Goal: Task Accomplishment & Management: Manage account settings

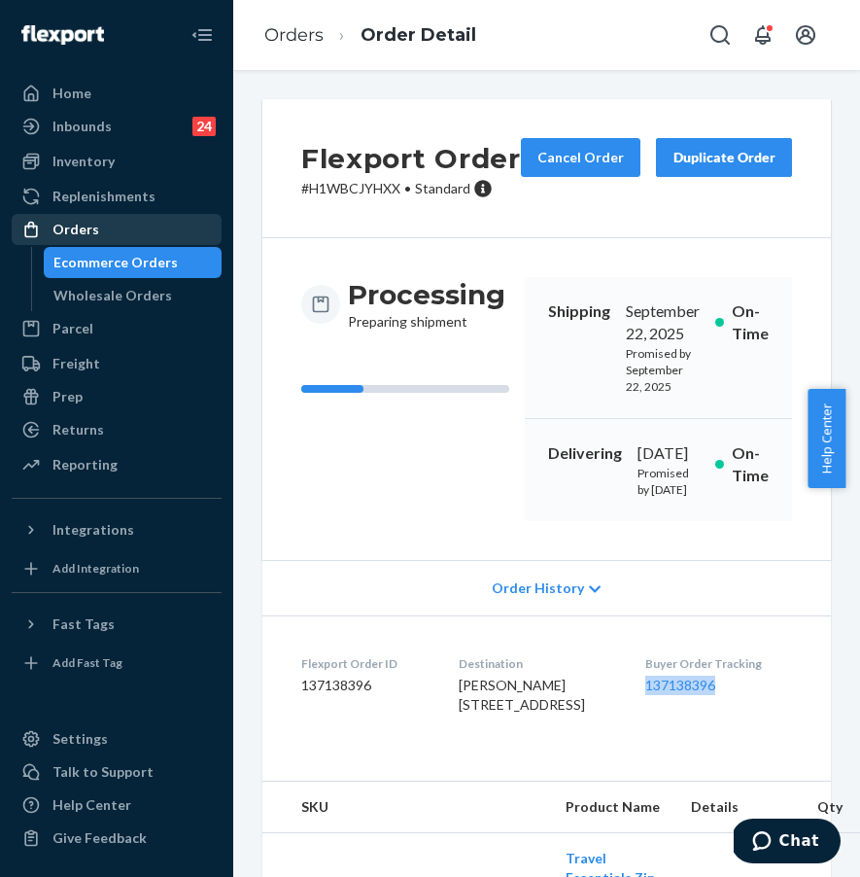
scroll to position [68, 0]
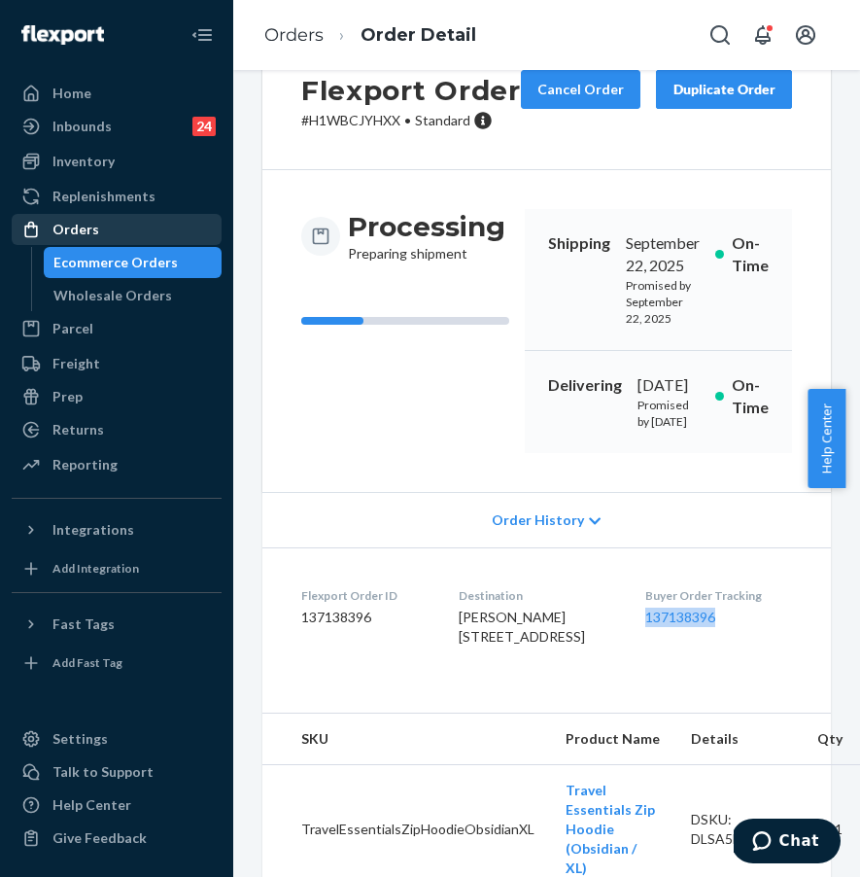
click at [61, 237] on div "Orders" at bounding box center [75, 229] width 47 height 19
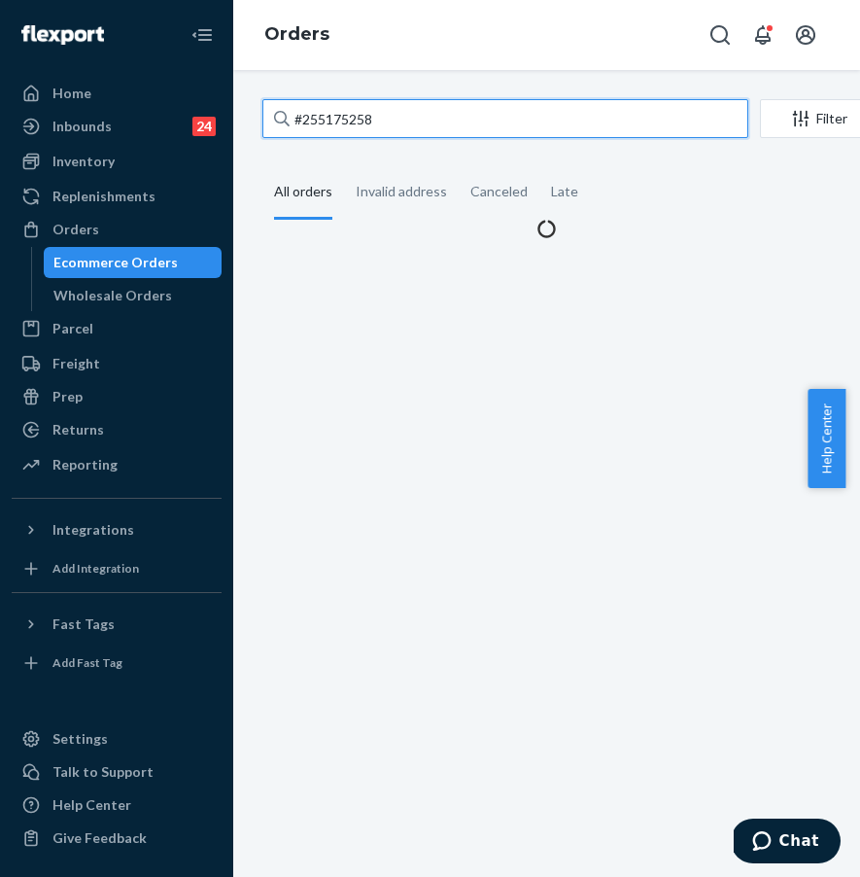
click at [380, 117] on input "#255175258" at bounding box center [505, 118] width 486 height 39
drag, startPoint x: 386, startPoint y: 113, endPoint x: 271, endPoint y: 106, distance: 114.9
click at [274, 106] on div "#255175258" at bounding box center [505, 118] width 486 height 39
paste input "219486"
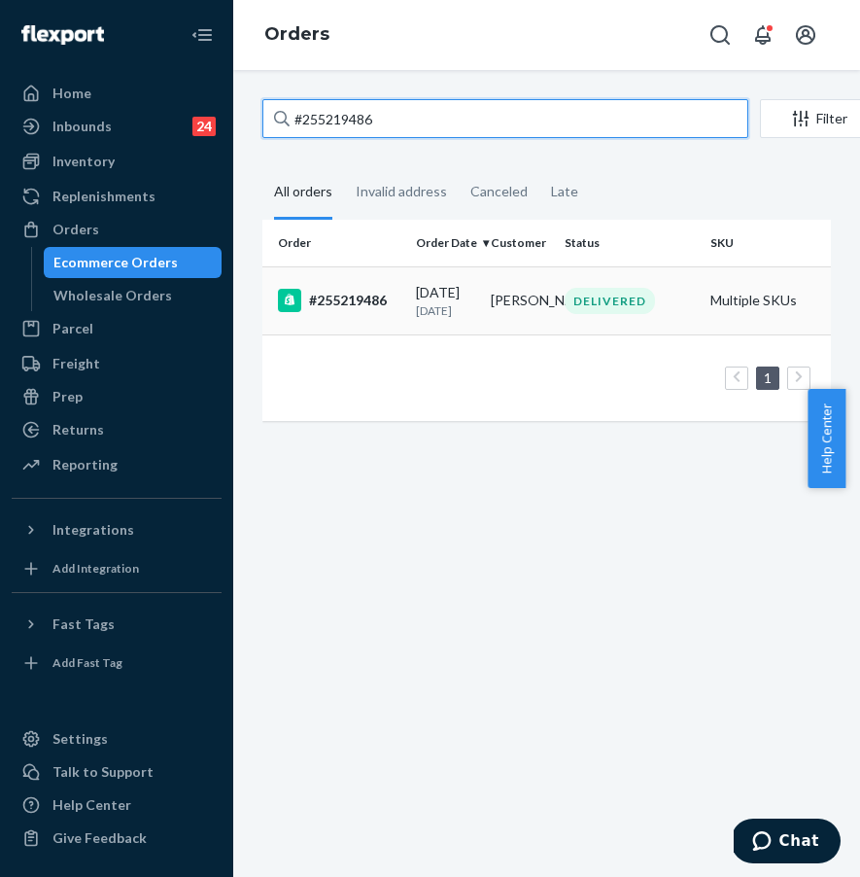
type input "#255219486"
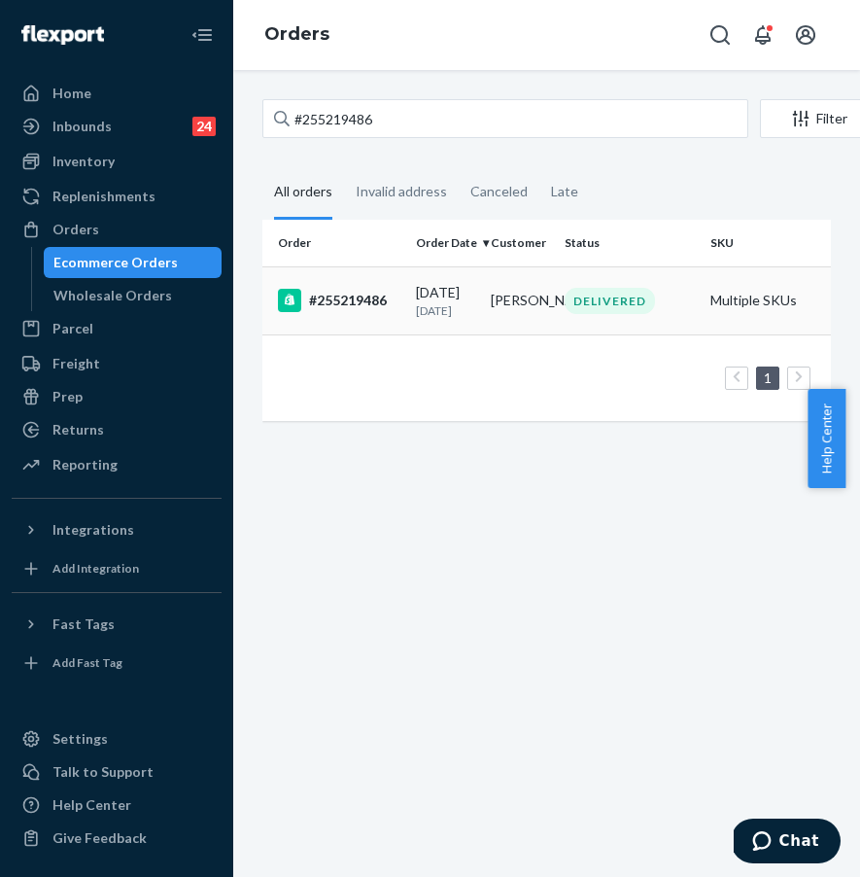
click at [332, 312] on div "#255219486" at bounding box center [339, 300] width 122 height 23
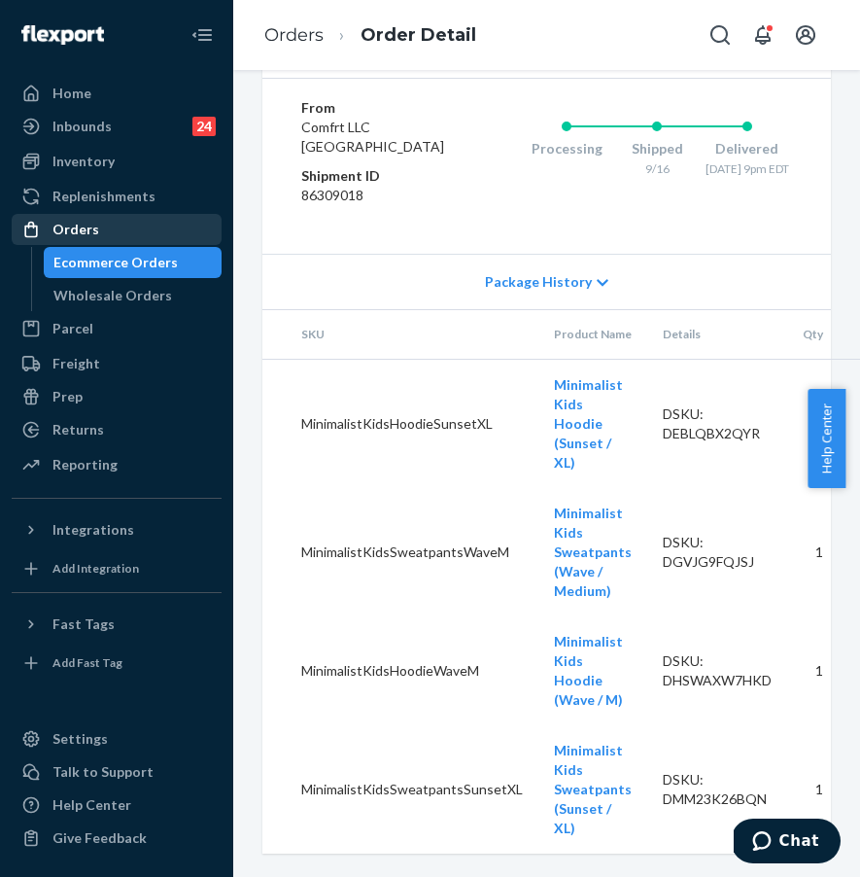
scroll to position [1236, 0]
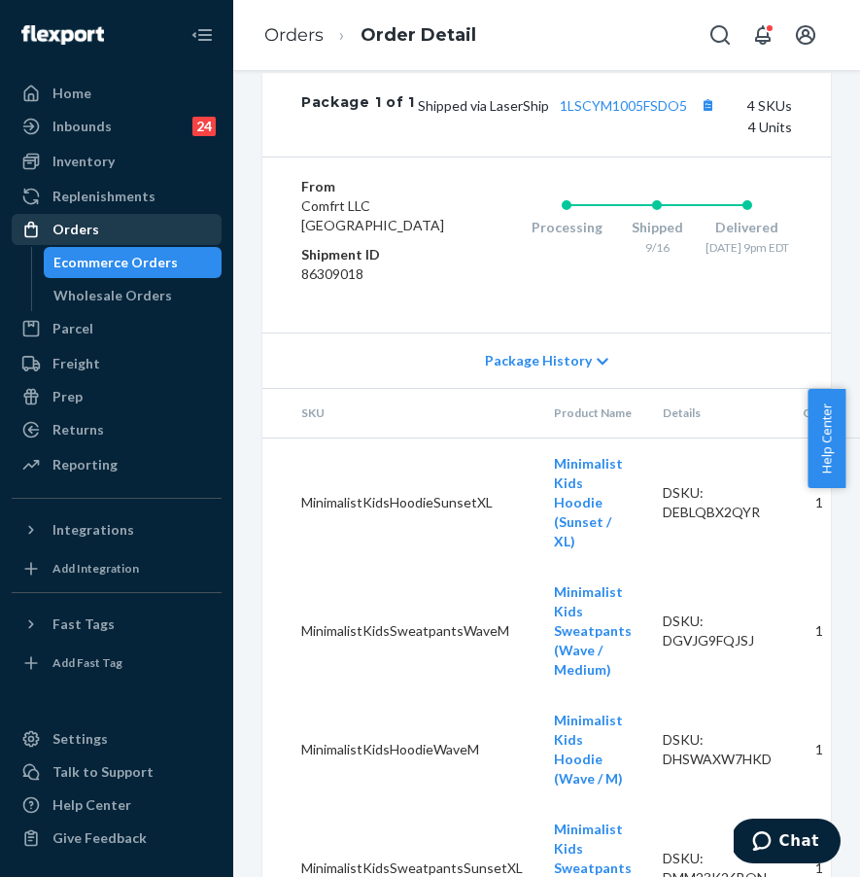
click at [146, 231] on div "Orders" at bounding box center [117, 229] width 206 height 27
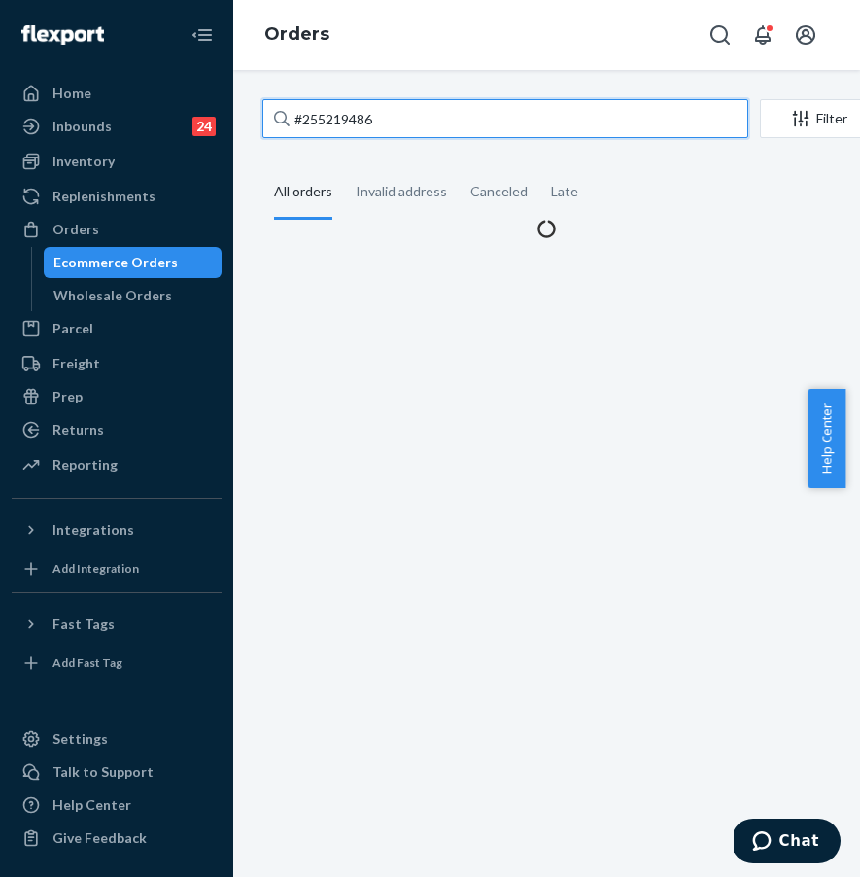
click at [422, 108] on input "#255219486" at bounding box center [505, 118] width 486 height 39
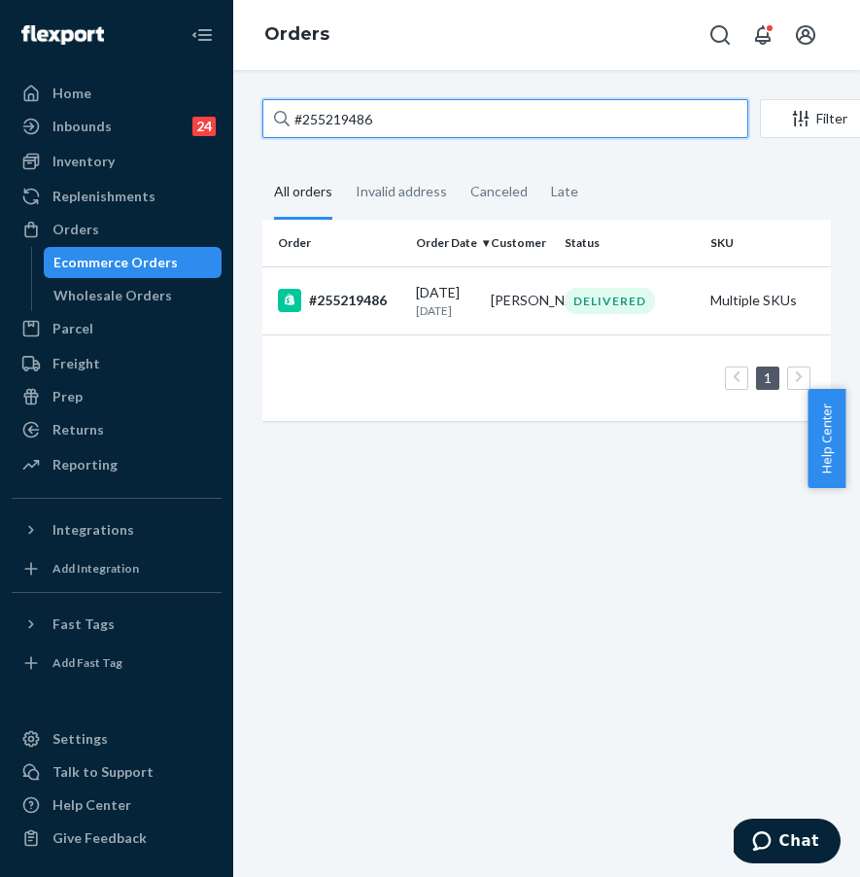
click at [424, 116] on input "#255219486" at bounding box center [505, 118] width 486 height 39
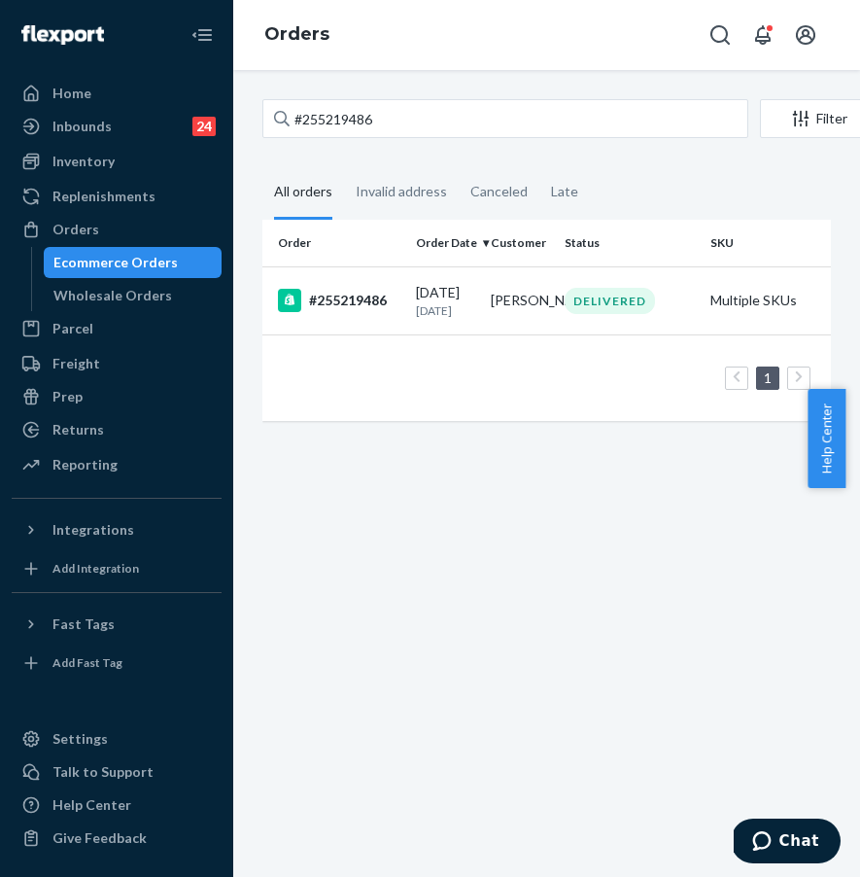
click at [152, 247] on link "Ecommerce Orders" at bounding box center [133, 262] width 179 height 31
click at [160, 235] on div "Orders" at bounding box center [117, 229] width 206 height 27
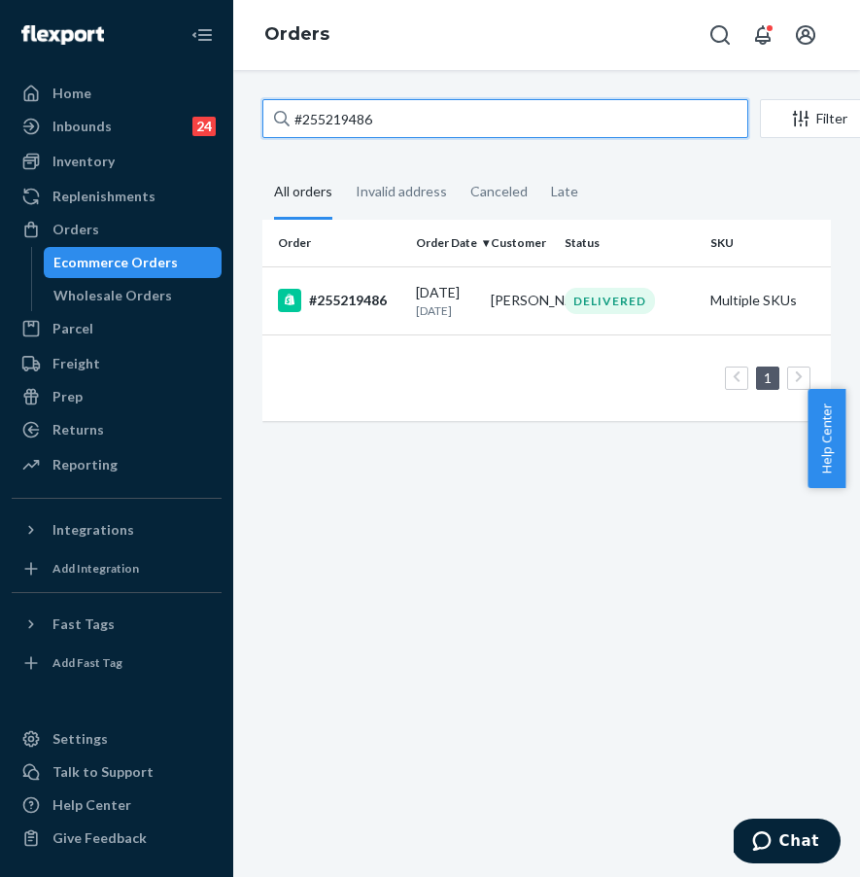
drag, startPoint x: 450, startPoint y: 120, endPoint x: 265, endPoint y: 114, distance: 184.8
click at [265, 114] on input "#255219486" at bounding box center [505, 118] width 486 height 39
paste input "015492"
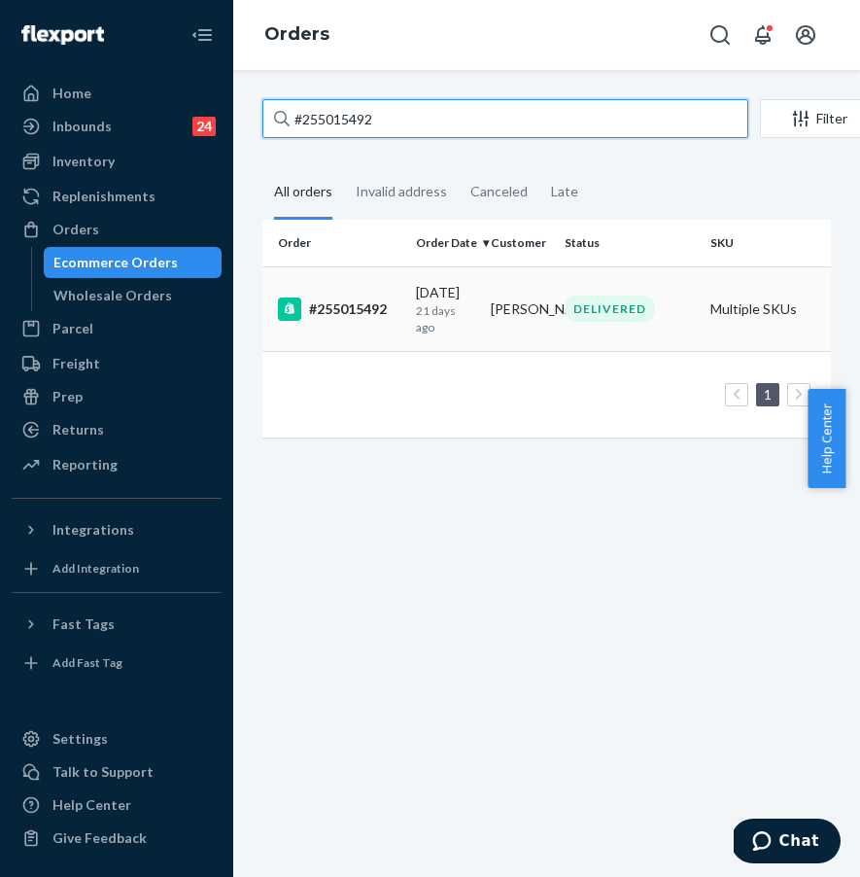
type input "#255015492"
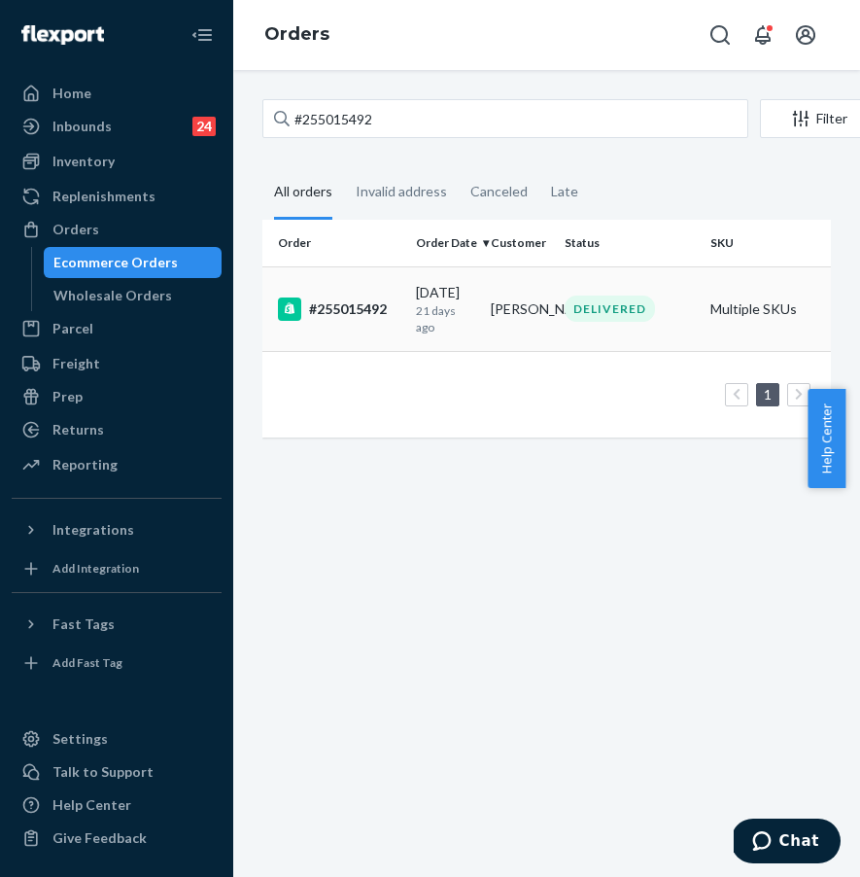
click at [314, 297] on div "#255015492" at bounding box center [339, 308] width 122 height 23
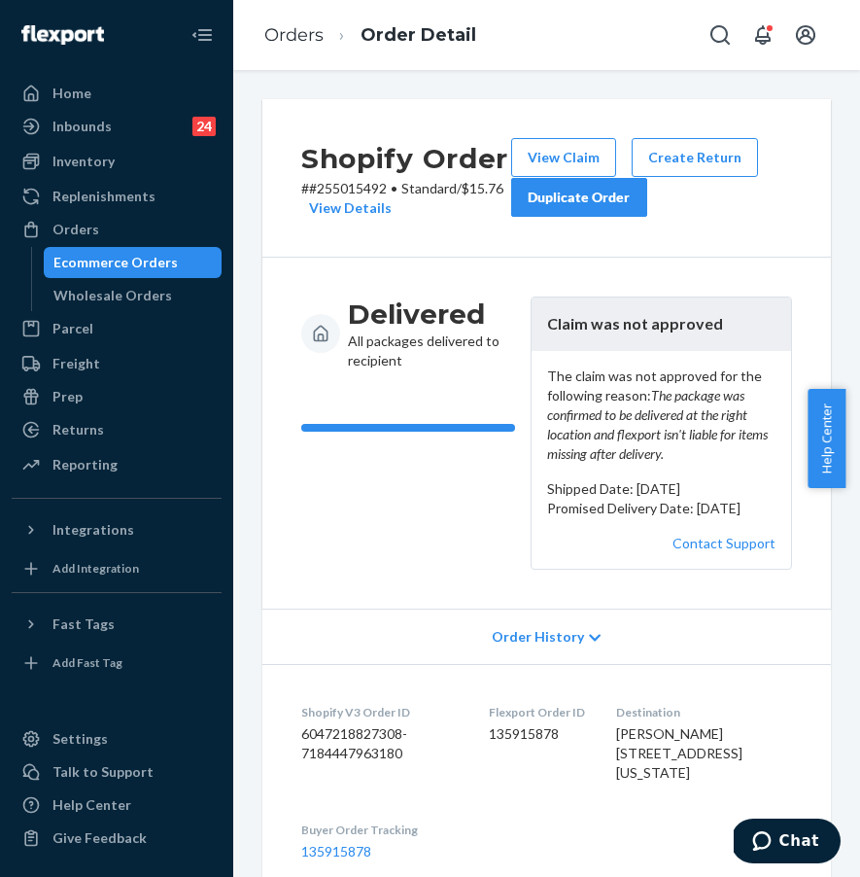
click at [580, 196] on div "Duplicate Order" at bounding box center [579, 197] width 103 height 19
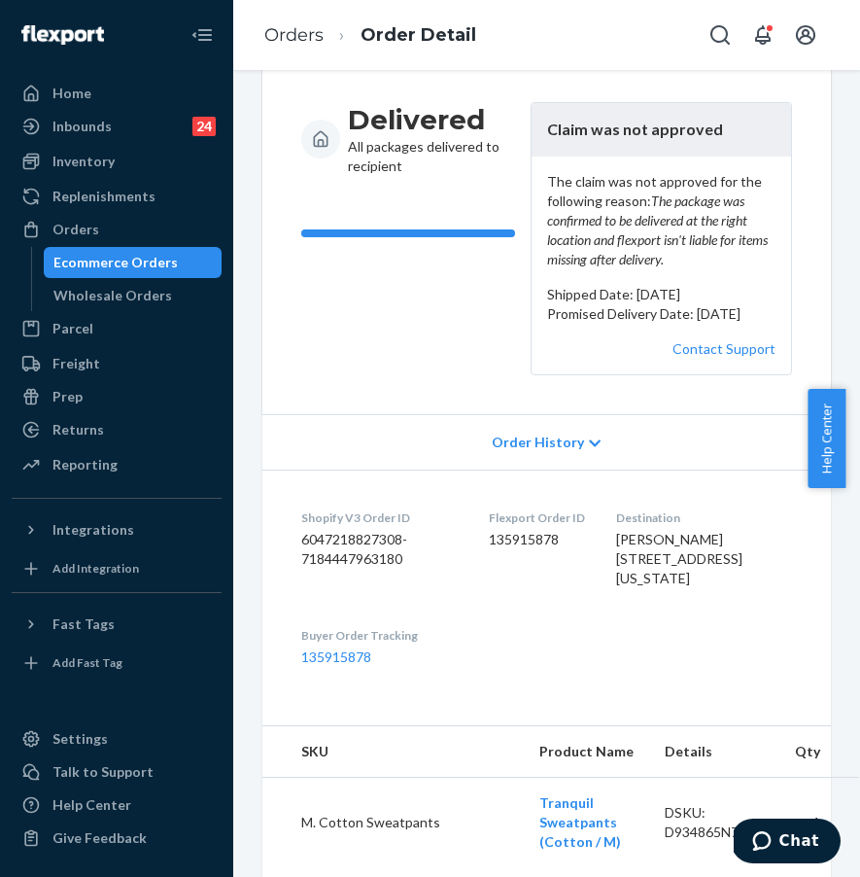
scroll to position [198, 0]
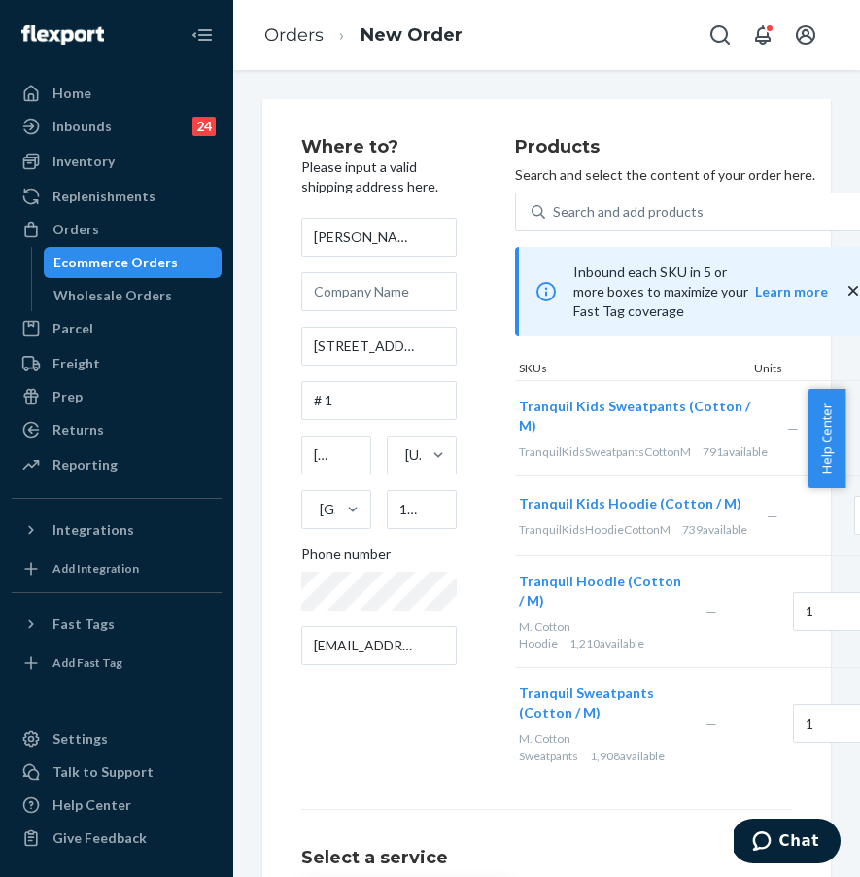
click at [392, 746] on div "Where to? Please input a valid shipping address here. ESTEFANIA REINOSO 544W W …" at bounding box center [408, 459] width 214 height 642
drag, startPoint x: 307, startPoint y: 350, endPoint x: 448, endPoint y: 362, distance: 141.4
click at [447, 363] on input "544W W 48TH ST" at bounding box center [379, 346] width 156 height 39
paste input "7 Pal Court Plainview, NY 11803"
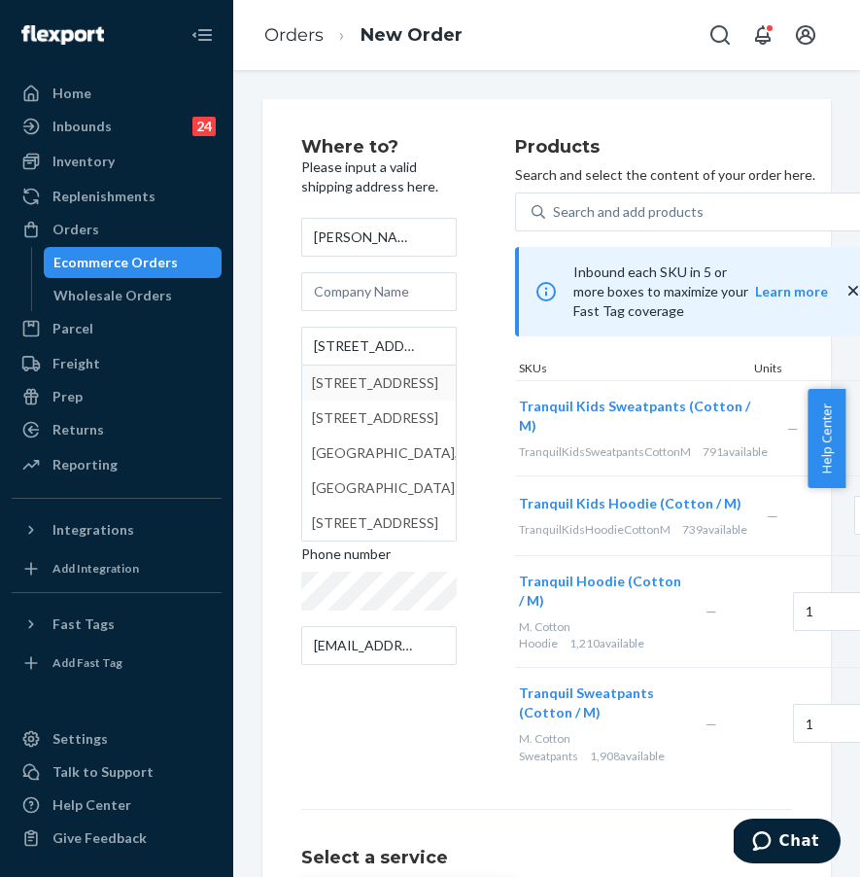
type input "7 Pal Ct"
type input "Plainview"
type input "11803"
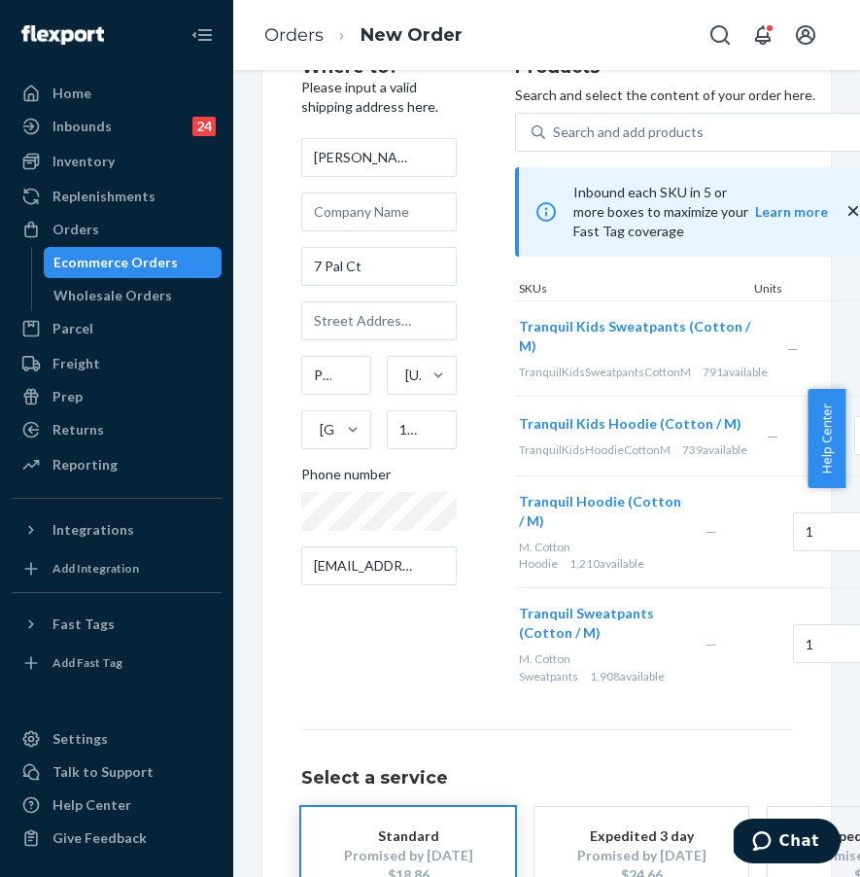
scroll to position [236, 0]
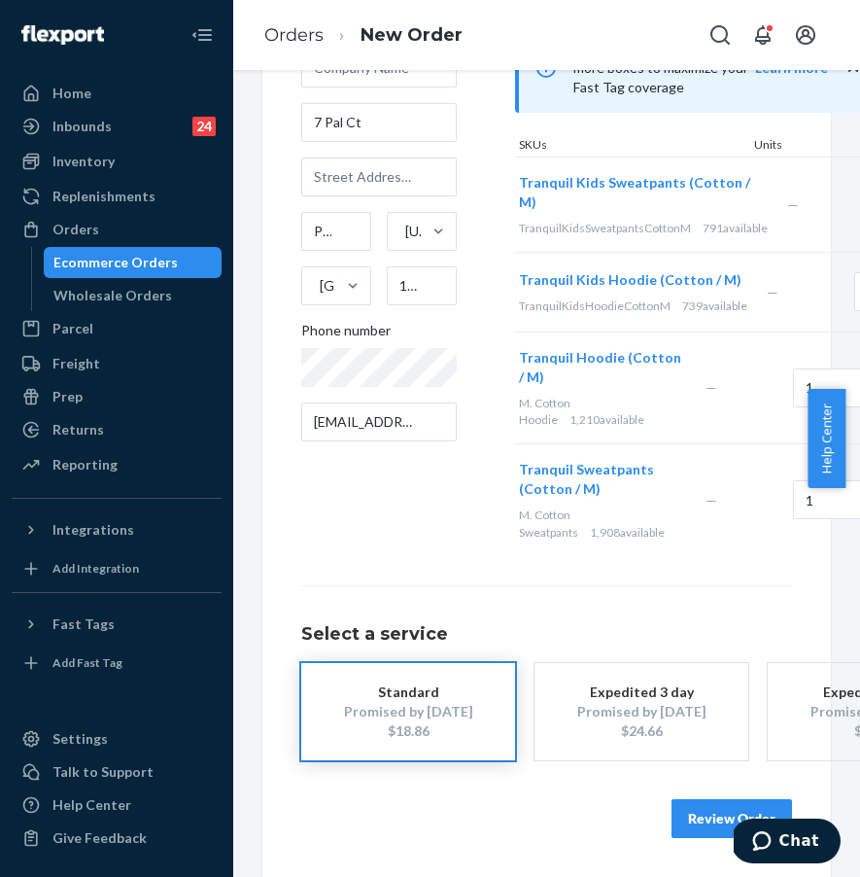
click at [676, 810] on button "Review Order" at bounding box center [732, 818] width 121 height 39
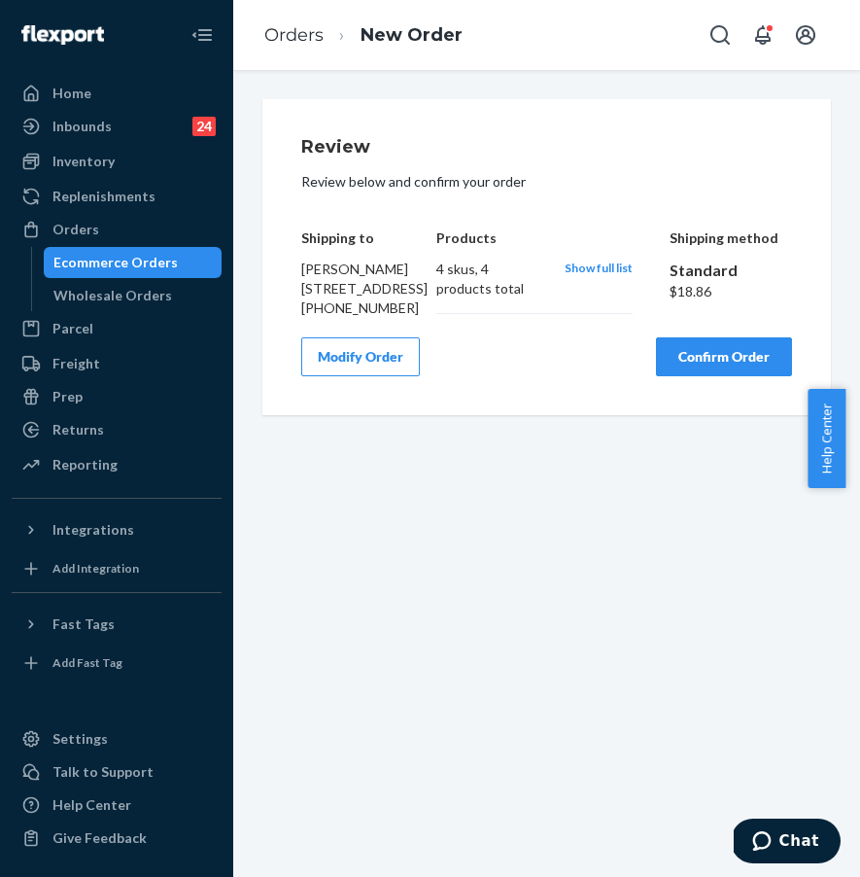
scroll to position [0, 0]
click at [686, 376] on button "Confirm Order" at bounding box center [724, 356] width 136 height 39
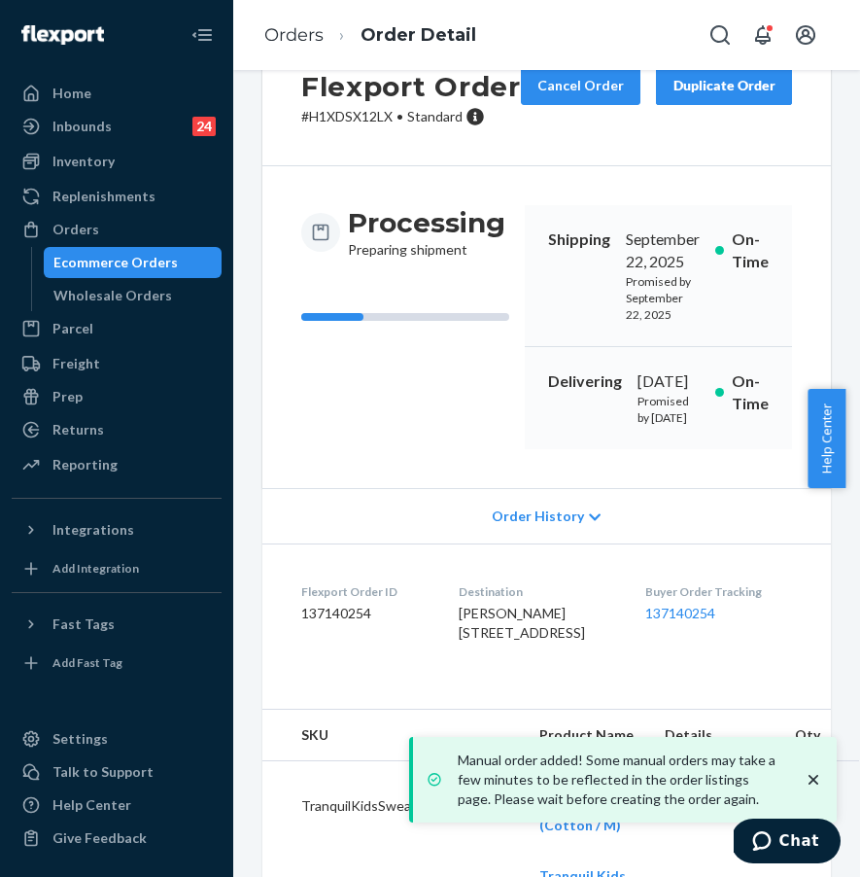
scroll to position [164, 0]
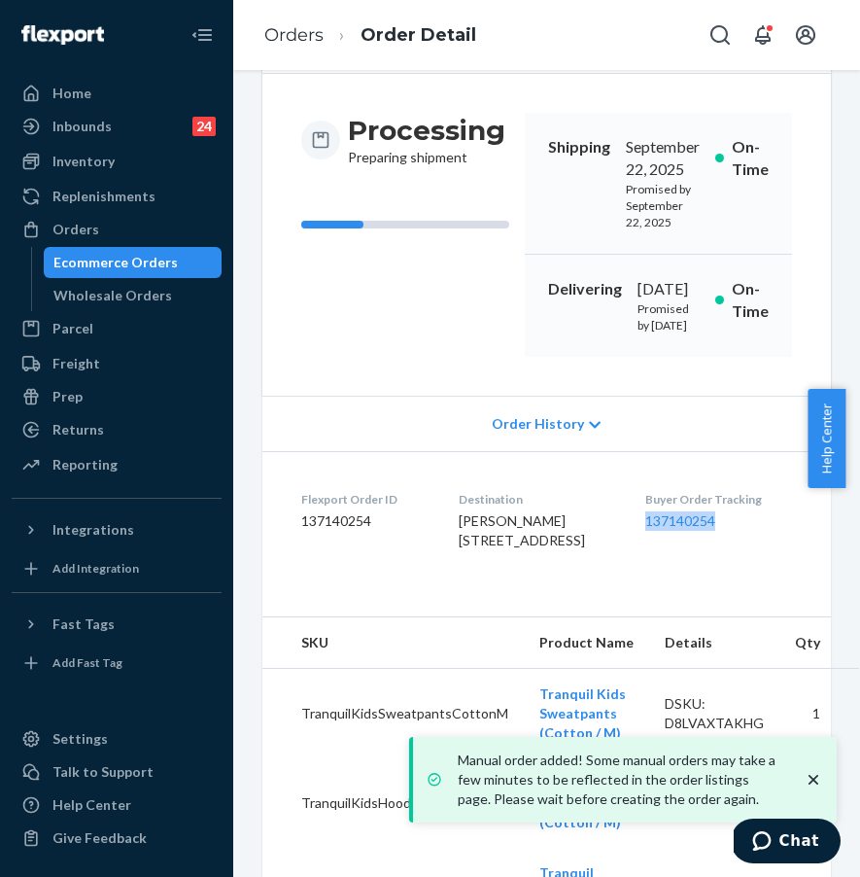
drag, startPoint x: 646, startPoint y: 605, endPoint x: 754, endPoint y: 603, distance: 107.9
click at [754, 597] on dl "Flexport Order ID 137140254 Destination ESTEFANIA REINOSO 7 Pal Ct Plainview, N…" at bounding box center [546, 524] width 569 height 146
copy link "137140254"
click at [287, 36] on link "Orders" at bounding box center [293, 34] width 59 height 21
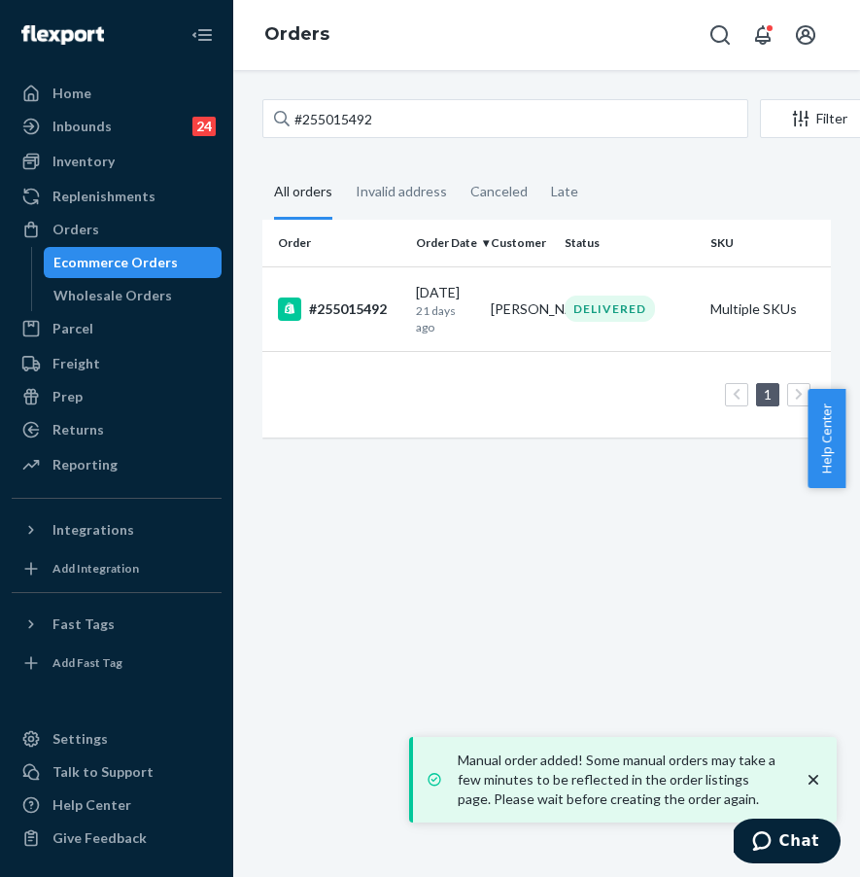
click at [287, 36] on link "Orders" at bounding box center [296, 33] width 65 height 21
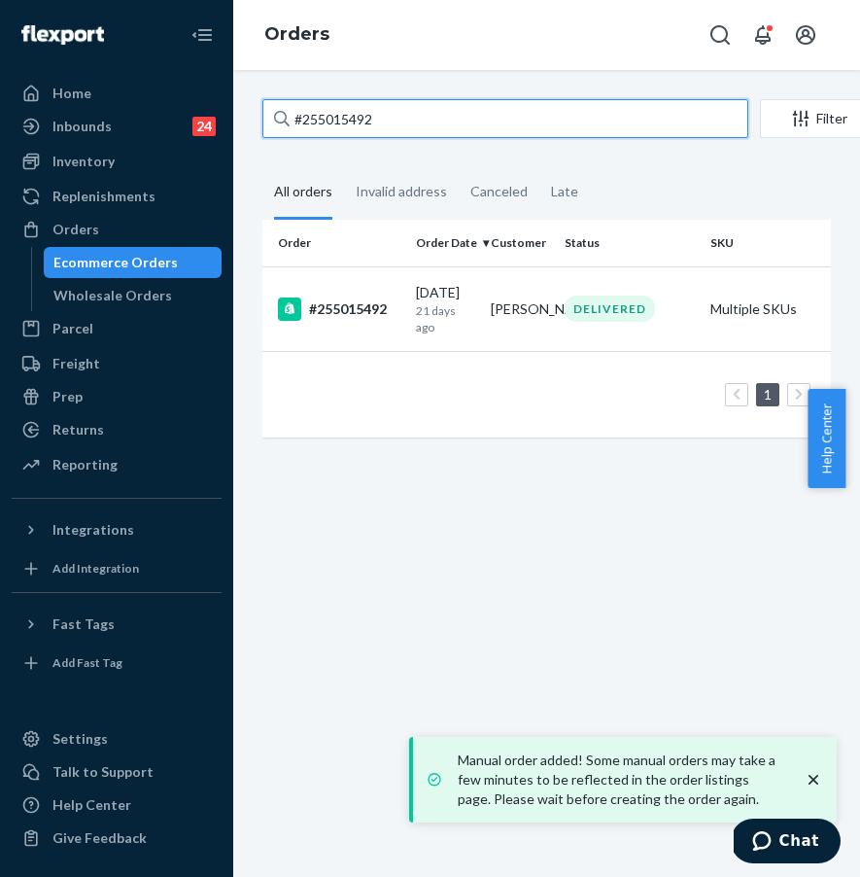
click at [385, 105] on input "#255015492" at bounding box center [505, 118] width 486 height 39
drag, startPoint x: 345, startPoint y: 113, endPoint x: 277, endPoint y: 105, distance: 68.5
click at [277, 105] on div "#255015492" at bounding box center [505, 118] width 486 height 39
paste input "25608"
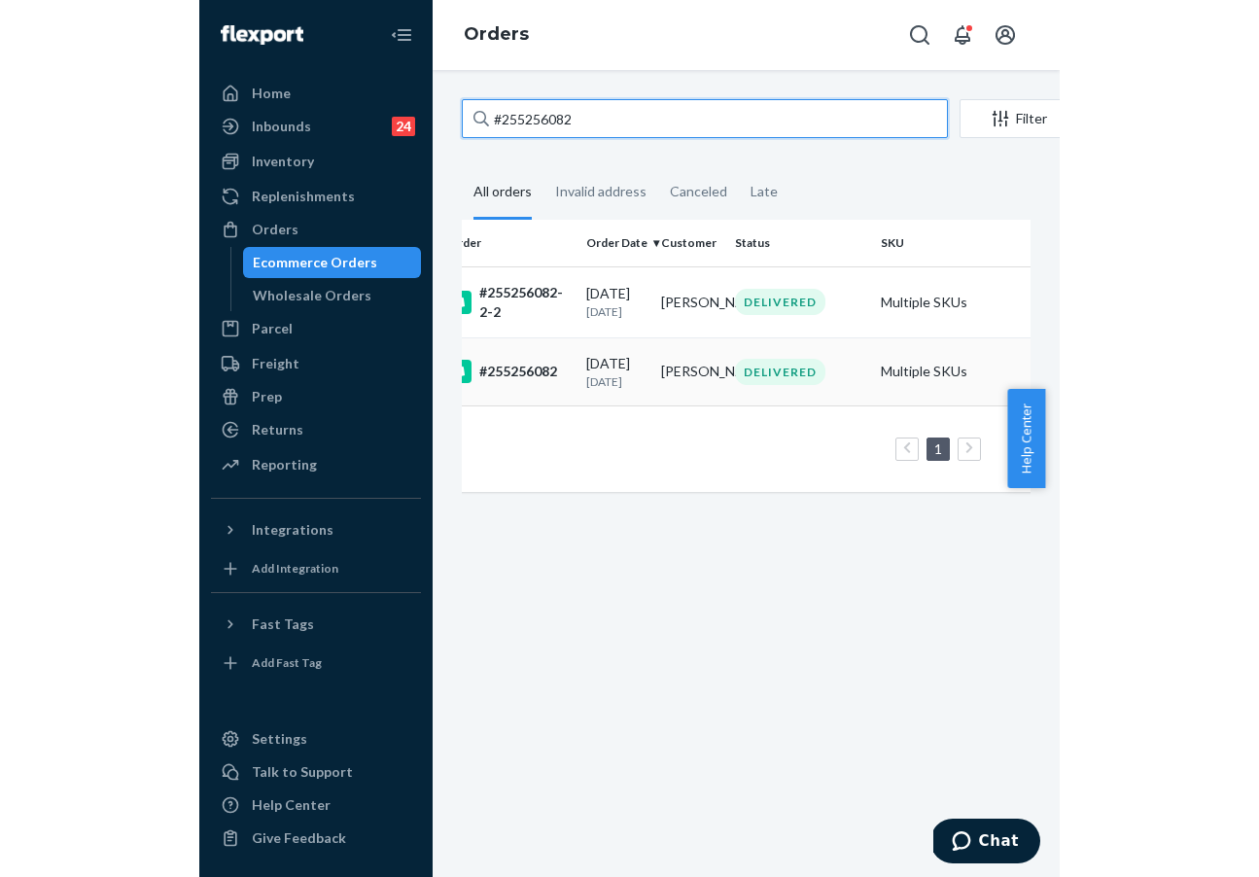
scroll to position [0, 32]
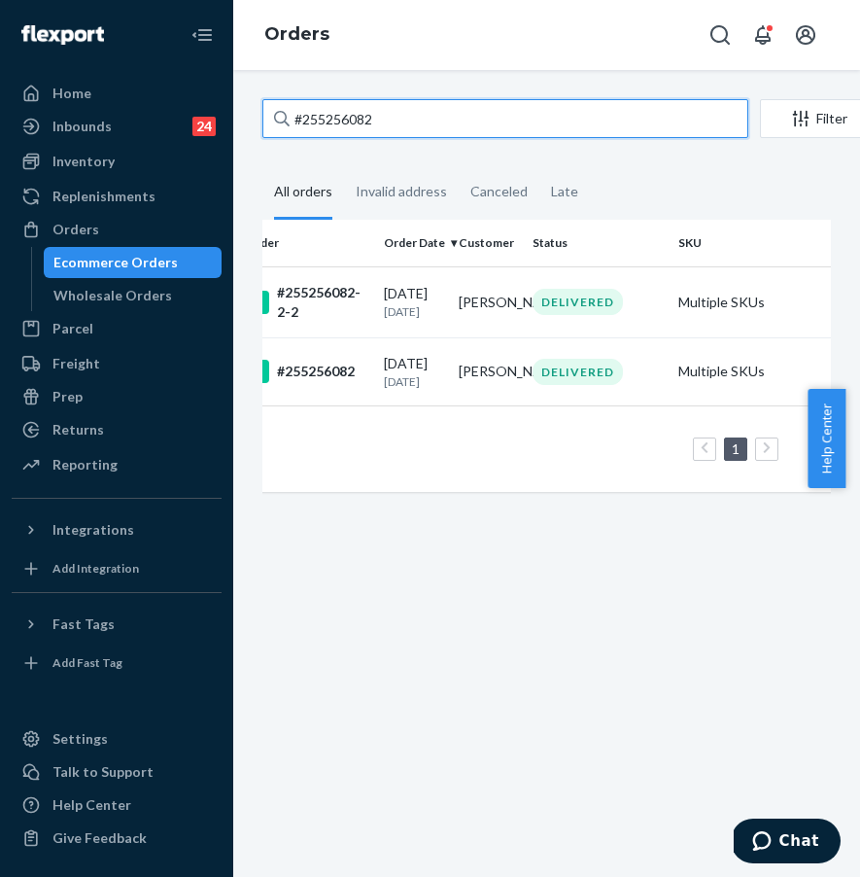
type input "#255256082"
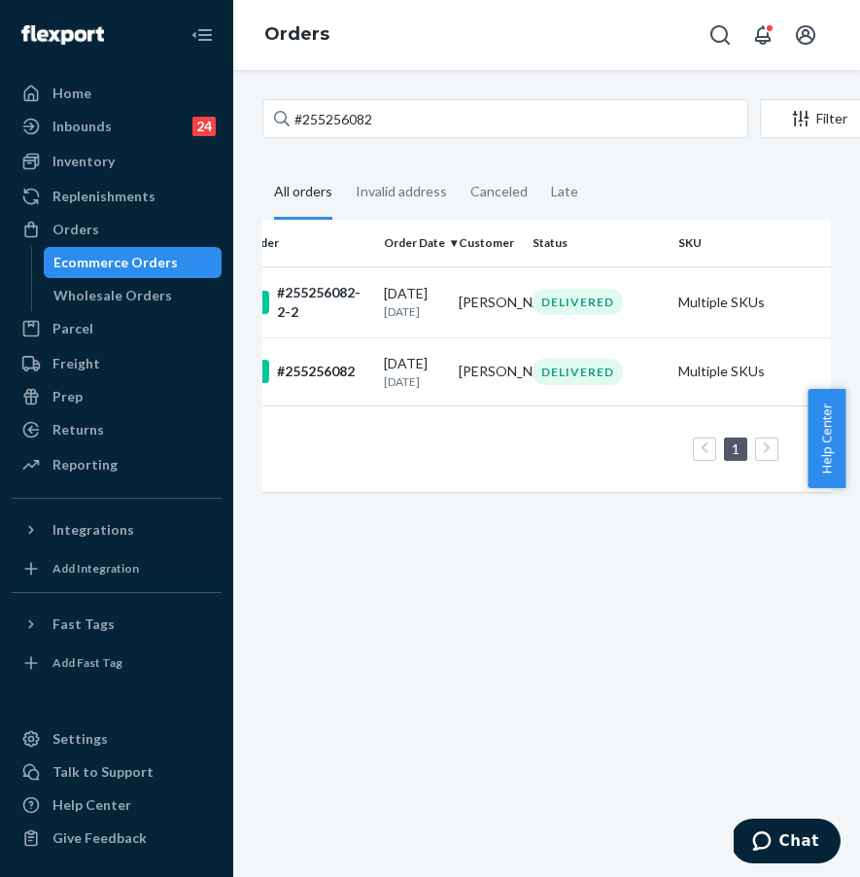
click at [624, 435] on div "1 25 results per page" at bounding box center [716, 449] width 941 height 62
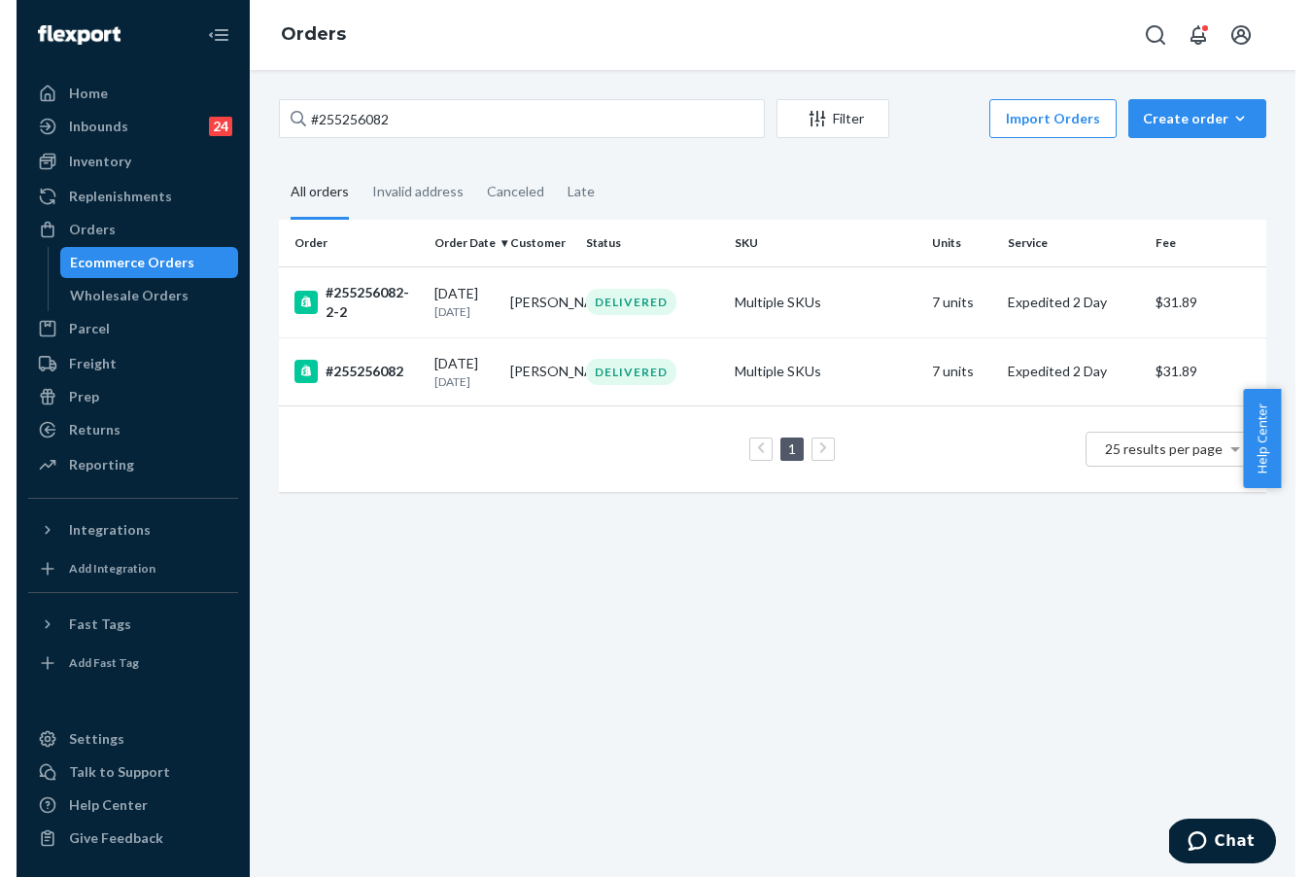
scroll to position [0, 0]
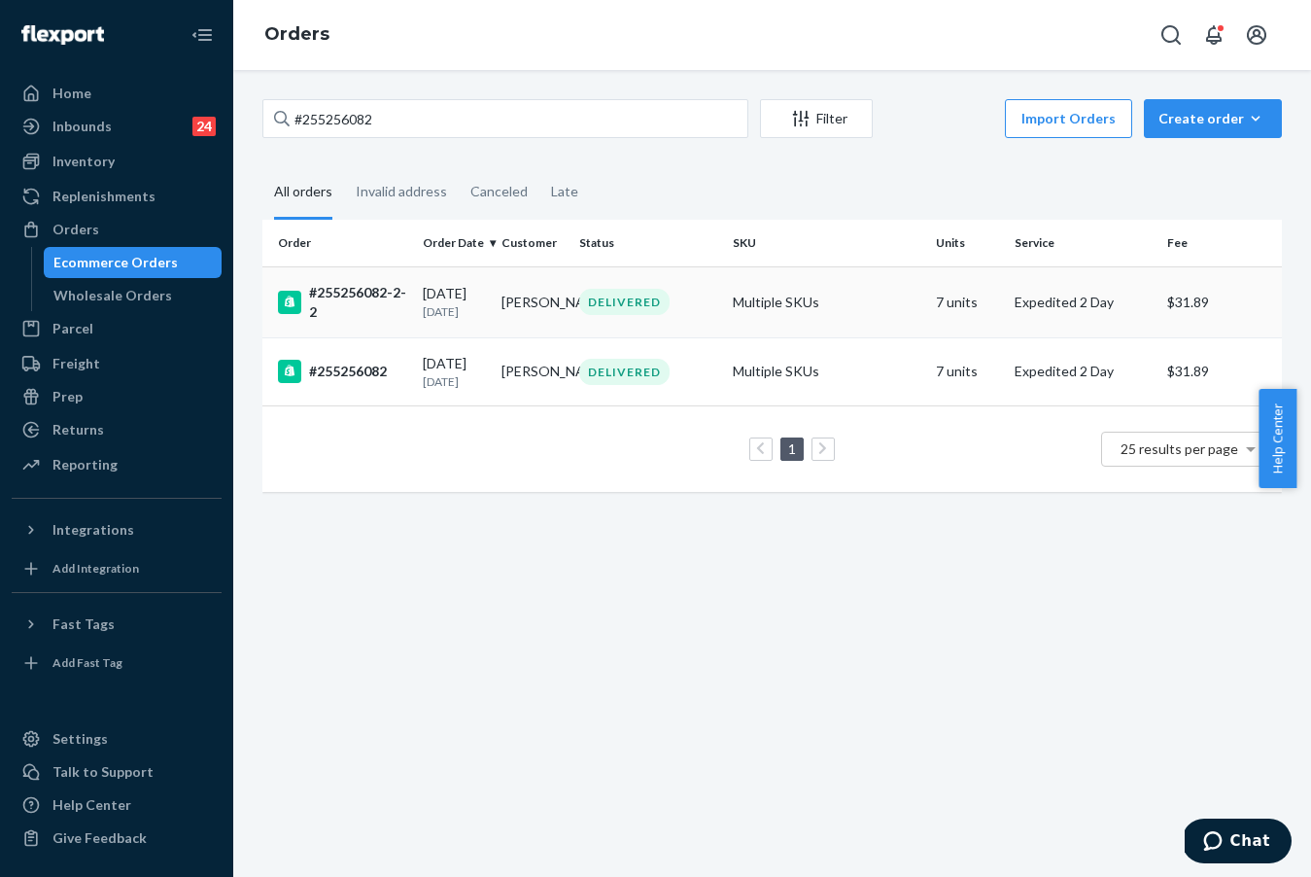
click at [378, 300] on div "#255256082-2-2" at bounding box center [342, 302] width 129 height 39
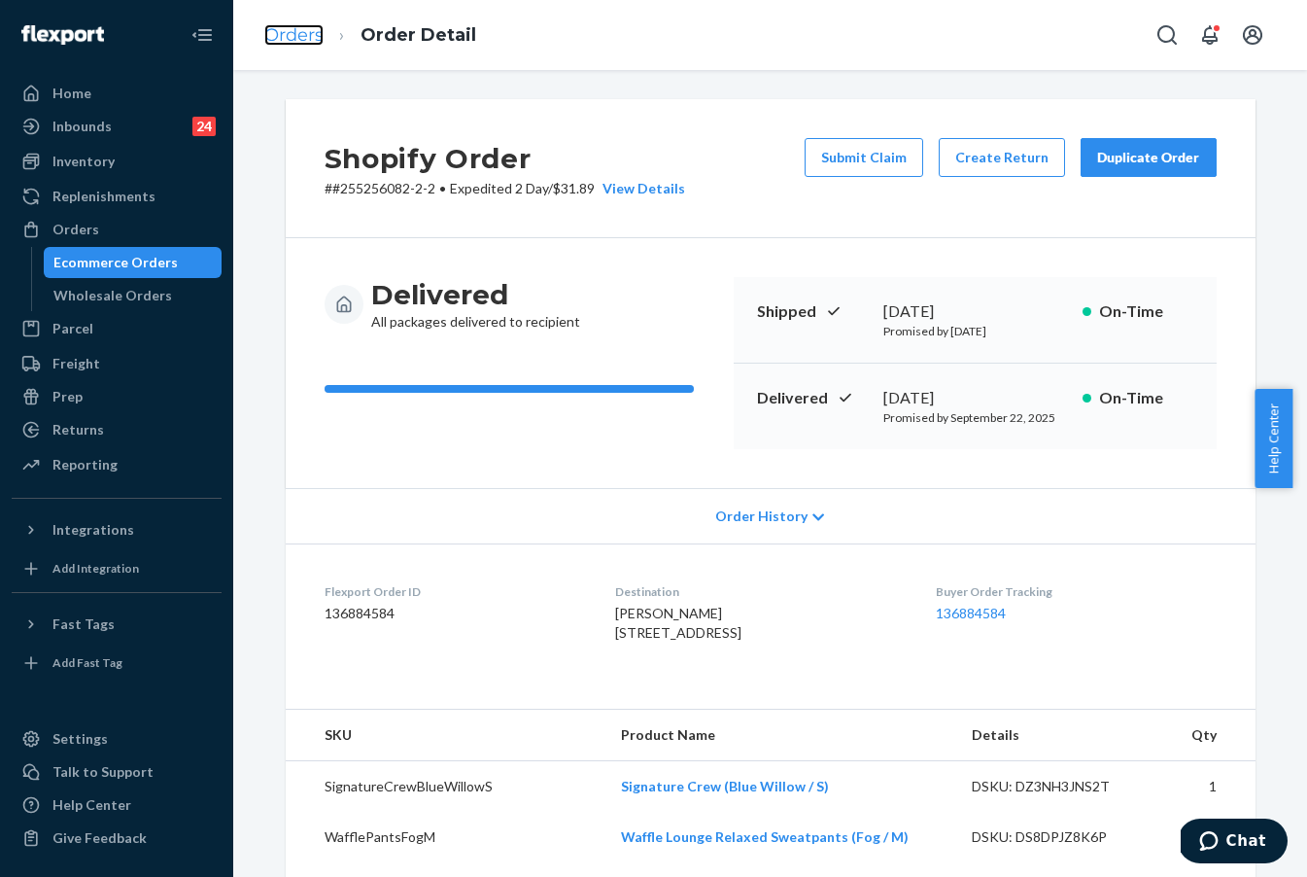
click at [303, 45] on link "Orders" at bounding box center [293, 34] width 59 height 21
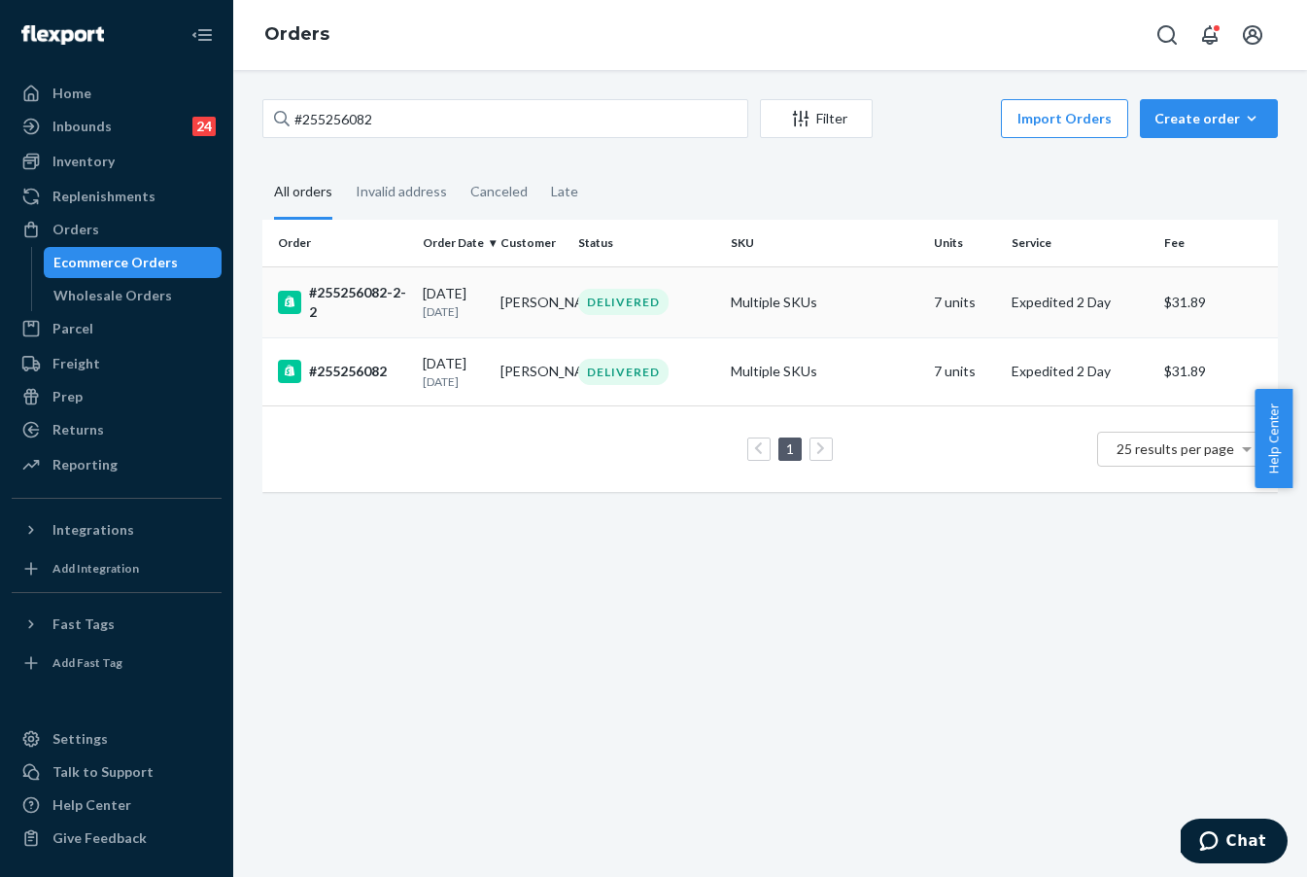
click at [369, 308] on div "#255256082-2-2" at bounding box center [342, 302] width 129 height 39
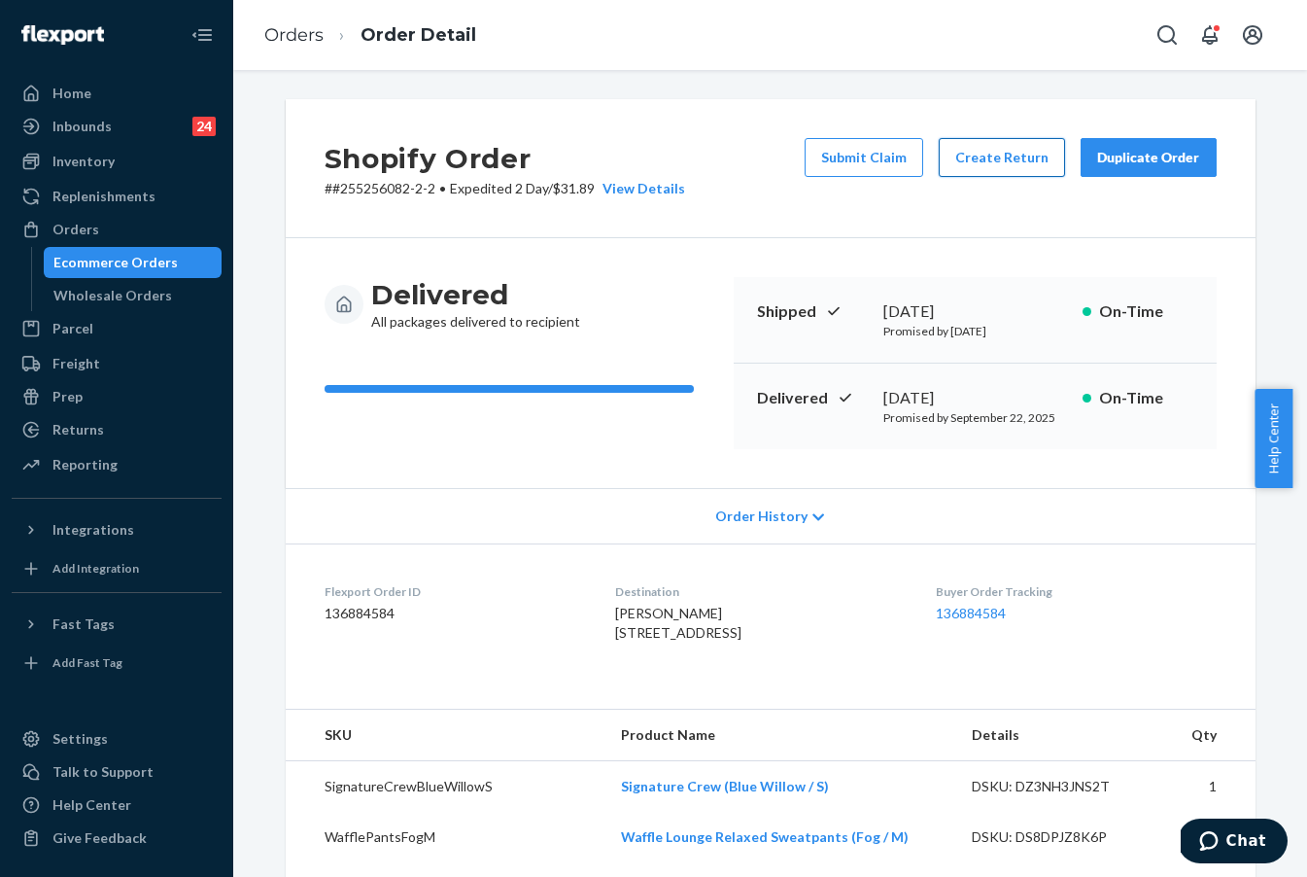
click at [859, 158] on button "Create Return" at bounding box center [1002, 157] width 126 height 39
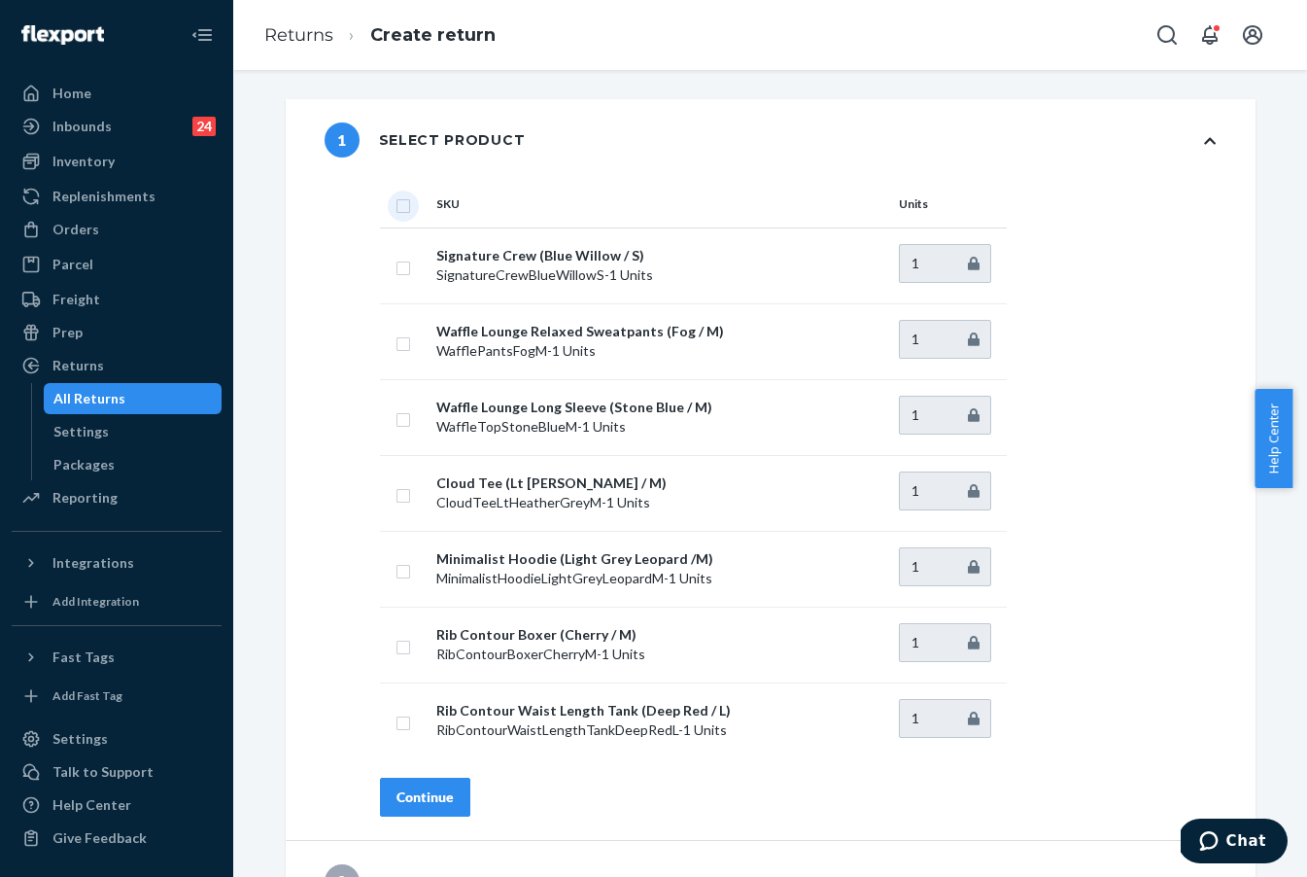
click at [398, 210] on input "checkbox" at bounding box center [404, 203] width 16 height 20
checkbox input "true"
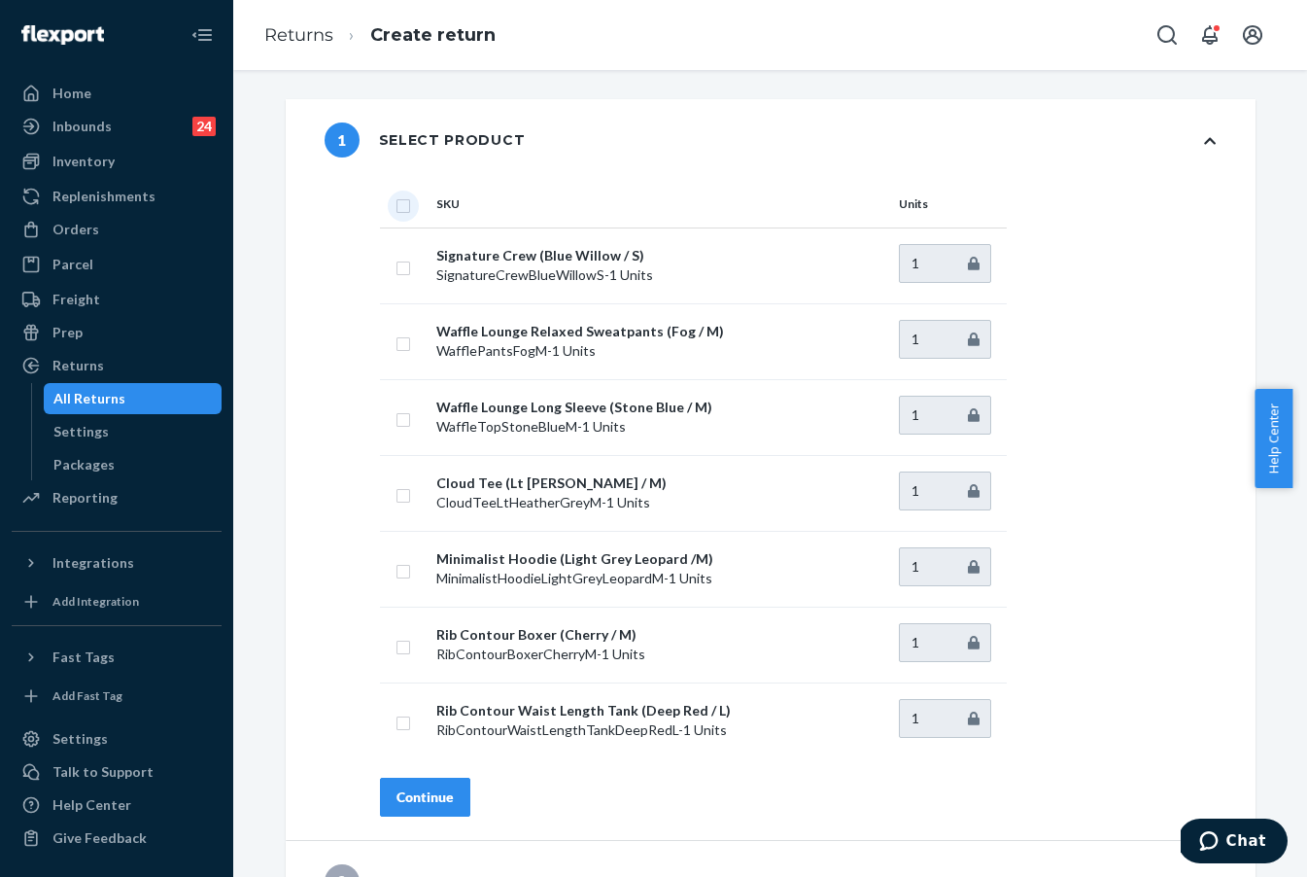
checkbox input "true"
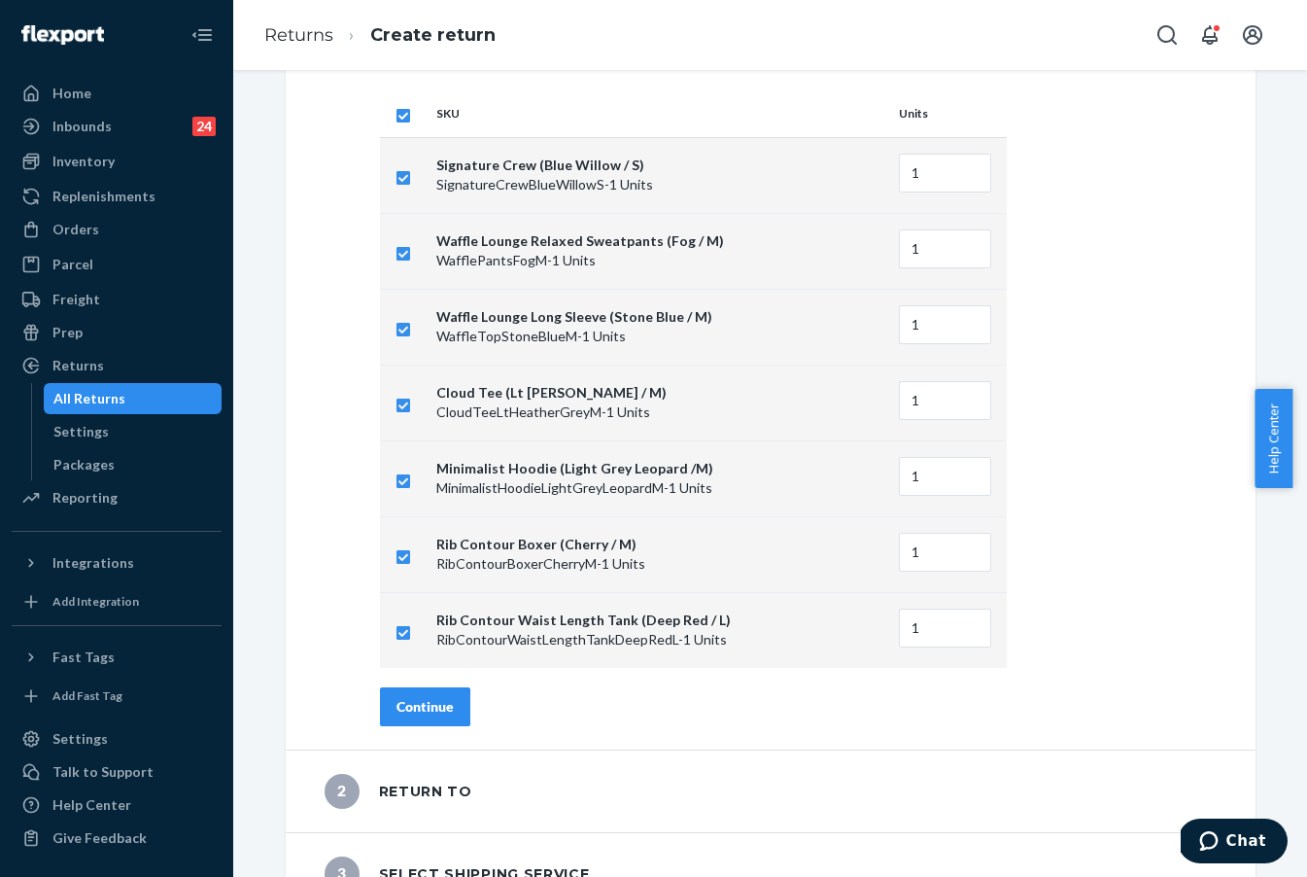
scroll to position [211, 0]
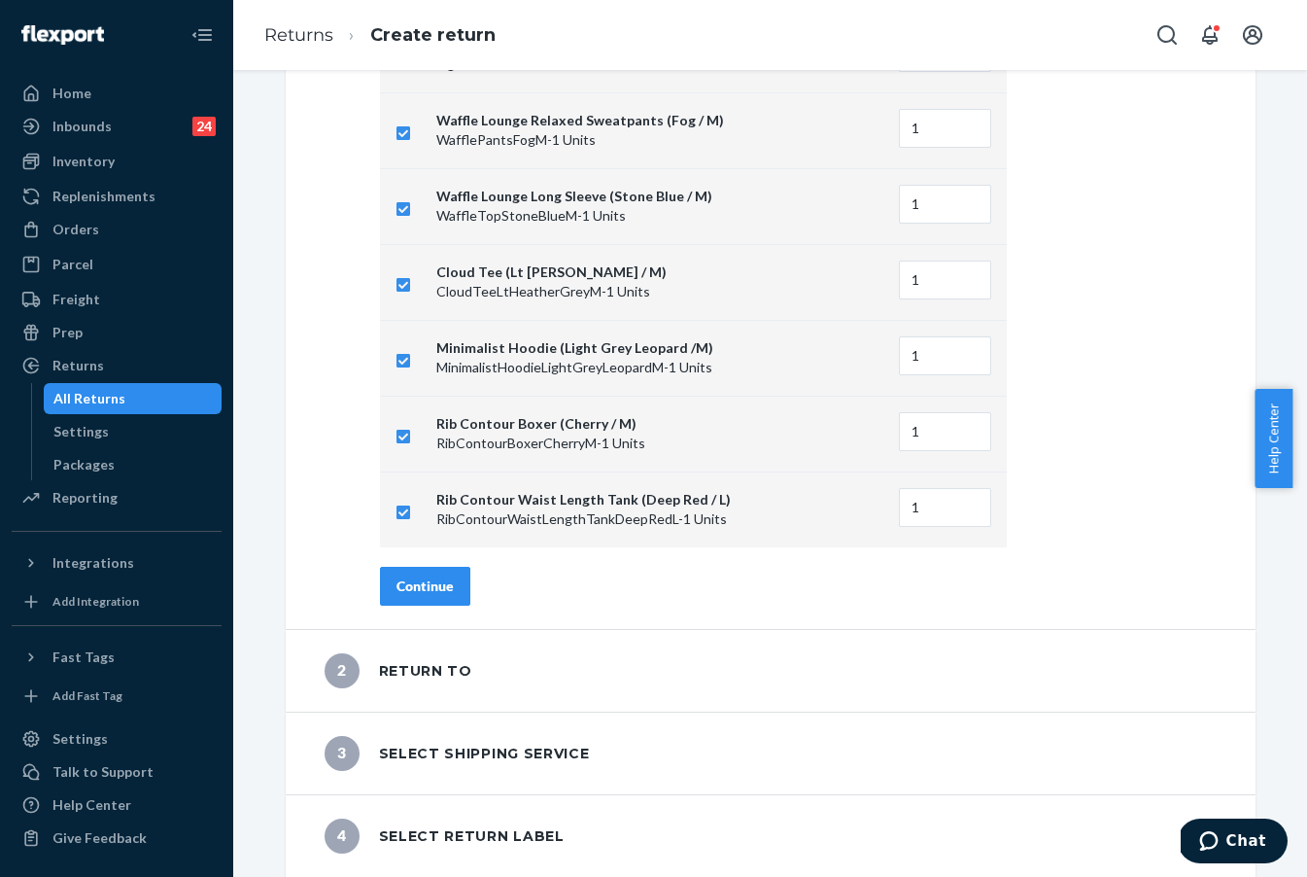
click at [422, 598] on button "Continue" at bounding box center [425, 586] width 90 height 39
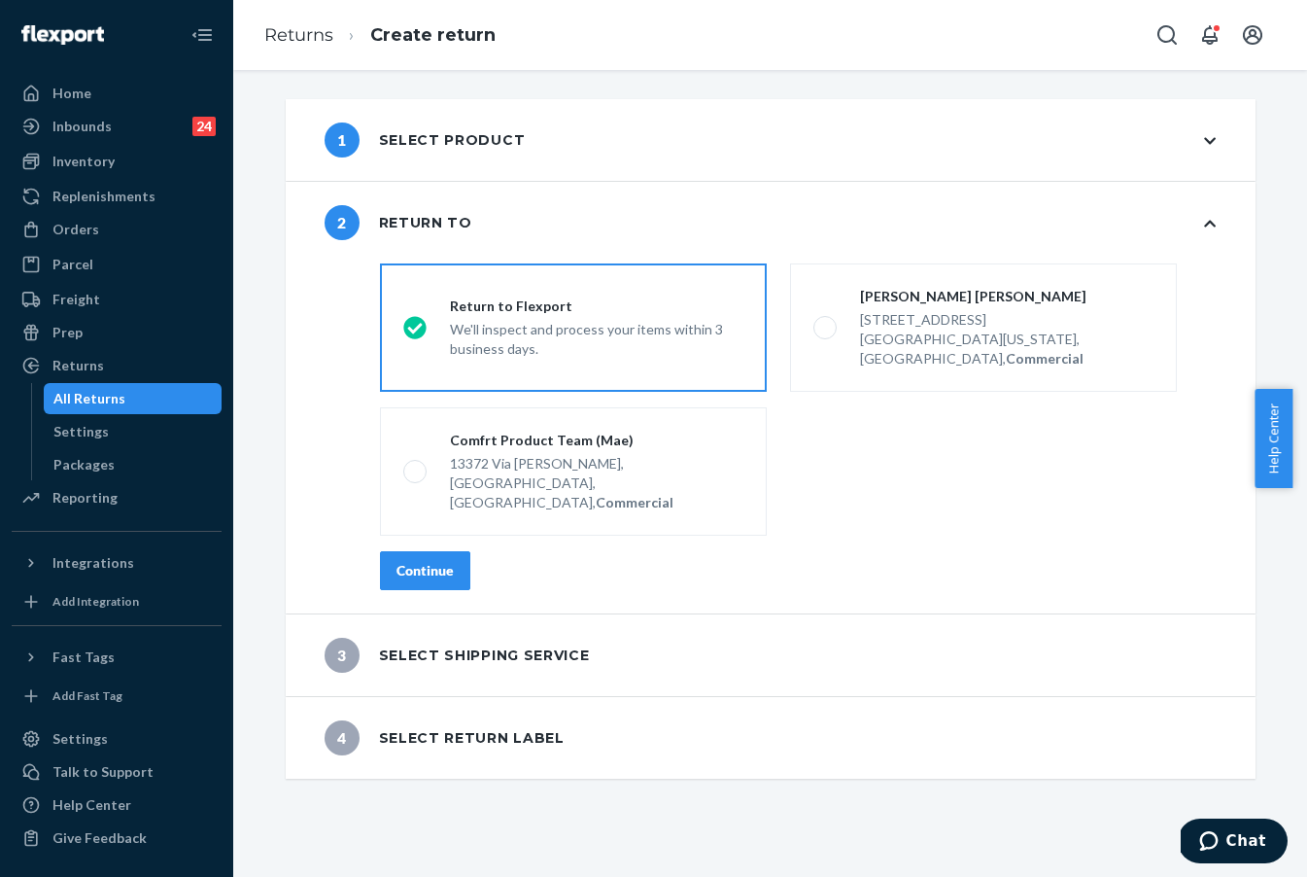
scroll to position [0, 0]
click at [442, 551] on button "Continue" at bounding box center [425, 570] width 90 height 39
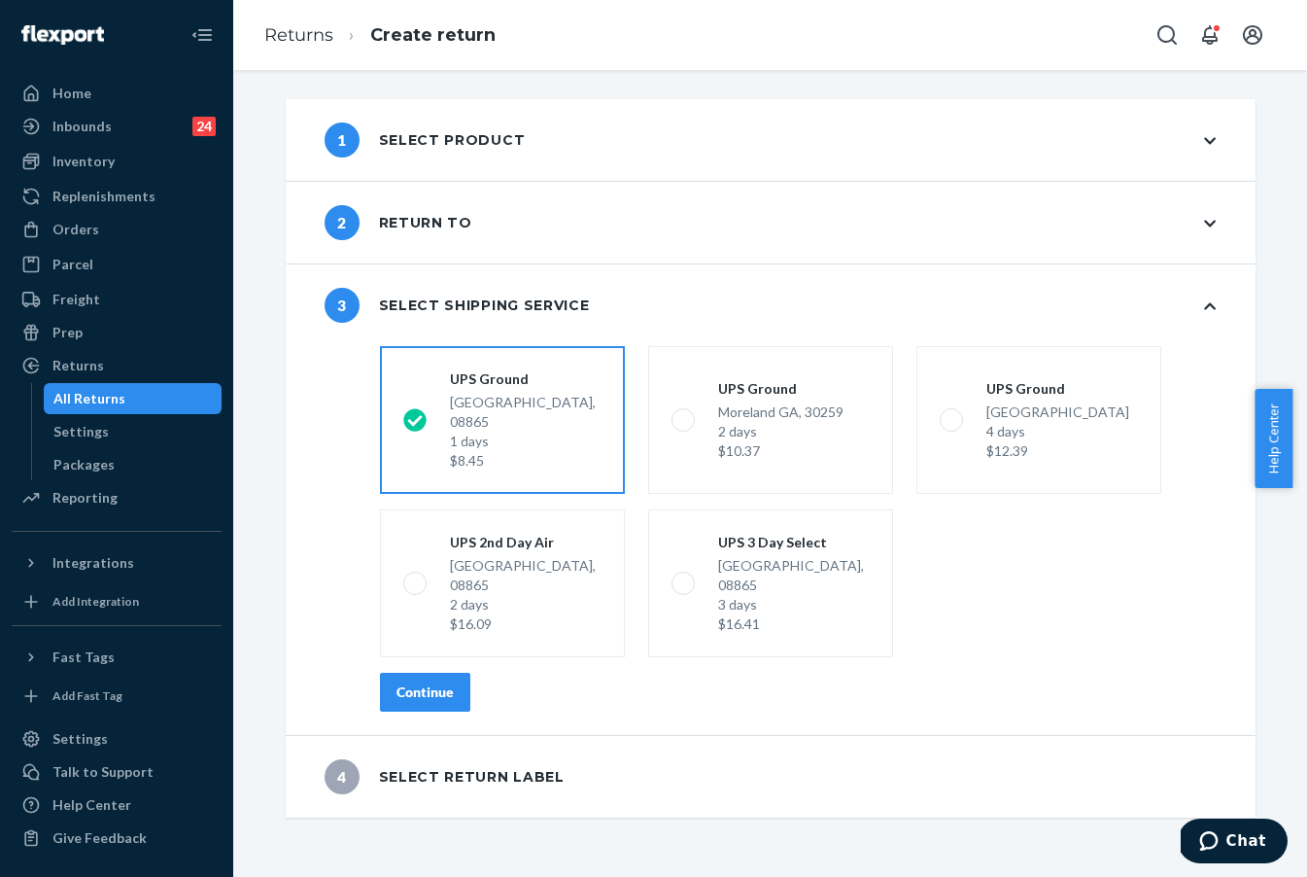
click at [420, 682] on div "Continue" at bounding box center [425, 691] width 57 height 19
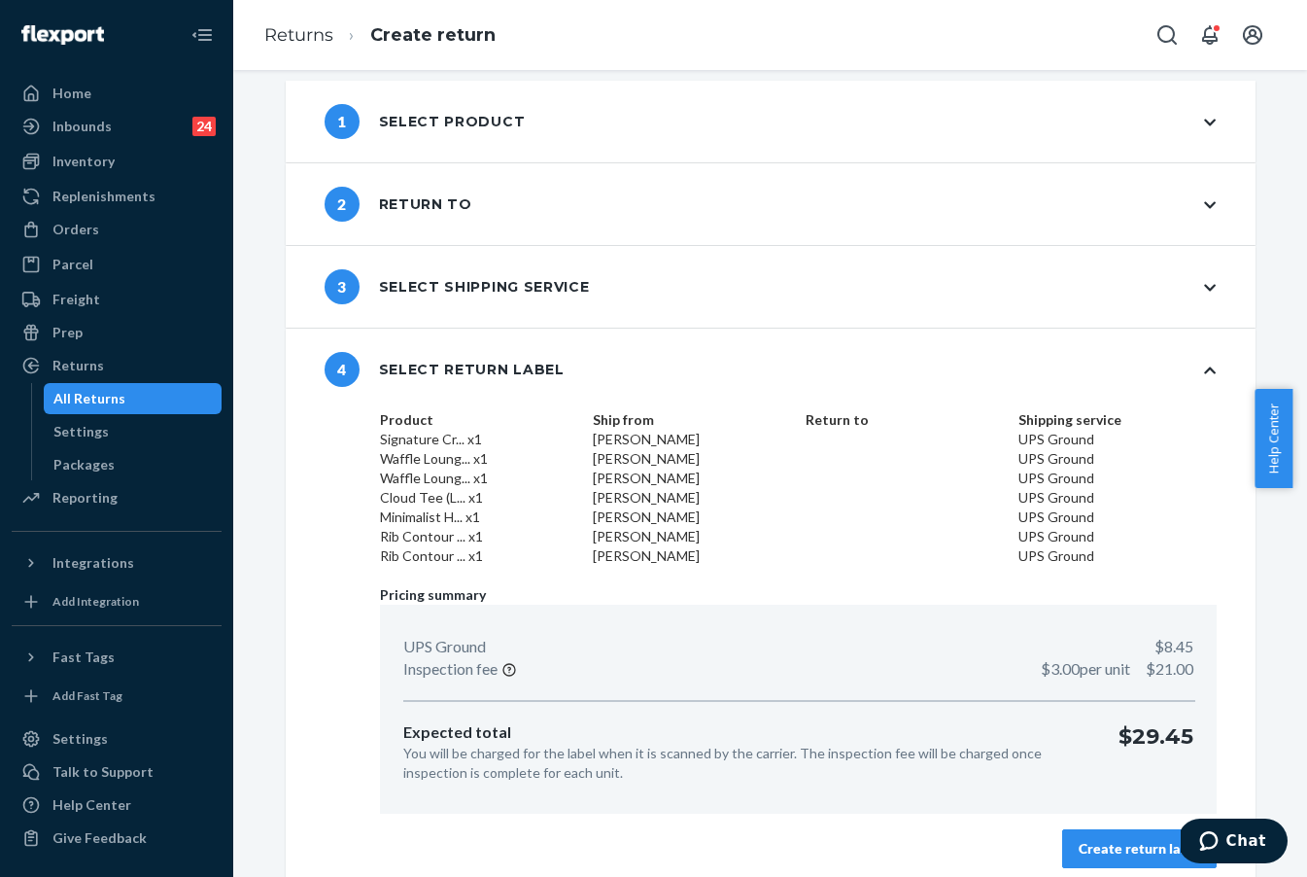
scroll to position [33, 0]
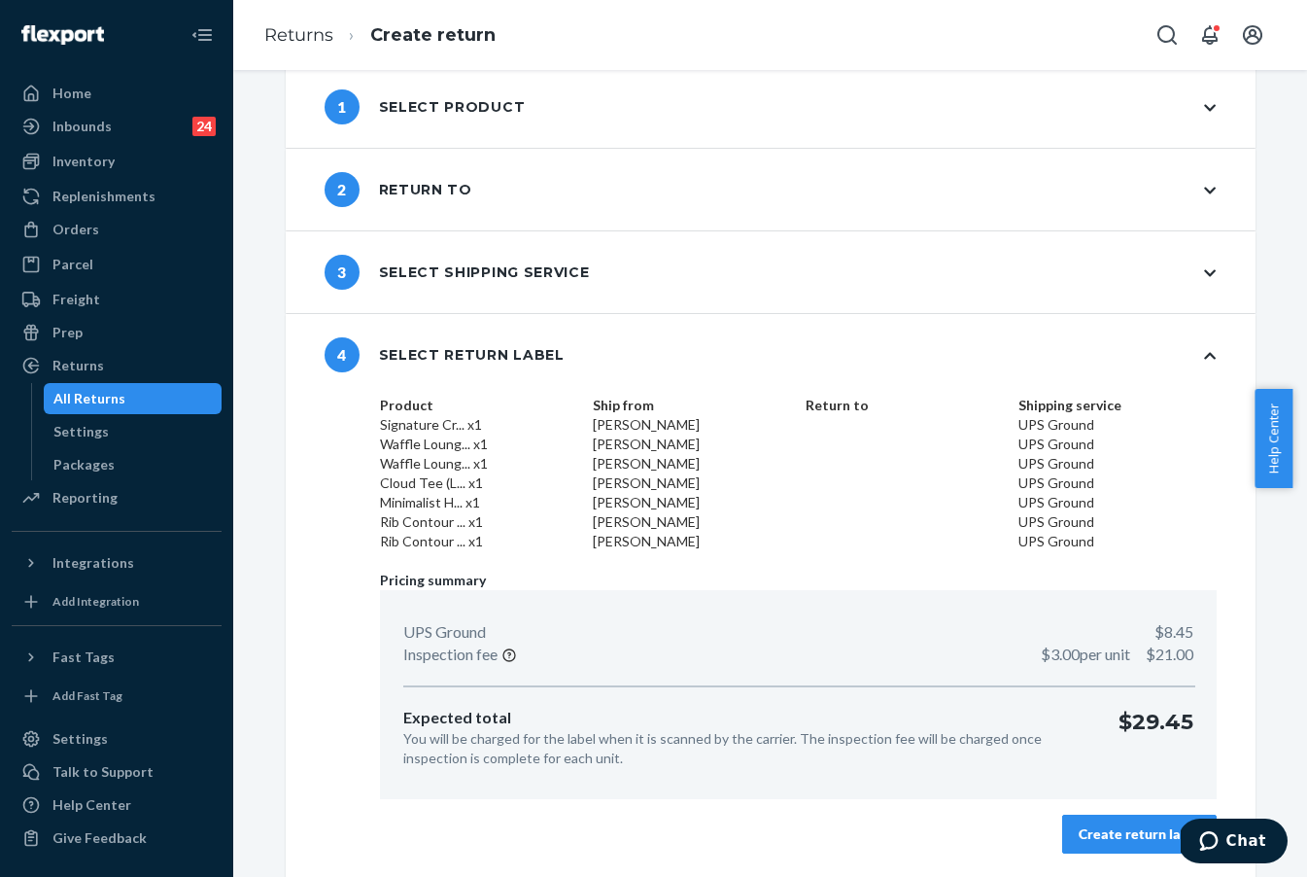
click at [859, 833] on div "Create return label" at bounding box center [1140, 833] width 122 height 19
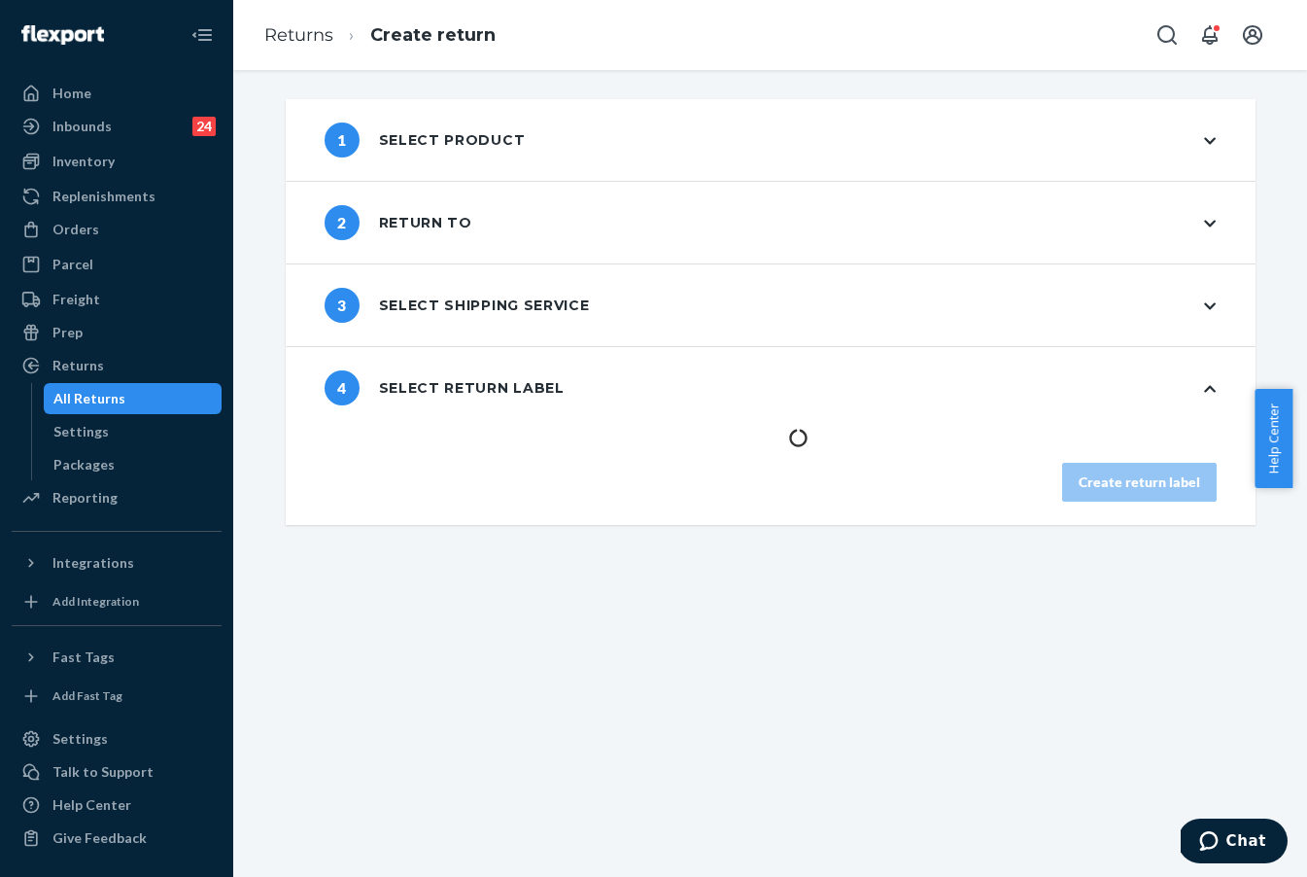
scroll to position [0, 0]
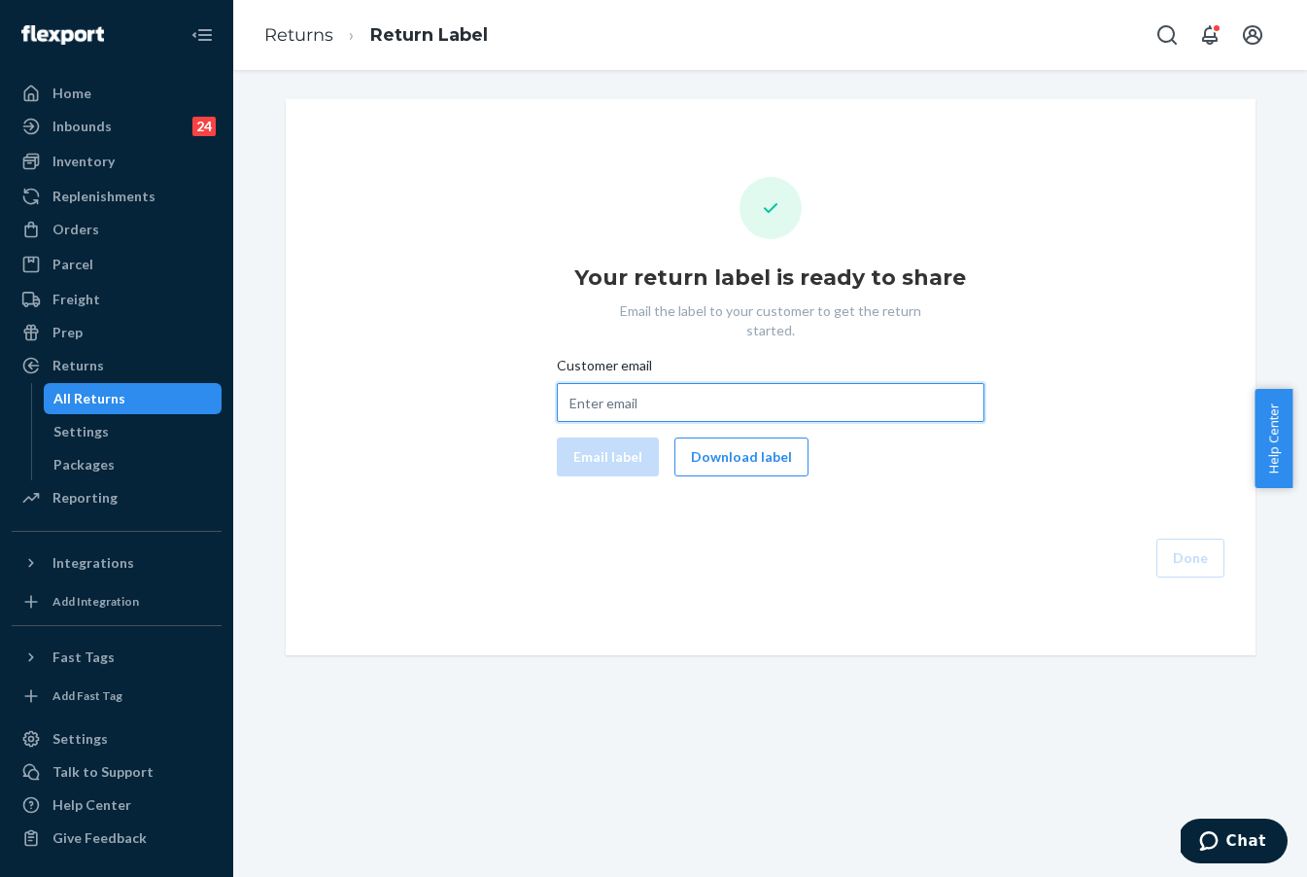
click at [635, 383] on input "Customer email" at bounding box center [771, 402] width 428 height 39
paste input "gcalderon21@icloud.com"
type input "gcalderon21@icloud.com"
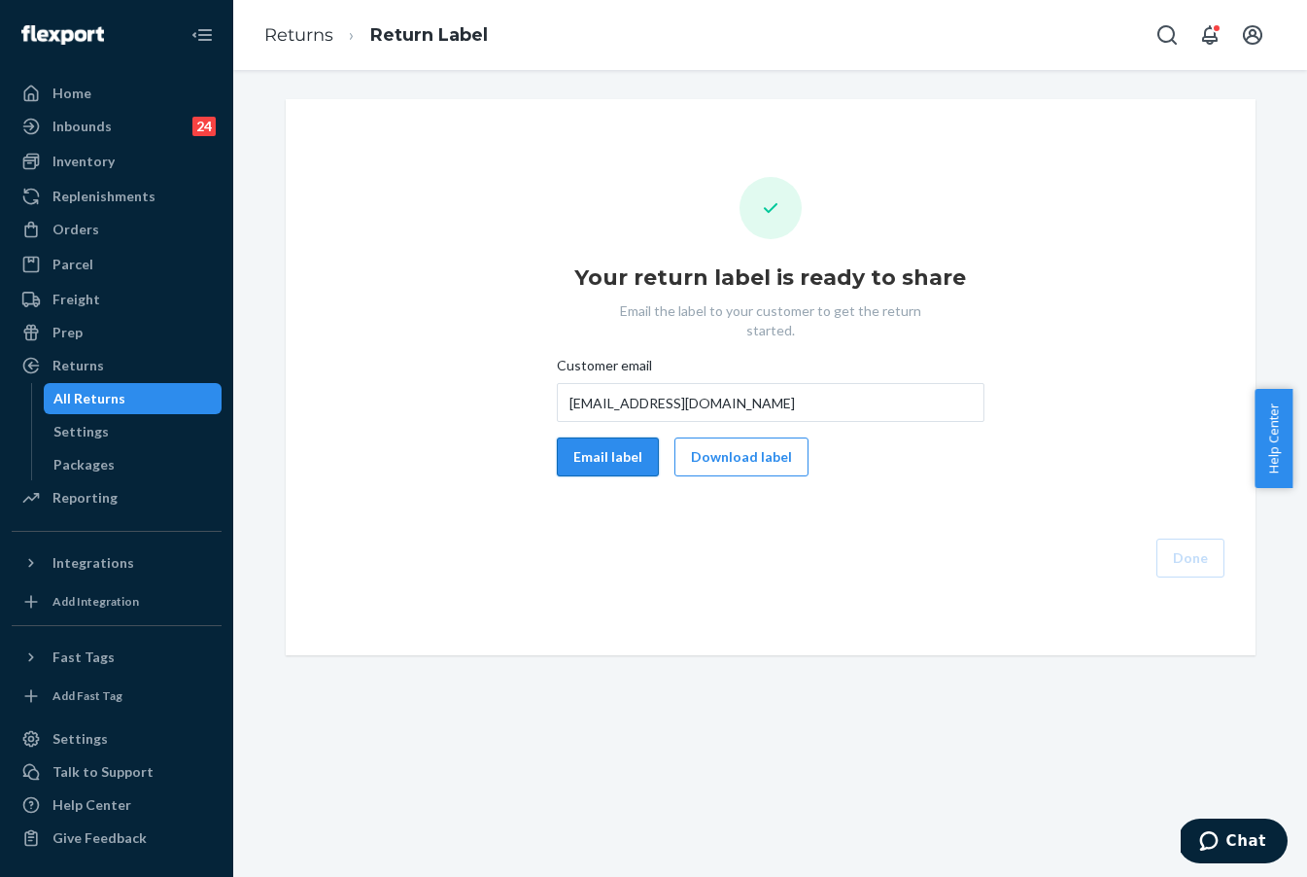
click at [612, 446] on button "Email label" at bounding box center [608, 456] width 102 height 39
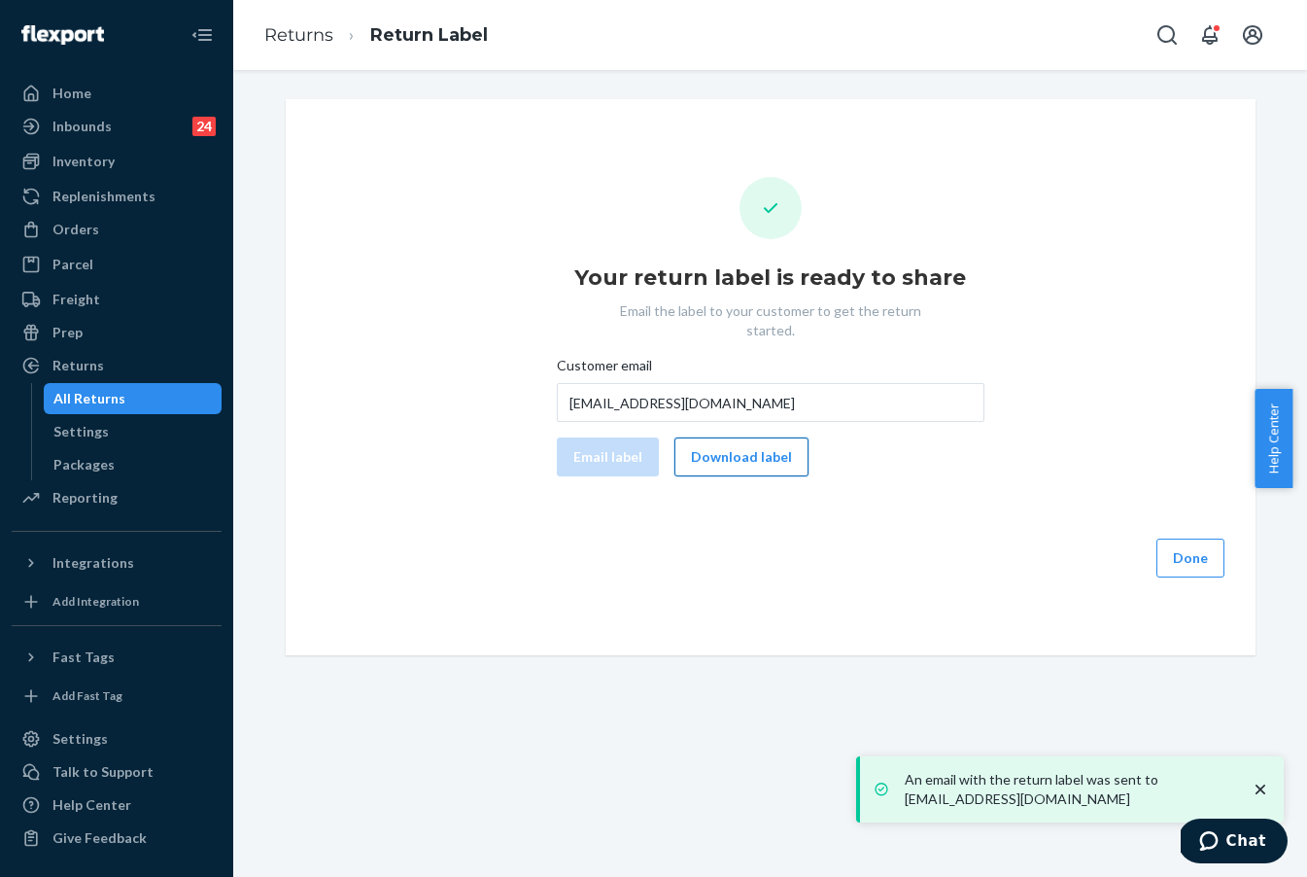
click at [751, 449] on button "Download label" at bounding box center [742, 456] width 134 height 39
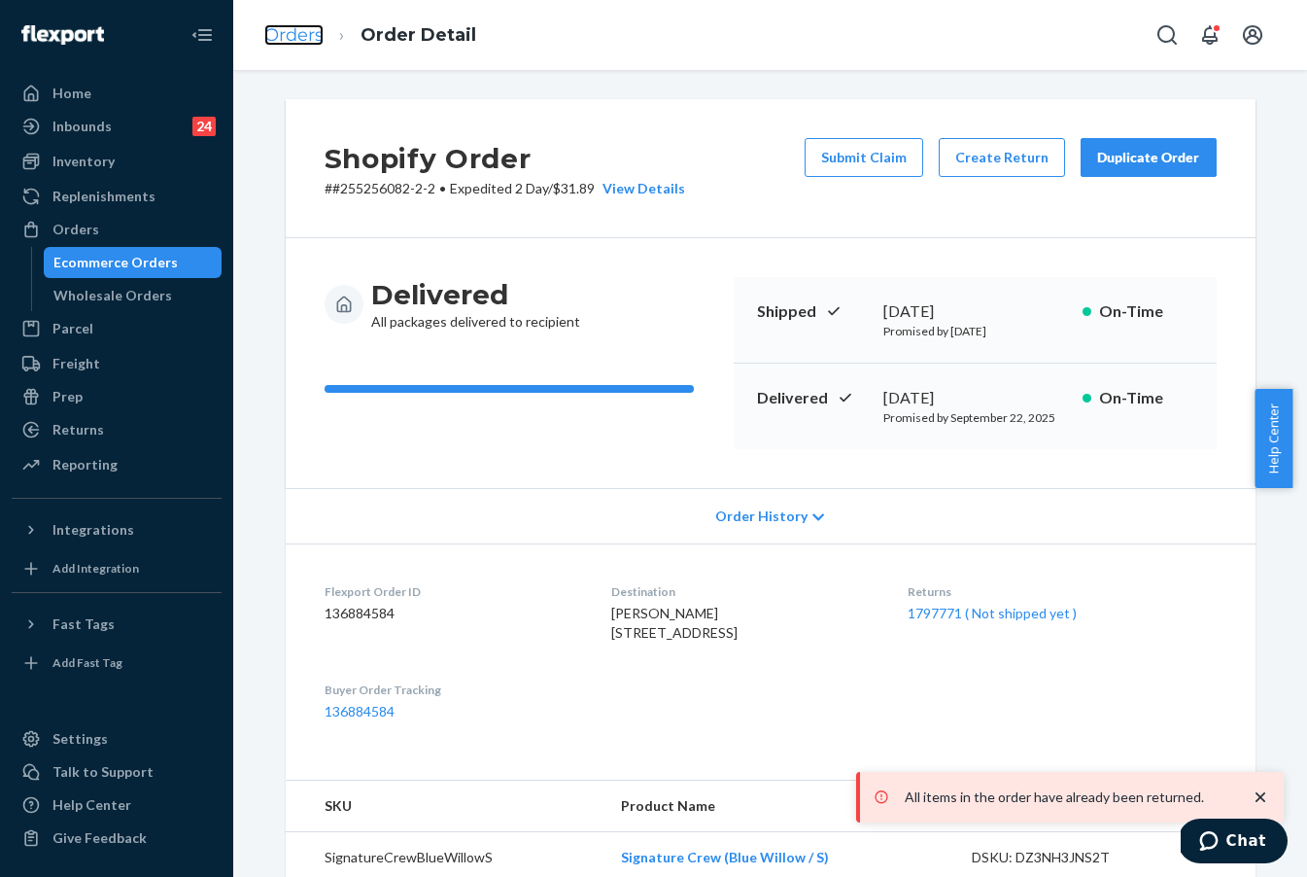
click at [321, 40] on link "Orders" at bounding box center [293, 34] width 59 height 21
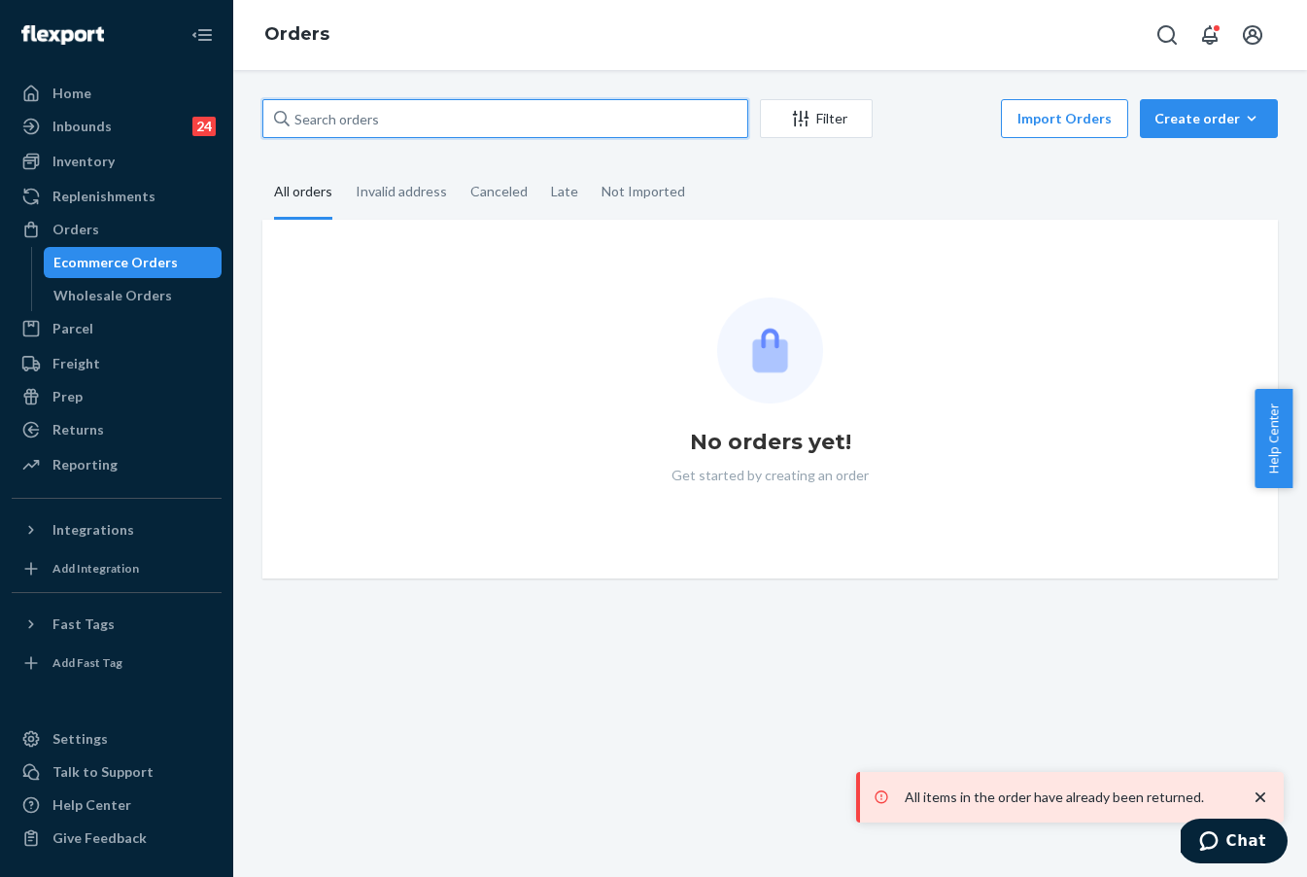
click at [505, 122] on input "text" at bounding box center [505, 118] width 486 height 39
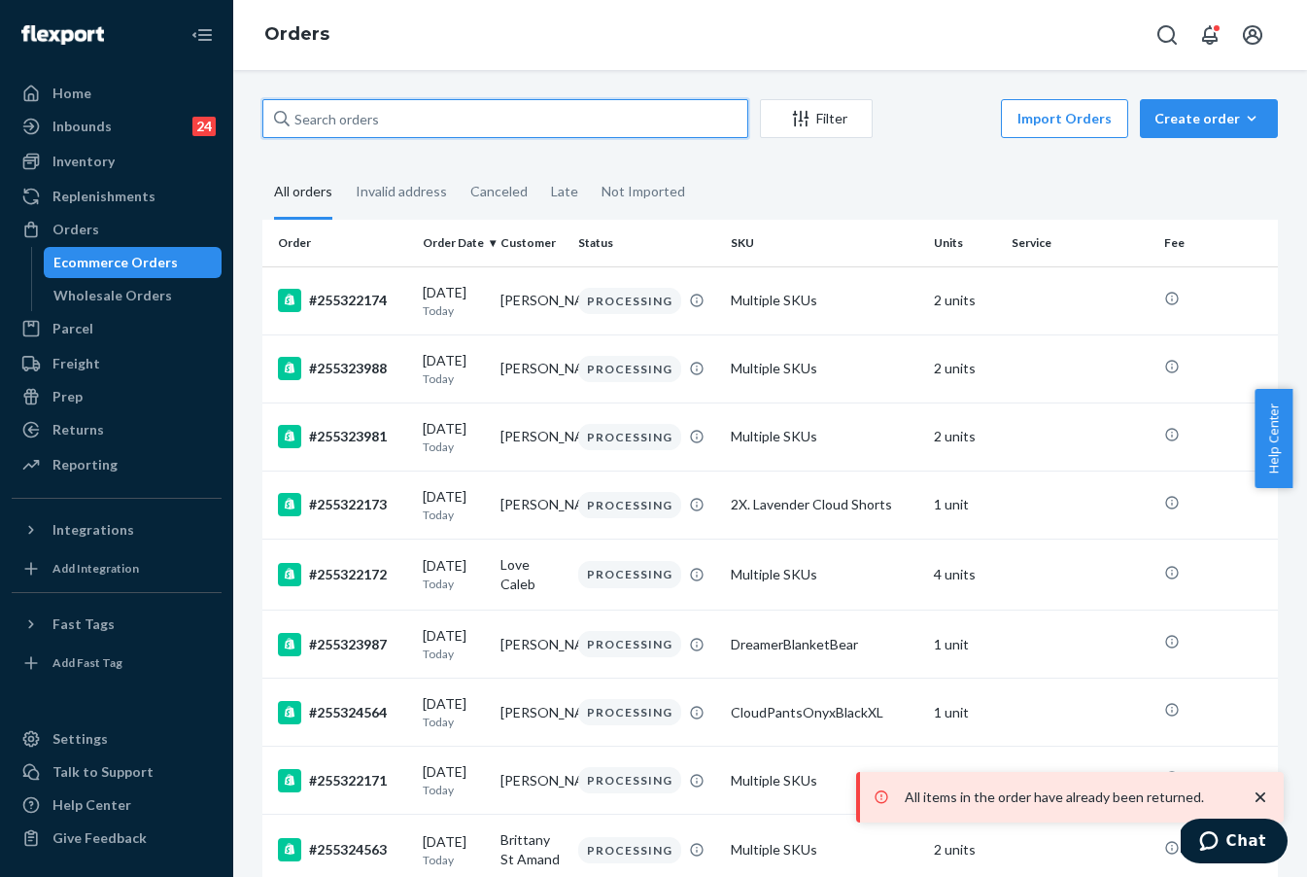
paste input "136823670"
type input "136823670"
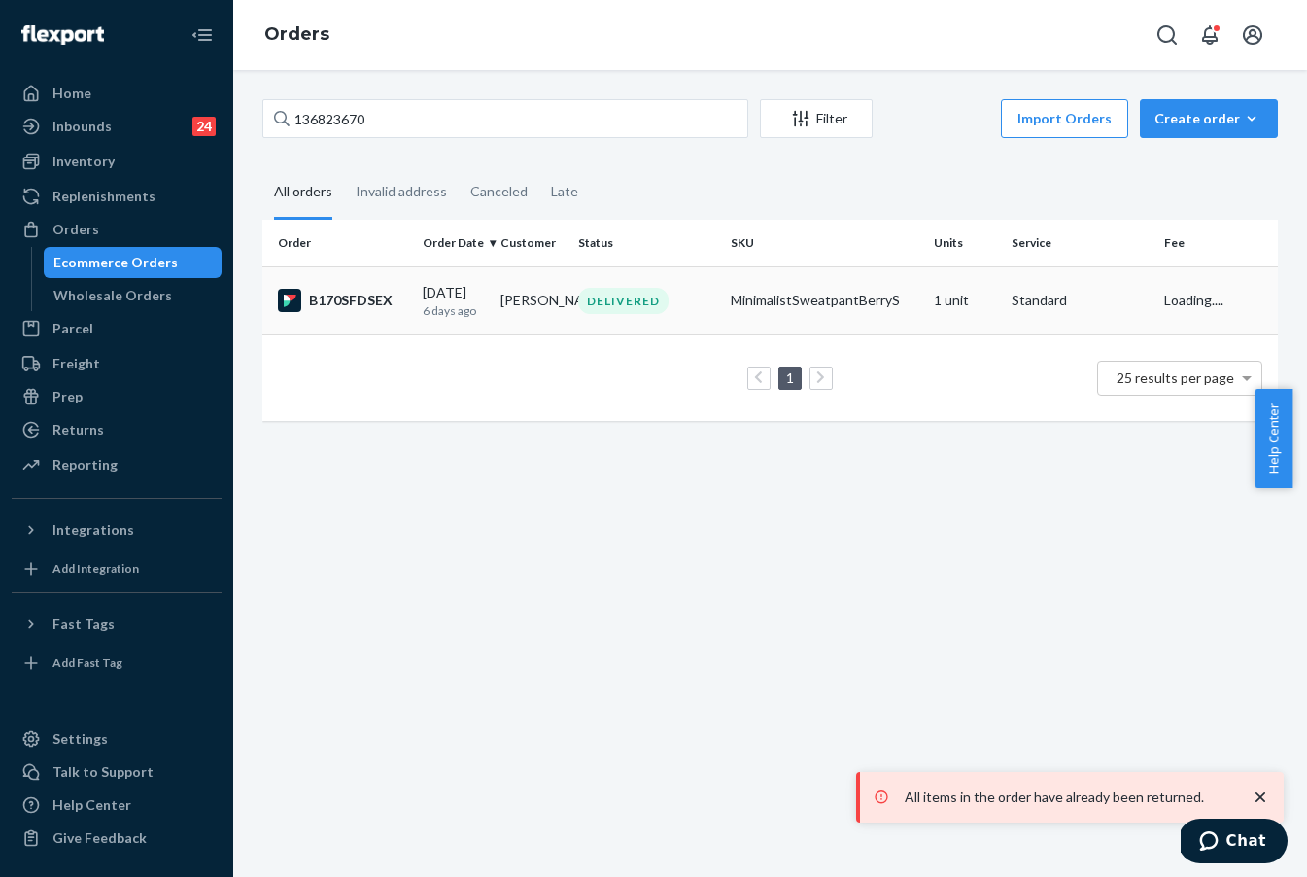
click at [371, 298] on div "B170SFDSEX" at bounding box center [342, 300] width 129 height 23
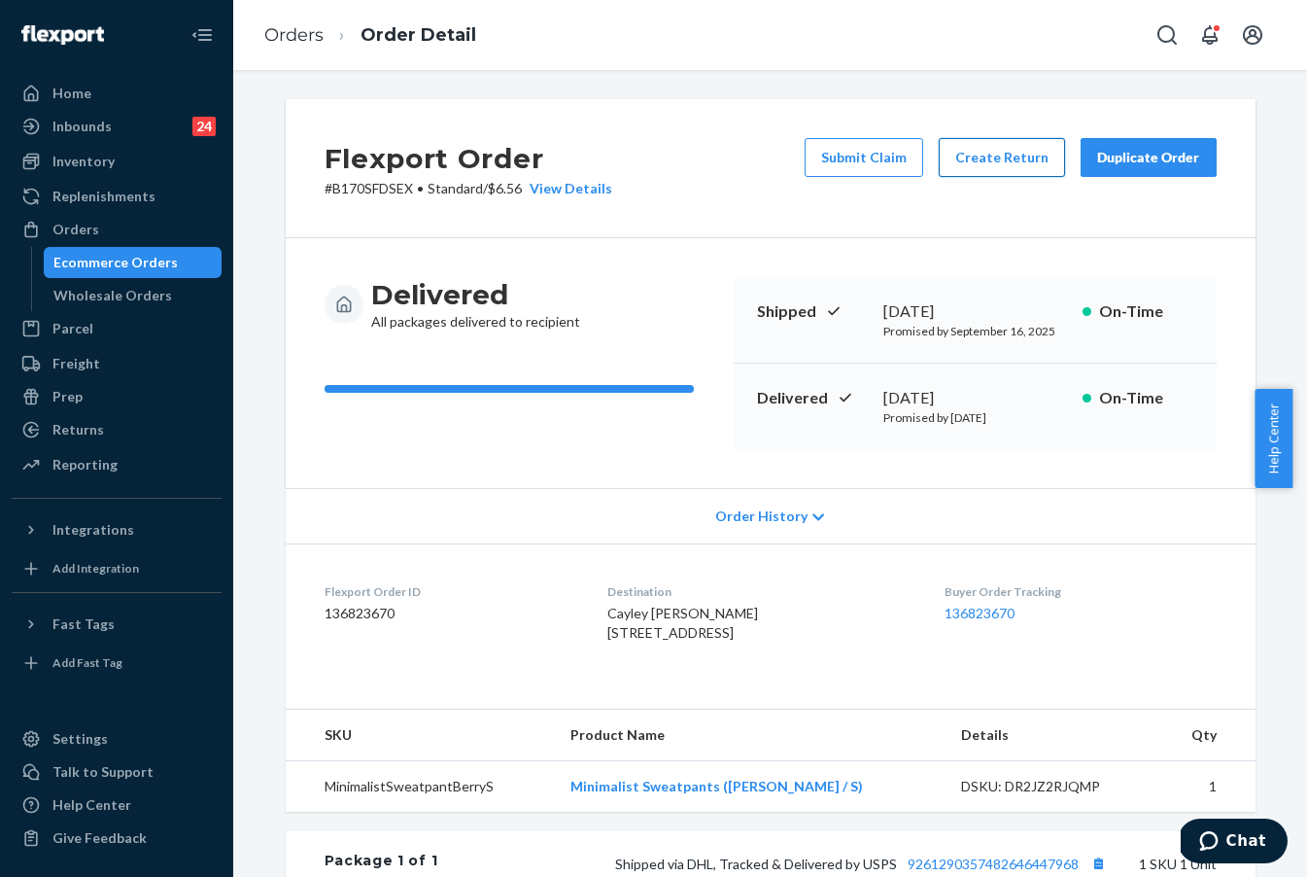
click at [975, 168] on button "Create Return" at bounding box center [1002, 157] width 126 height 39
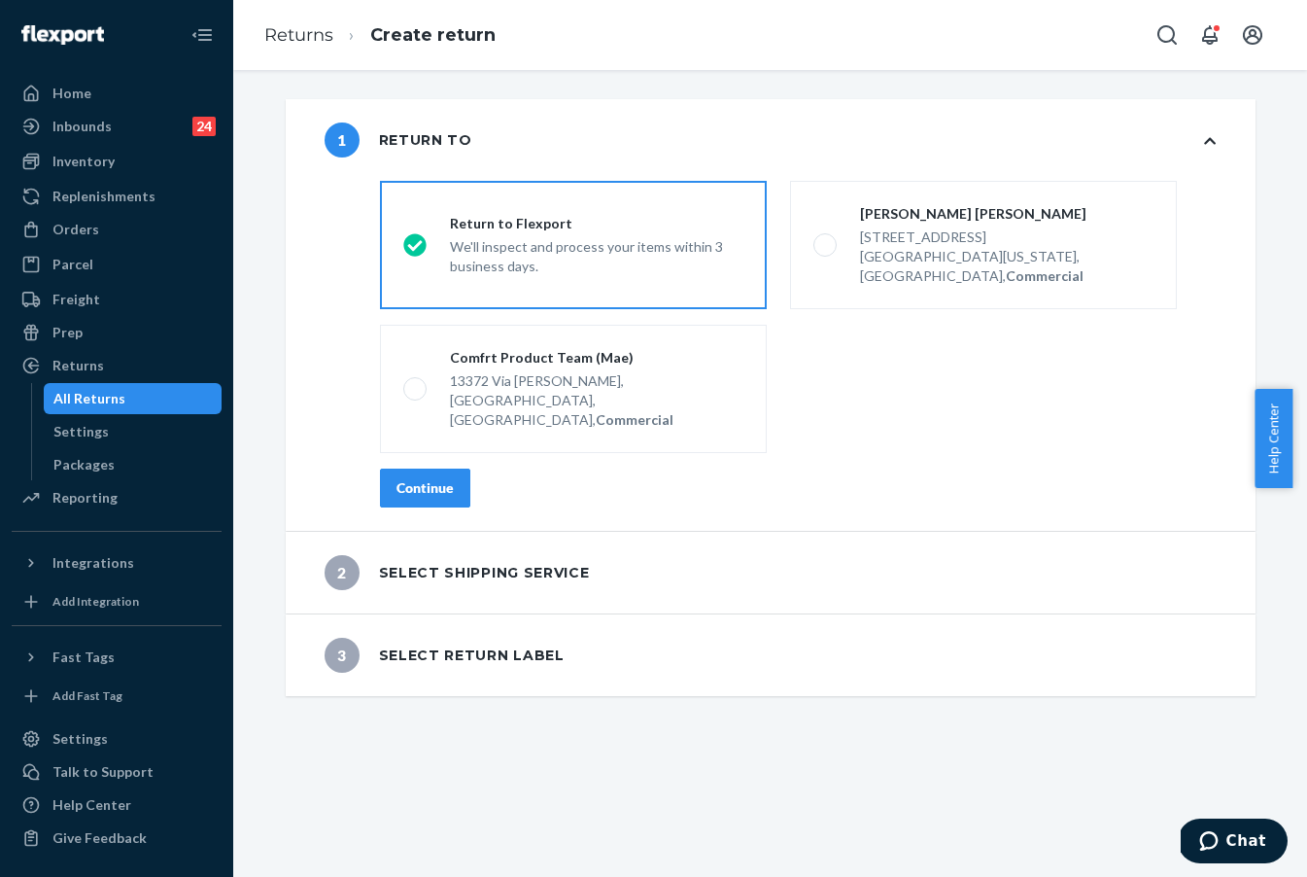
click at [427, 478] on div "Continue" at bounding box center [425, 487] width 57 height 19
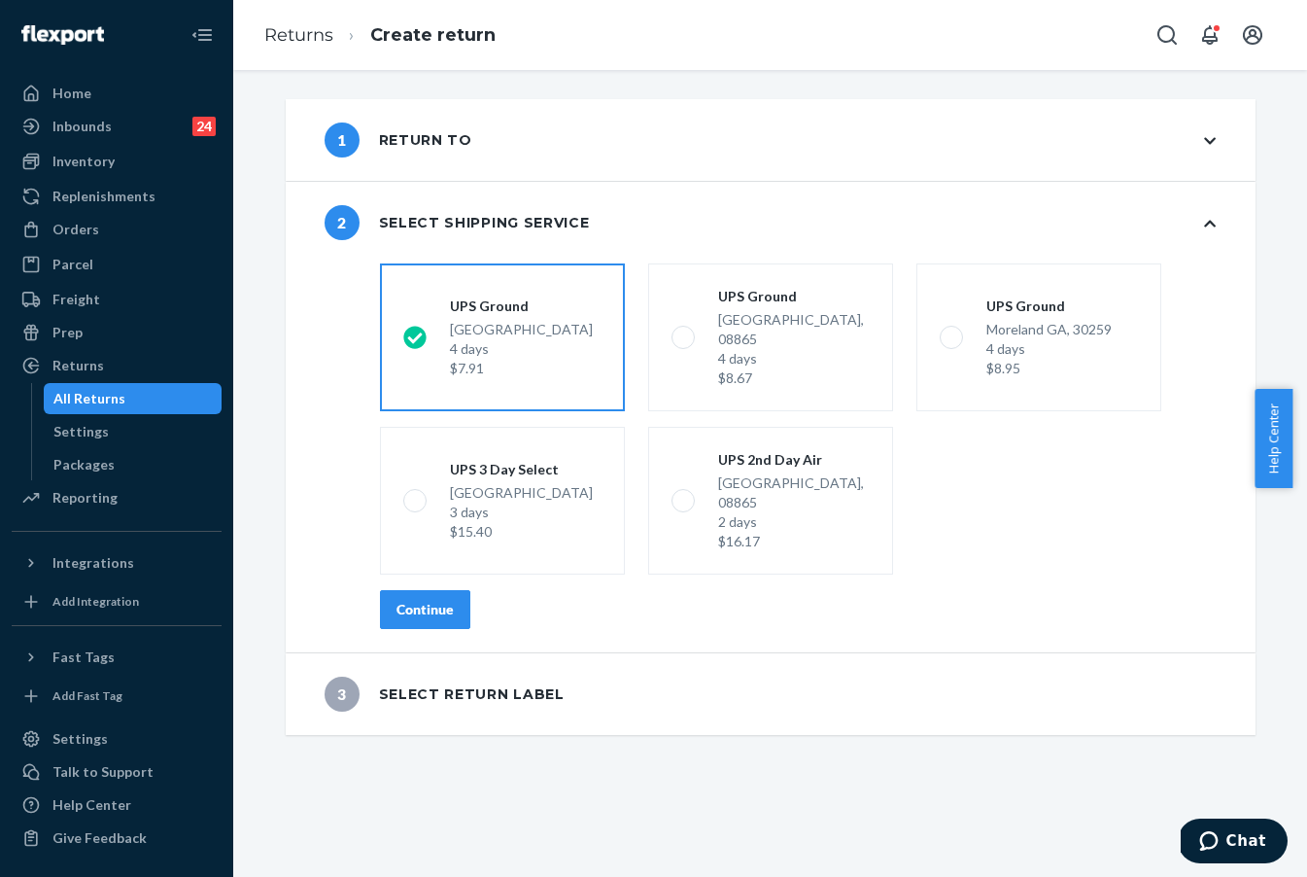
click at [439, 590] on button "Continue" at bounding box center [425, 609] width 90 height 39
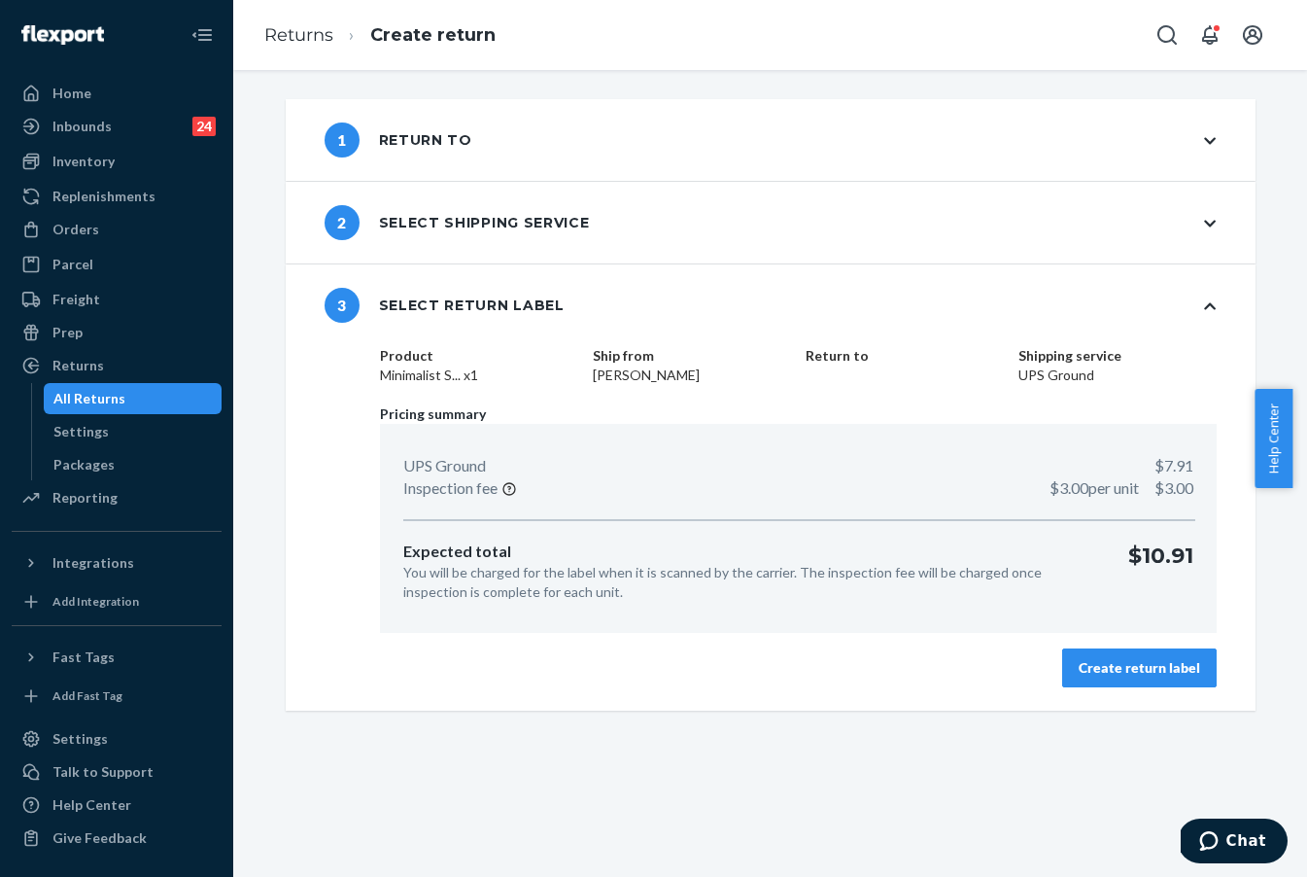
click at [1123, 672] on div "Create return label" at bounding box center [1140, 667] width 122 height 19
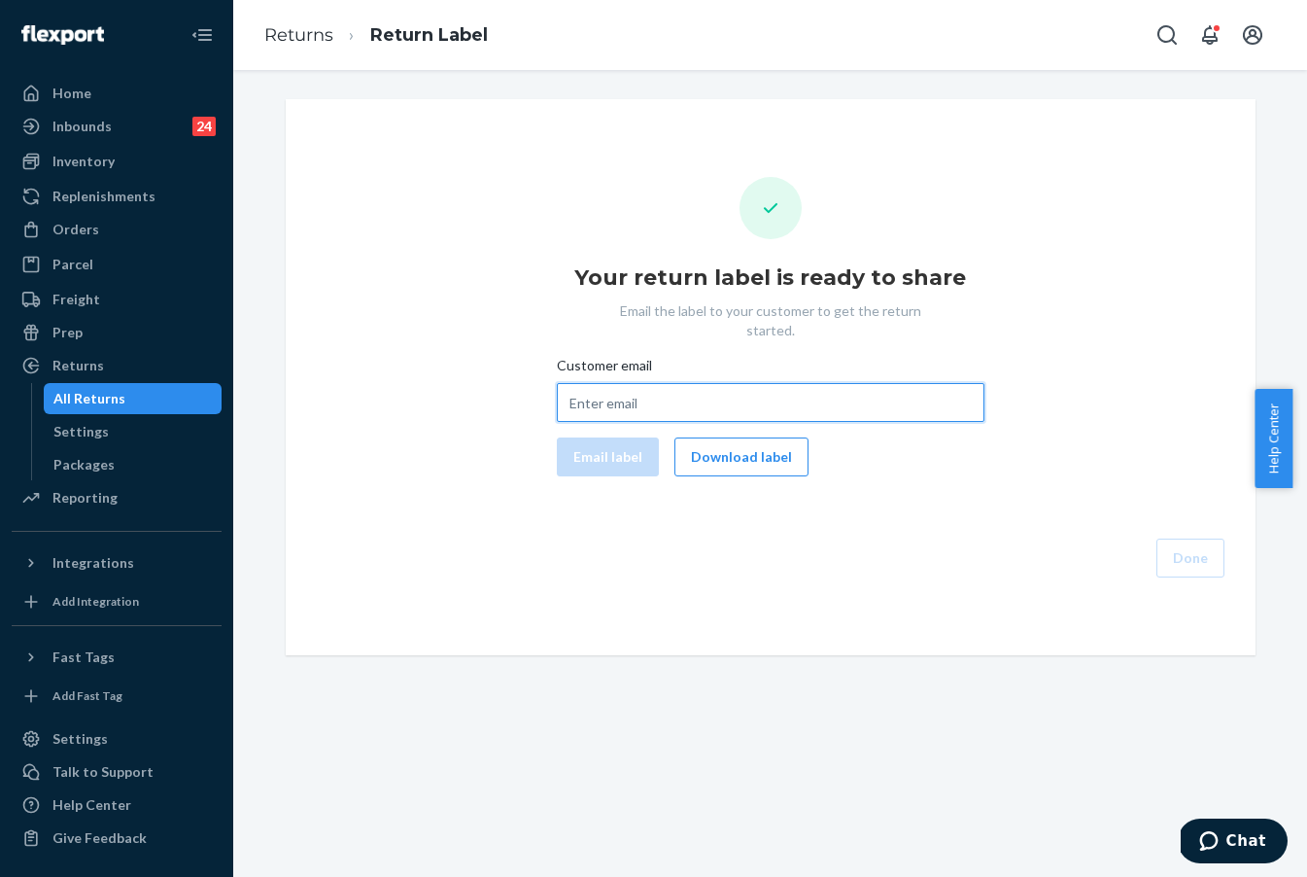
click at [665, 385] on input "Customer email" at bounding box center [771, 402] width 428 height 39
paste input "cayleysabol@gmail.com"
type input "cayleysabol@gmail.com"
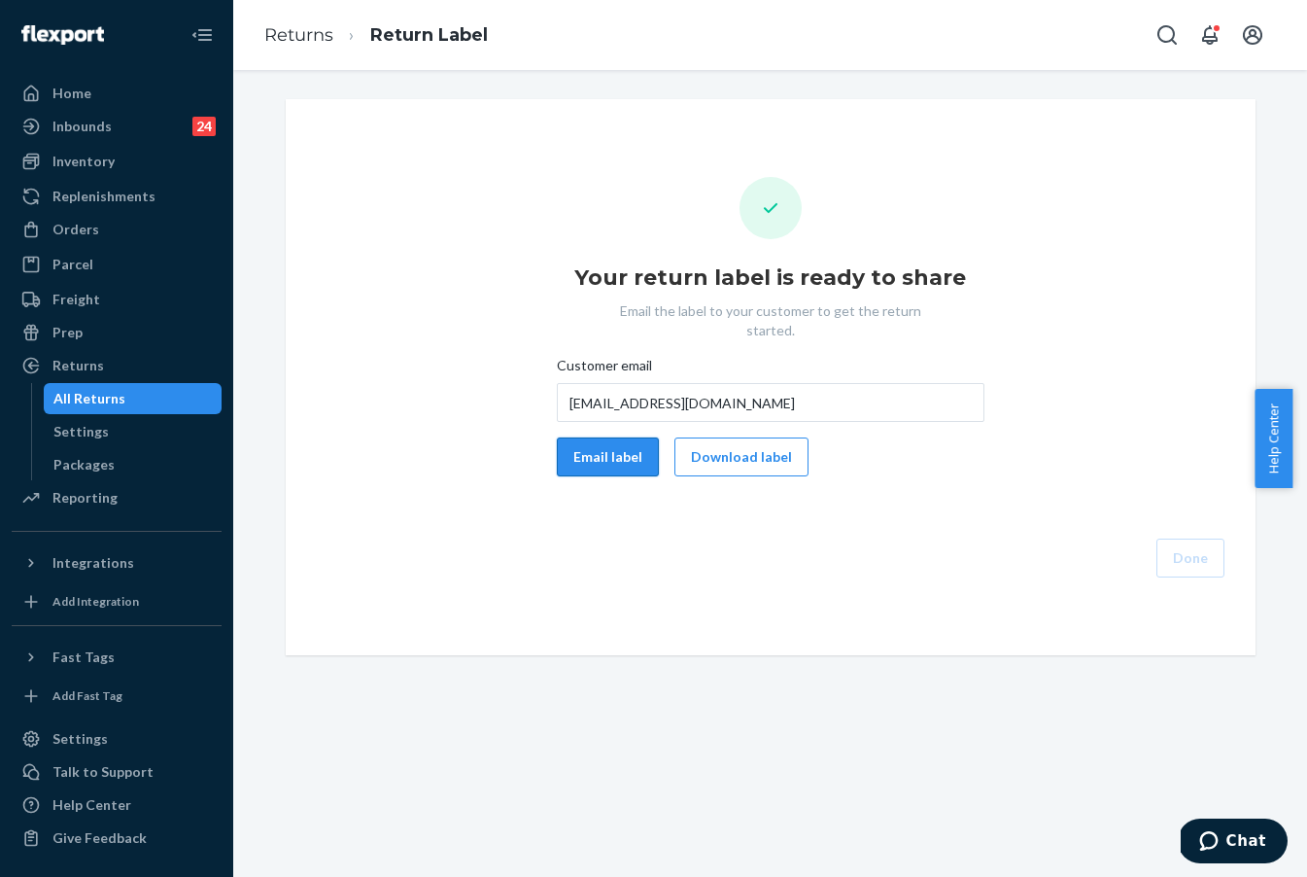
click at [614, 438] on button "Email label" at bounding box center [608, 456] width 102 height 39
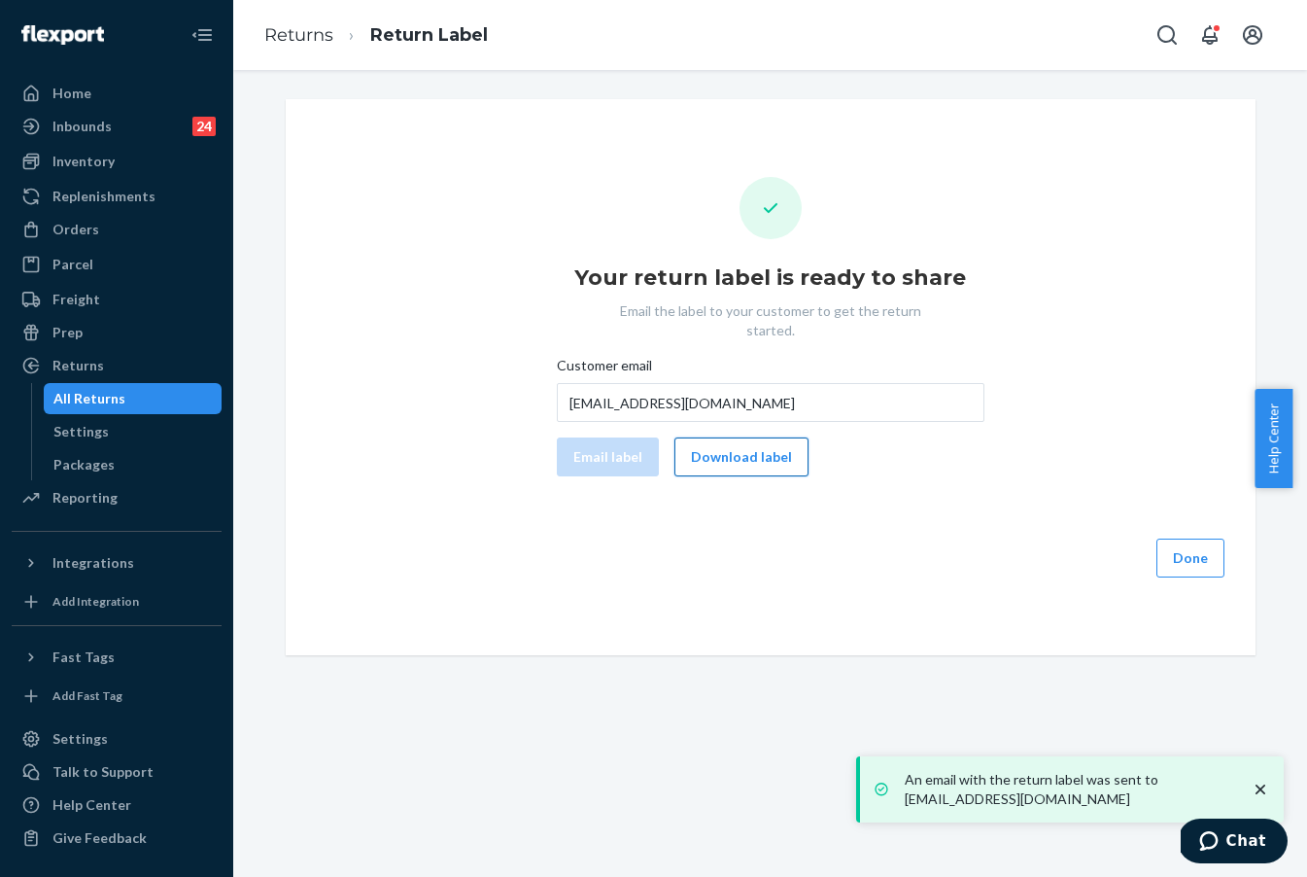
click at [788, 448] on button "Download label" at bounding box center [742, 456] width 134 height 39
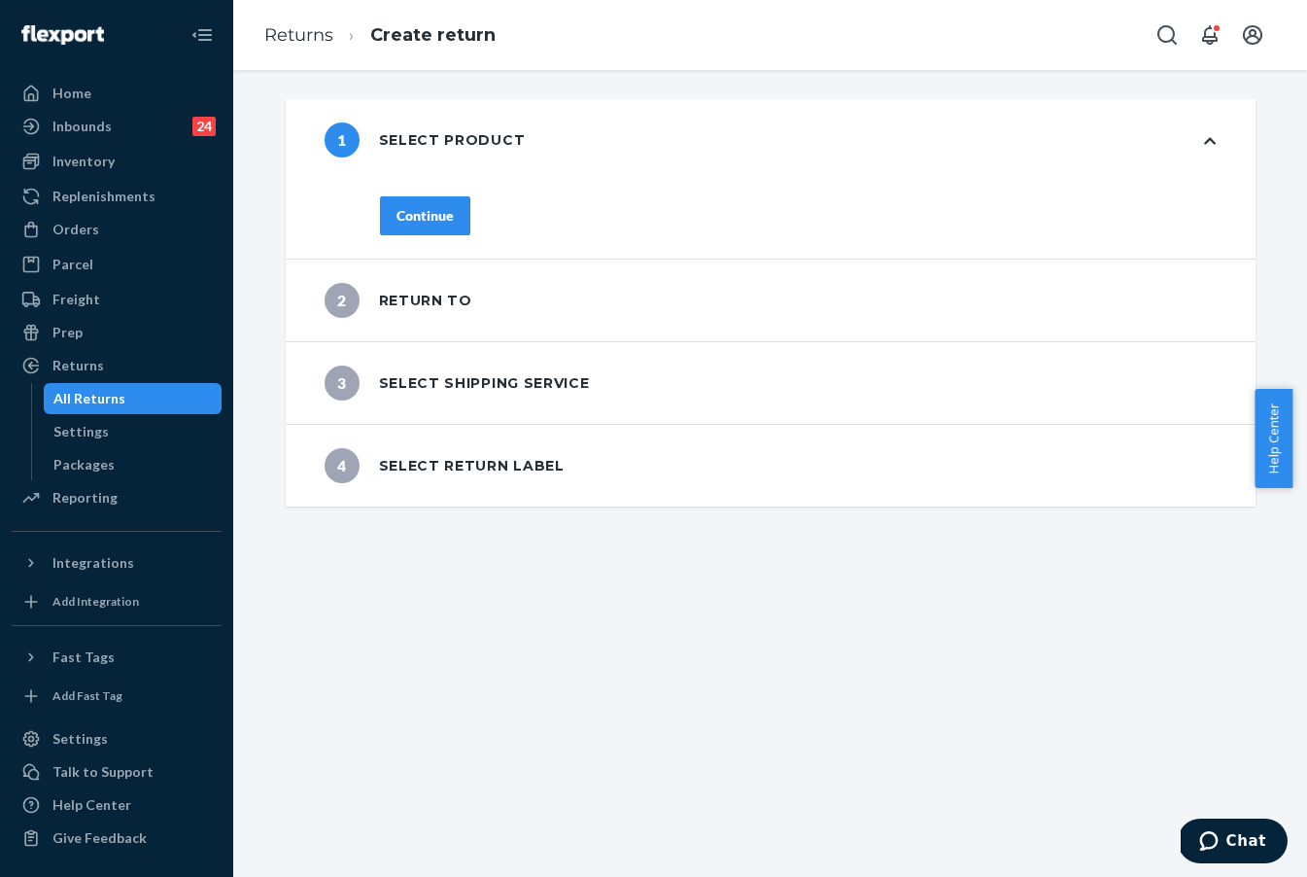
click at [749, 581] on div "1 Select product Continue 2 Return to 3 Select shipping service 4 Select return…" at bounding box center [770, 473] width 1074 height 807
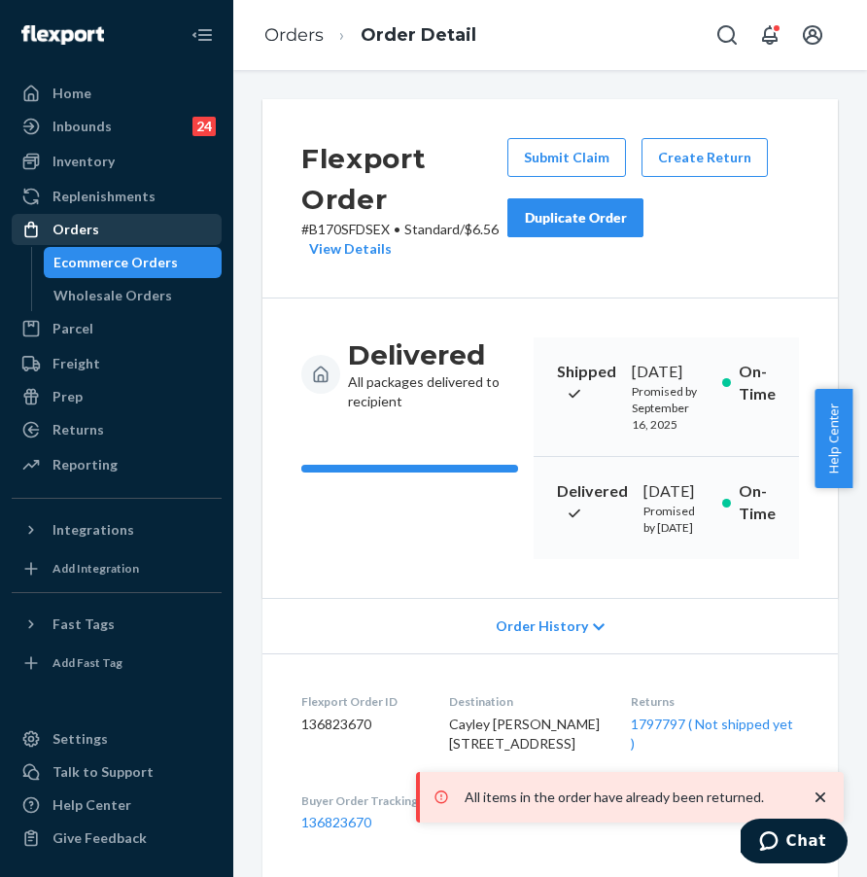
click at [134, 225] on div "Orders" at bounding box center [117, 229] width 206 height 27
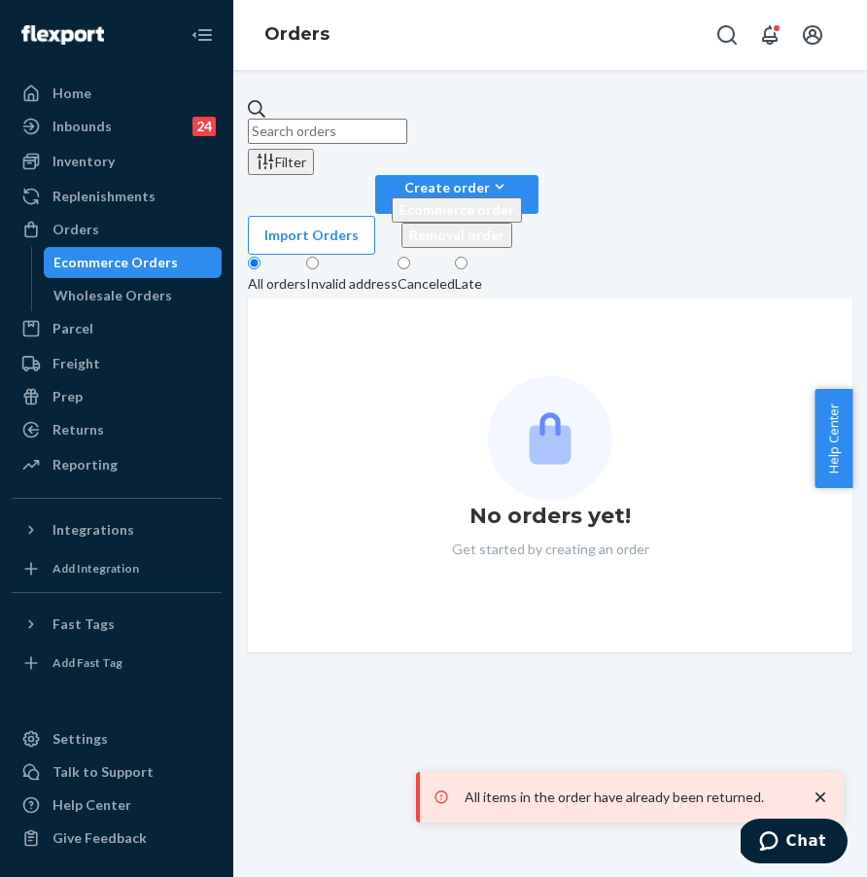
click at [407, 121] on input "text" at bounding box center [327, 131] width 159 height 25
paste input "#255149909"
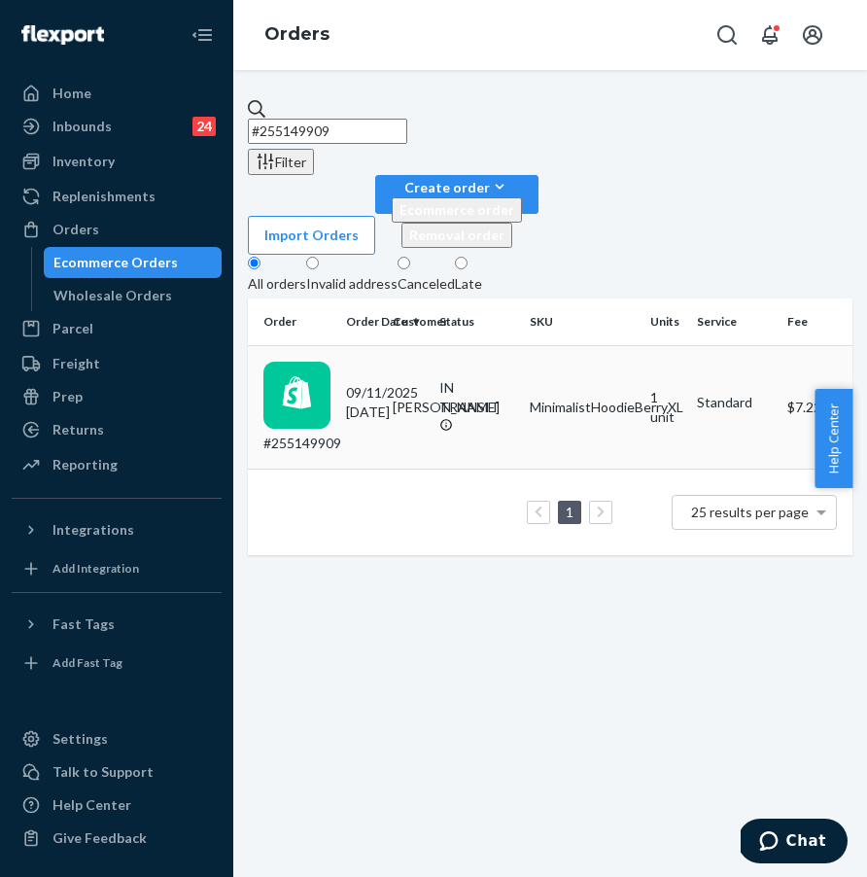
type input "#255149909"
click at [338, 345] on td "#255149909" at bounding box center [293, 406] width 90 height 123
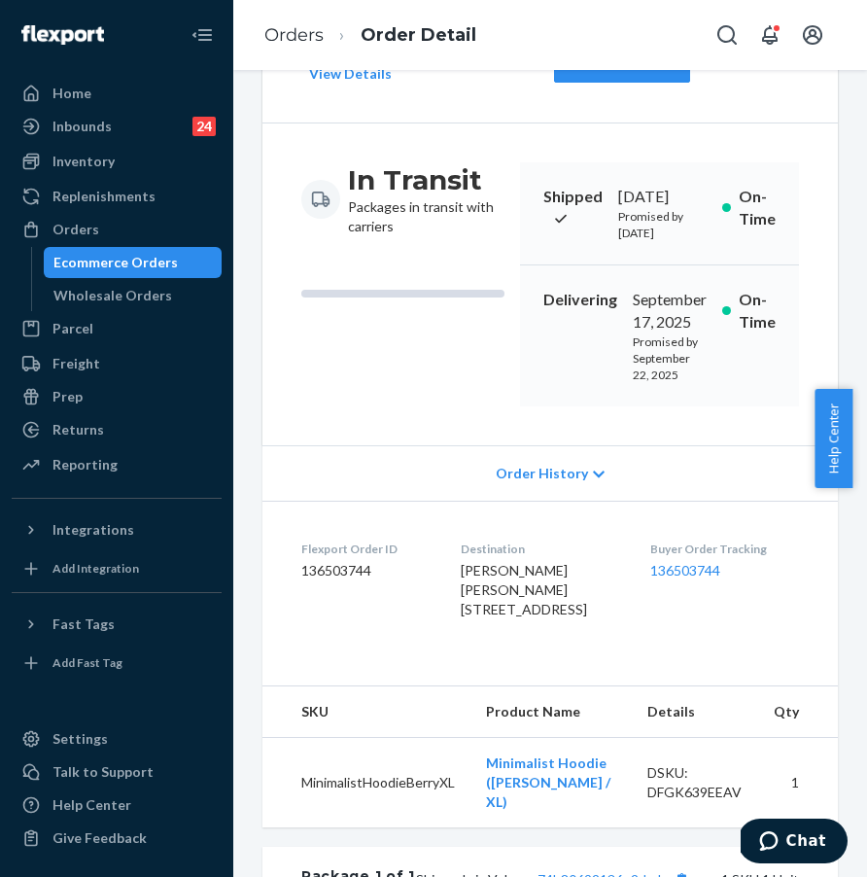
scroll to position [220, 0]
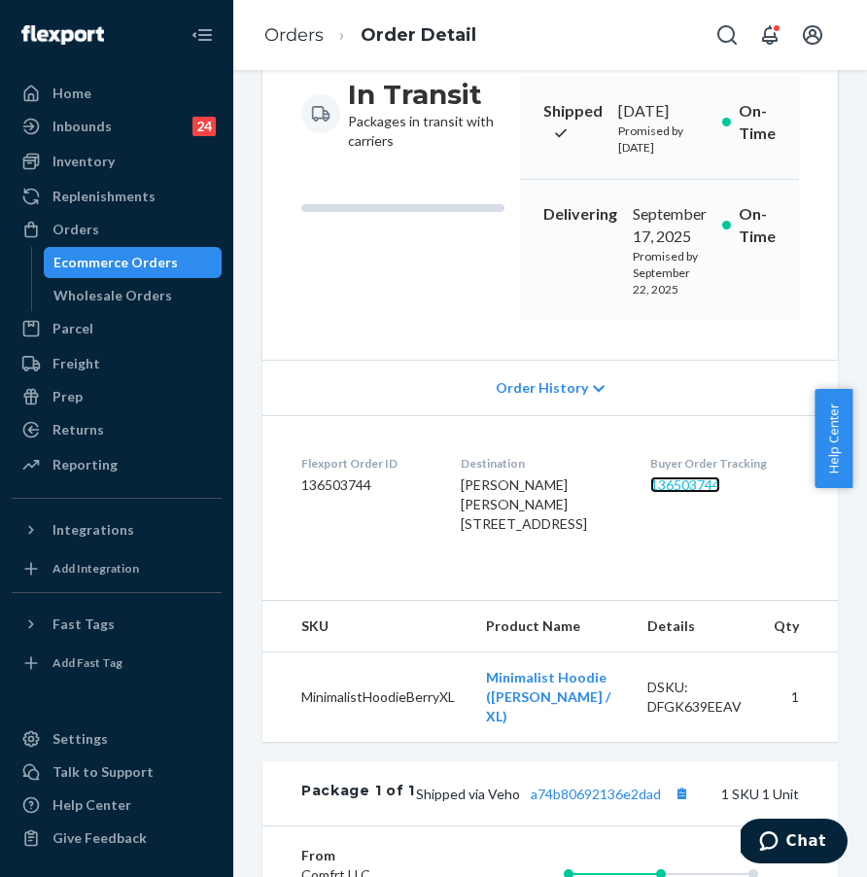
click at [682, 493] on link "136503744" at bounding box center [685, 484] width 70 height 17
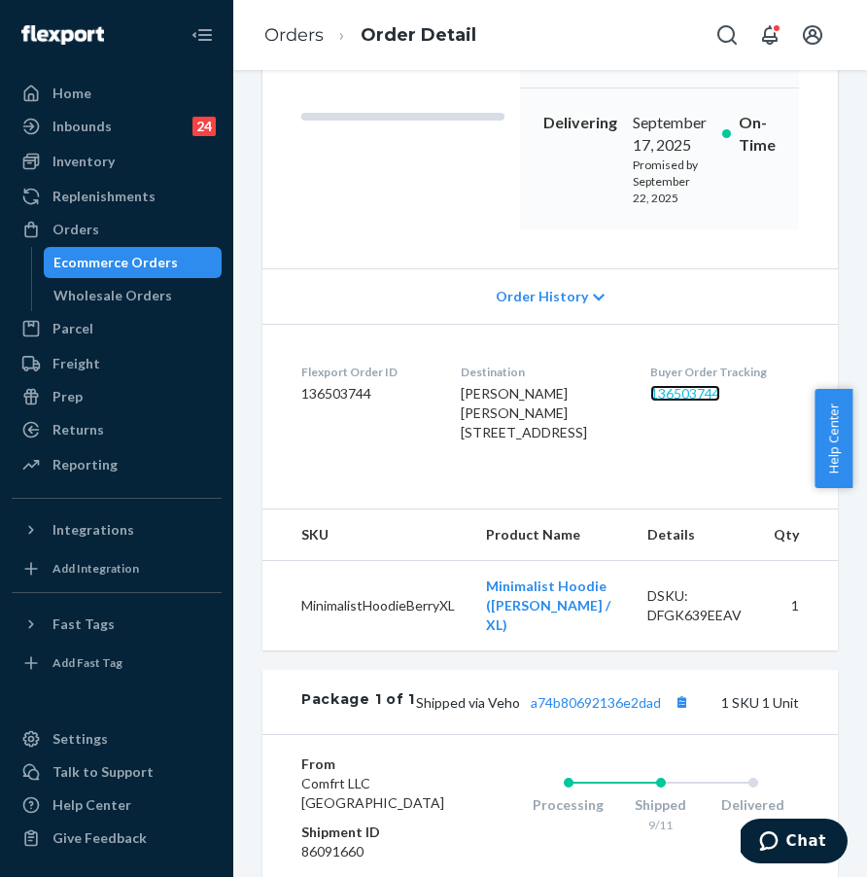
scroll to position [274, 0]
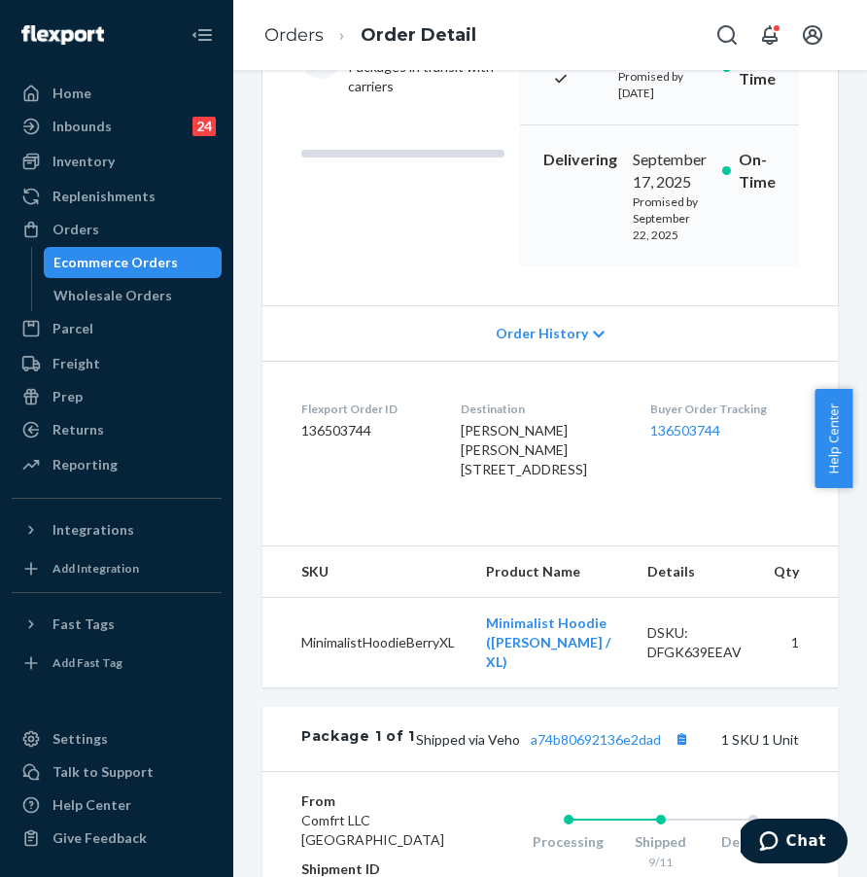
click at [639, 361] on div "Order History" at bounding box center [549, 332] width 575 height 55
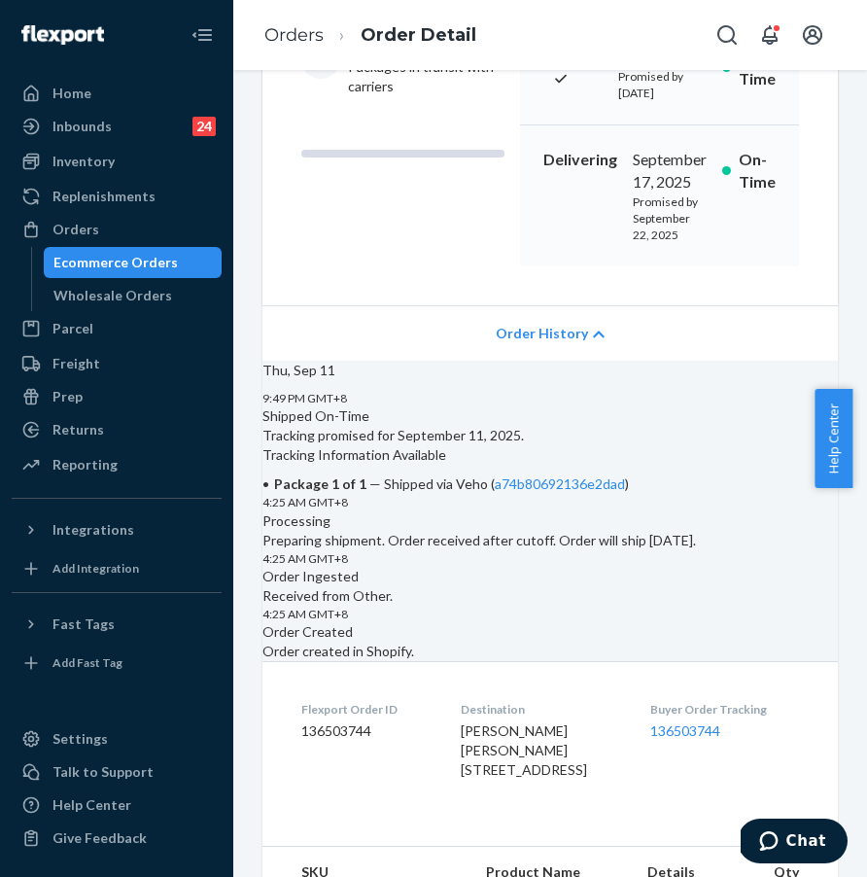
click at [648, 401] on div "Thu, Sep 11 9:49 PM GMT+8 Shipped On-Time Tracking promised for September 11, 2…" at bounding box center [549, 511] width 575 height 300
click at [596, 361] on div "Order History" at bounding box center [549, 332] width 575 height 55
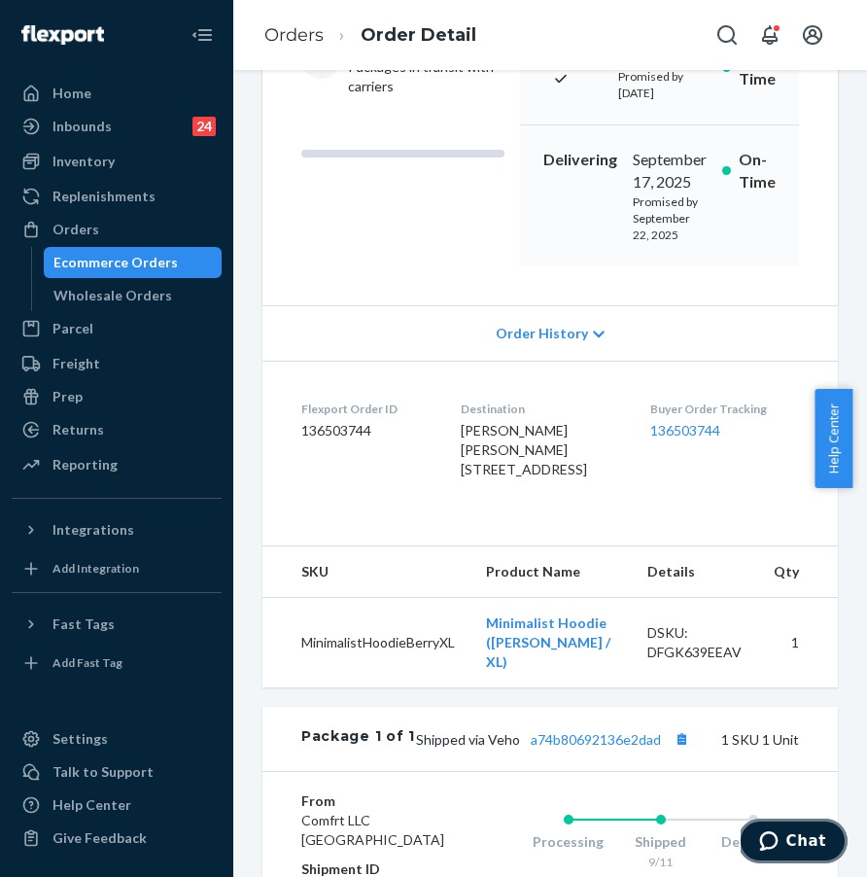
click at [776, 837] on icon "Chat" at bounding box center [768, 840] width 19 height 19
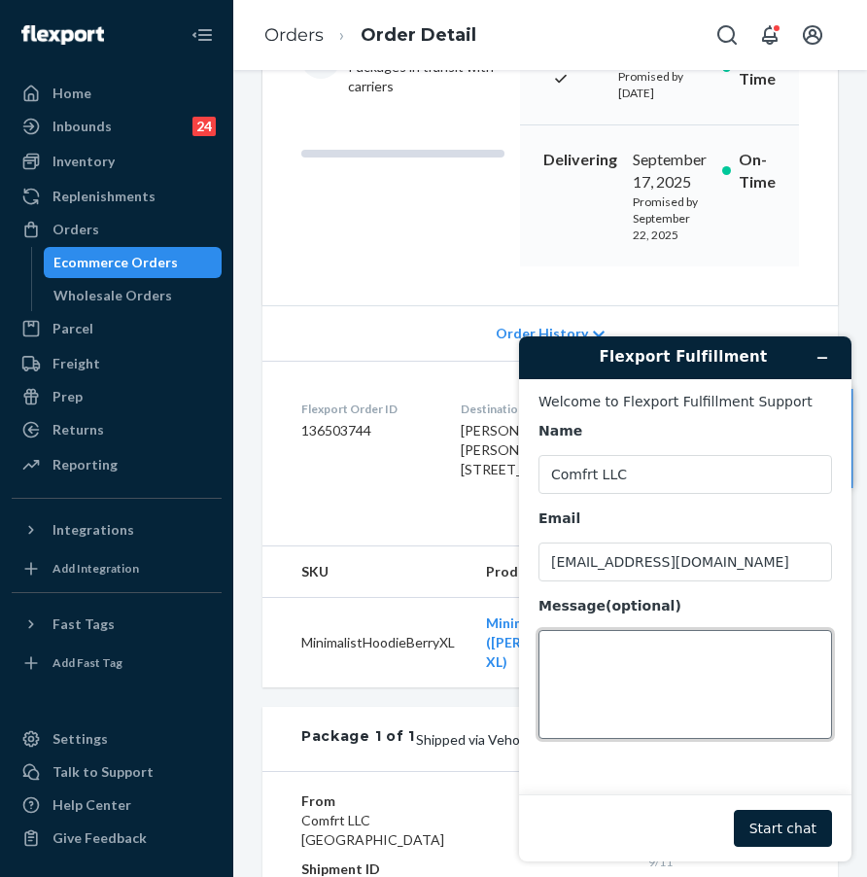
click at [690, 670] on textarea "Message (optional)" at bounding box center [686, 684] width 294 height 109
type textarea "hi there"
click at [793, 830] on button "Start chat" at bounding box center [783, 828] width 98 height 37
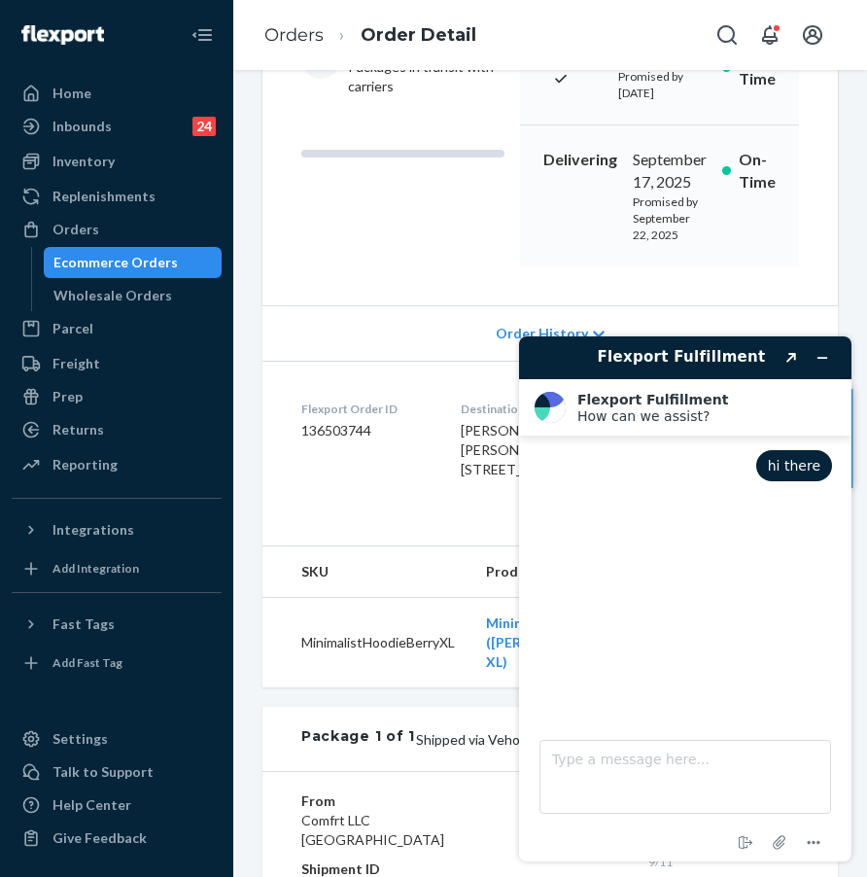
click at [410, 619] on div "Shopify Order # #255149909 • Standard / $7.22 View Details Create Return Duplic…" at bounding box center [549, 256] width 575 height 862
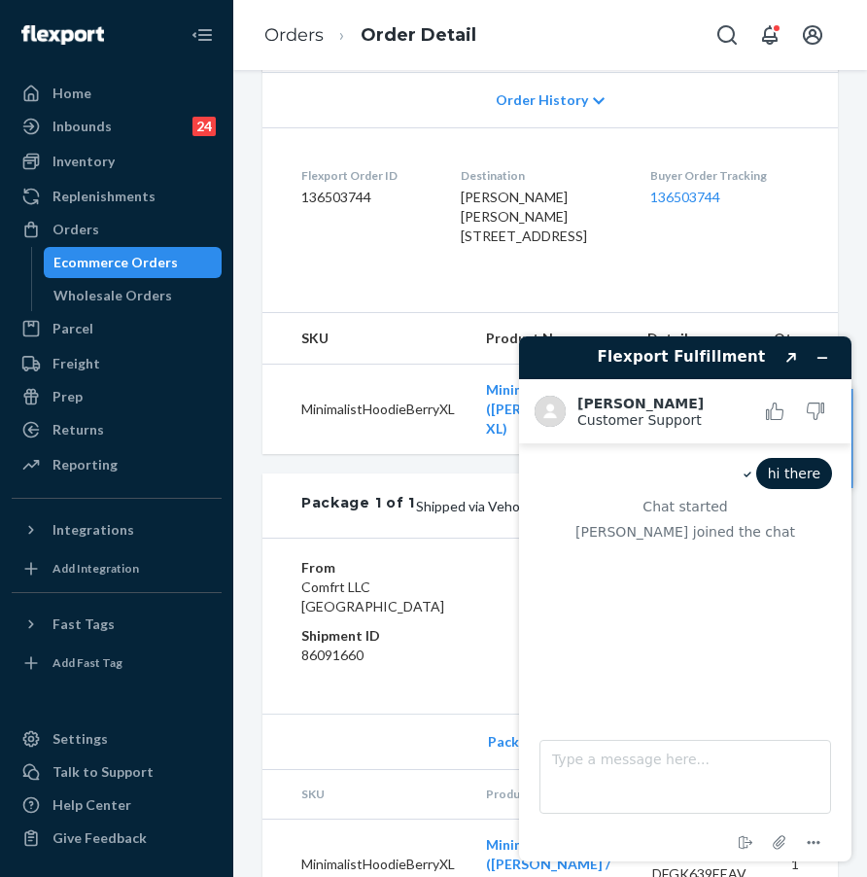
scroll to position [508, 0]
click at [692, 253] on div "Buyer Order Tracking 136503744" at bounding box center [724, 209] width 149 height 87
drag, startPoint x: 650, startPoint y: 211, endPoint x: 768, endPoint y: 244, distance: 122.2
click at [768, 244] on dl "Flexport Order ID 136503744 Destination Adrianna Stevens Adrianna Stevens 1000 …" at bounding box center [549, 208] width 575 height 165
copy div "Buyer Order Tracking 136503744"
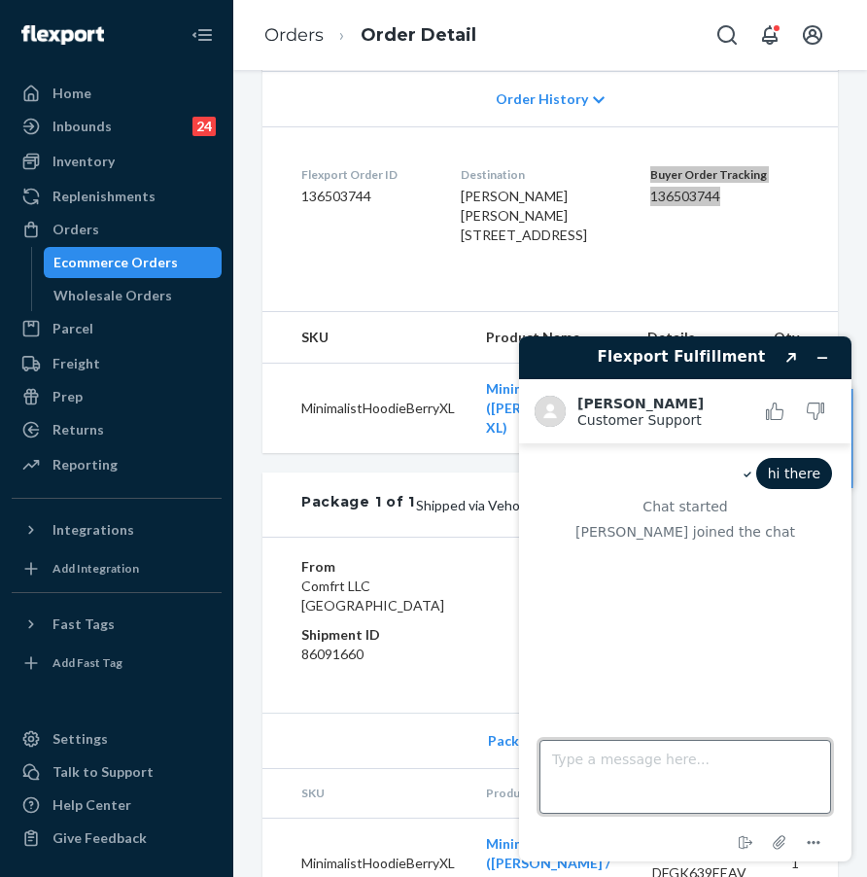
click at [637, 770] on textarea "Type a message here..." at bounding box center [685, 777] width 292 height 74
paste textarea "Buyer Order Tracking 136503744"
click at [552, 757] on textarea "Buyer Order Tracking 136503744" at bounding box center [685, 777] width 292 height 74
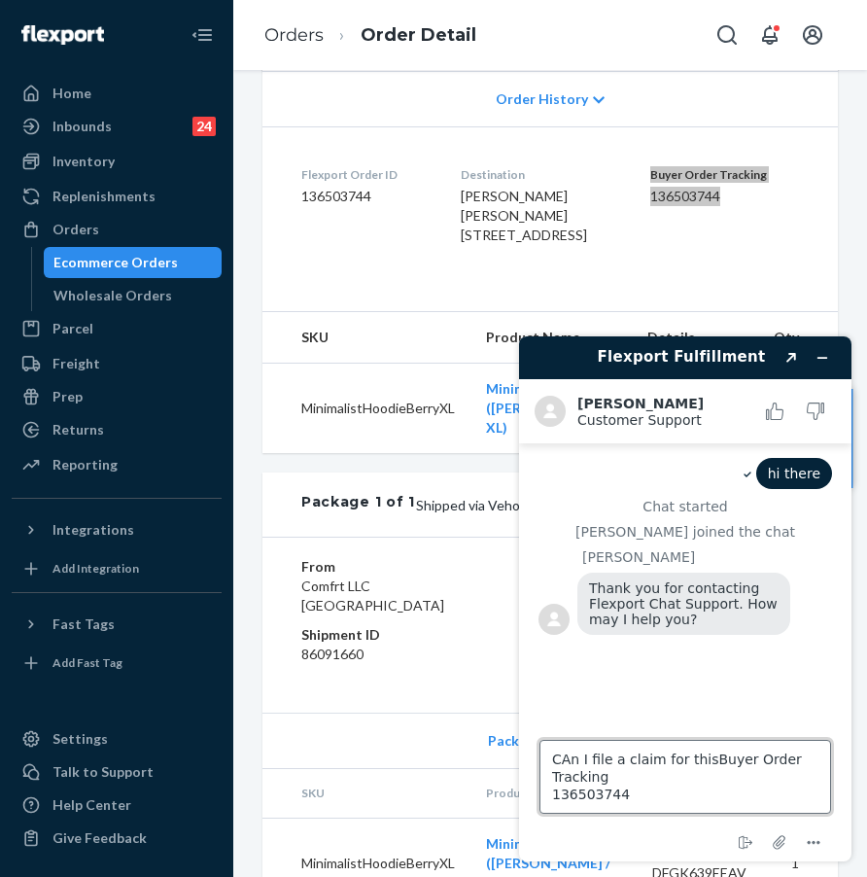
type textarea "CAn I file a claim for this Buyer Order Tracking 136503744"
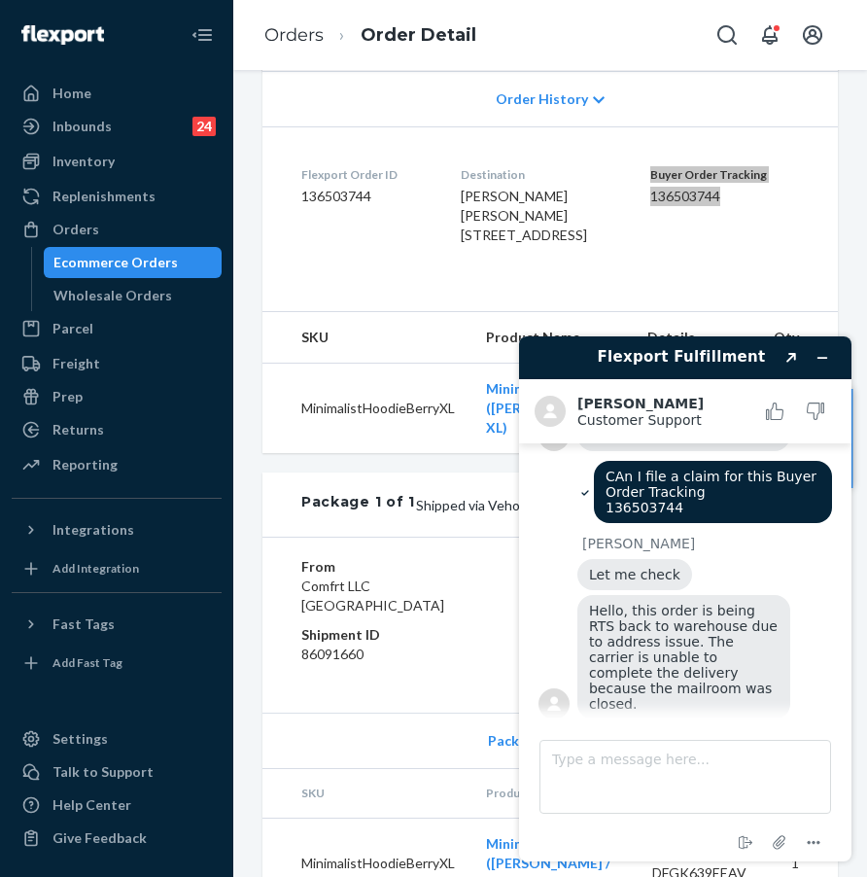
scroll to position [184, 0]
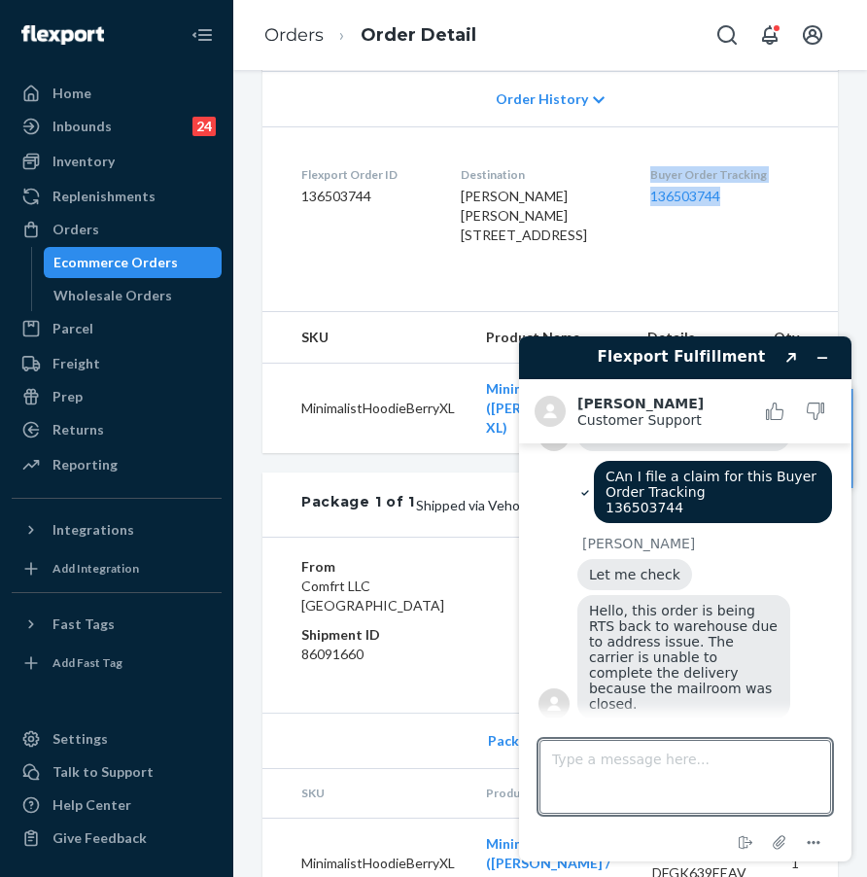
click at [741, 253] on div "Buyer Order Tracking 136503744" at bounding box center [724, 209] width 149 height 87
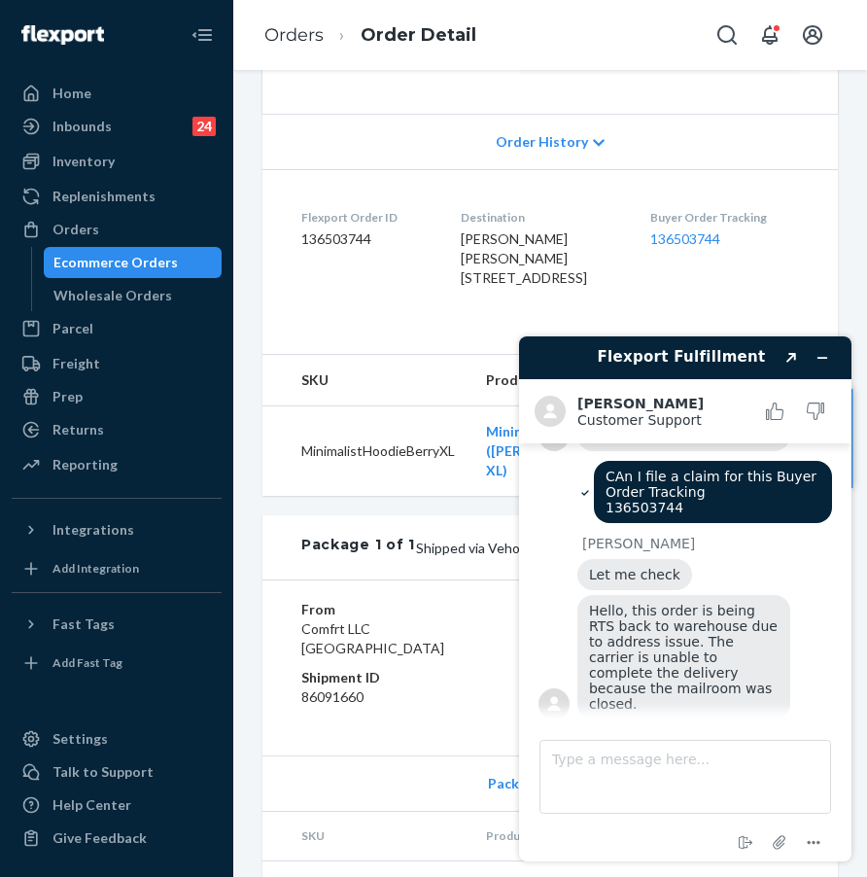
scroll to position [450, 0]
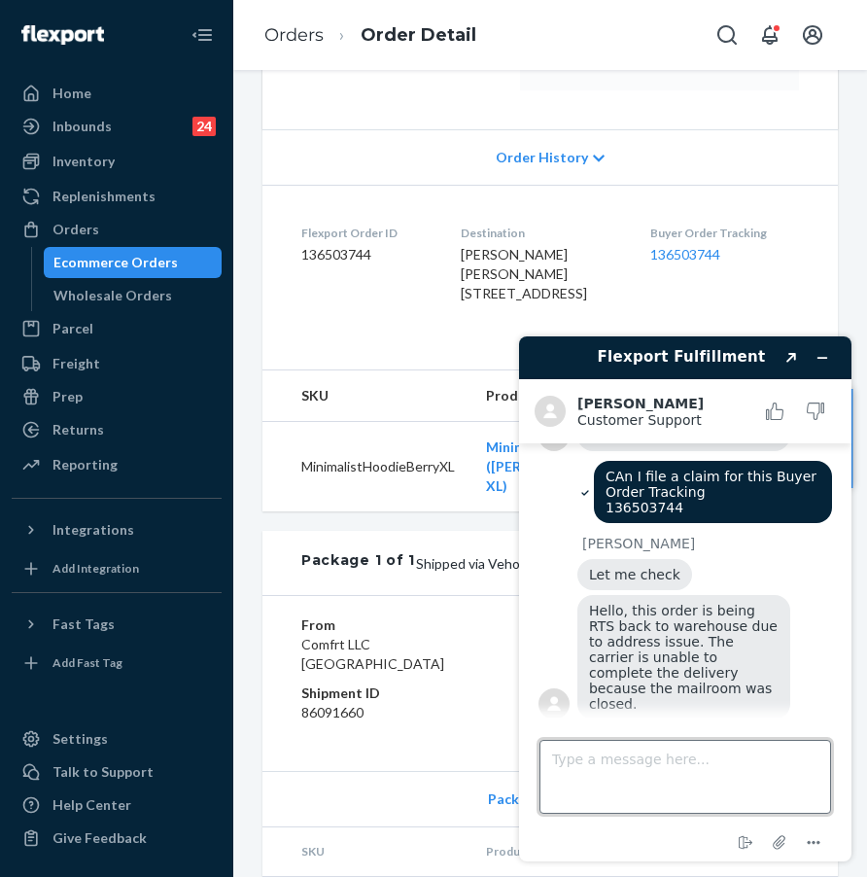
click at [599, 761] on textarea "Type a message here..." at bounding box center [685, 777] width 292 height 74
type textarea "w"
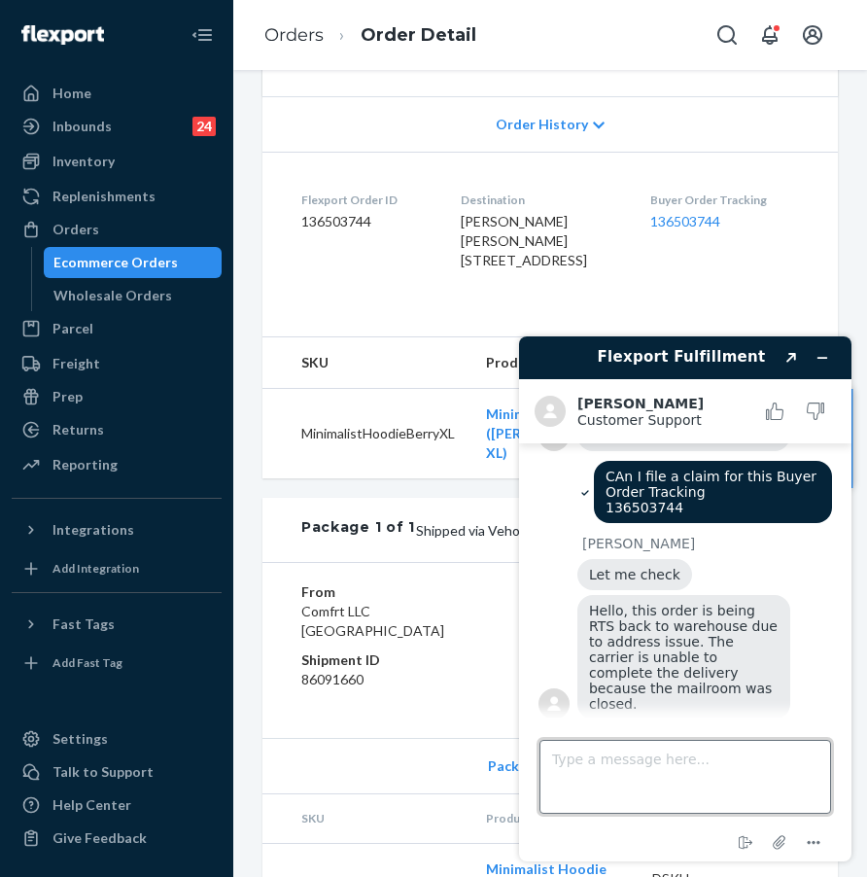
scroll to position [486, 0]
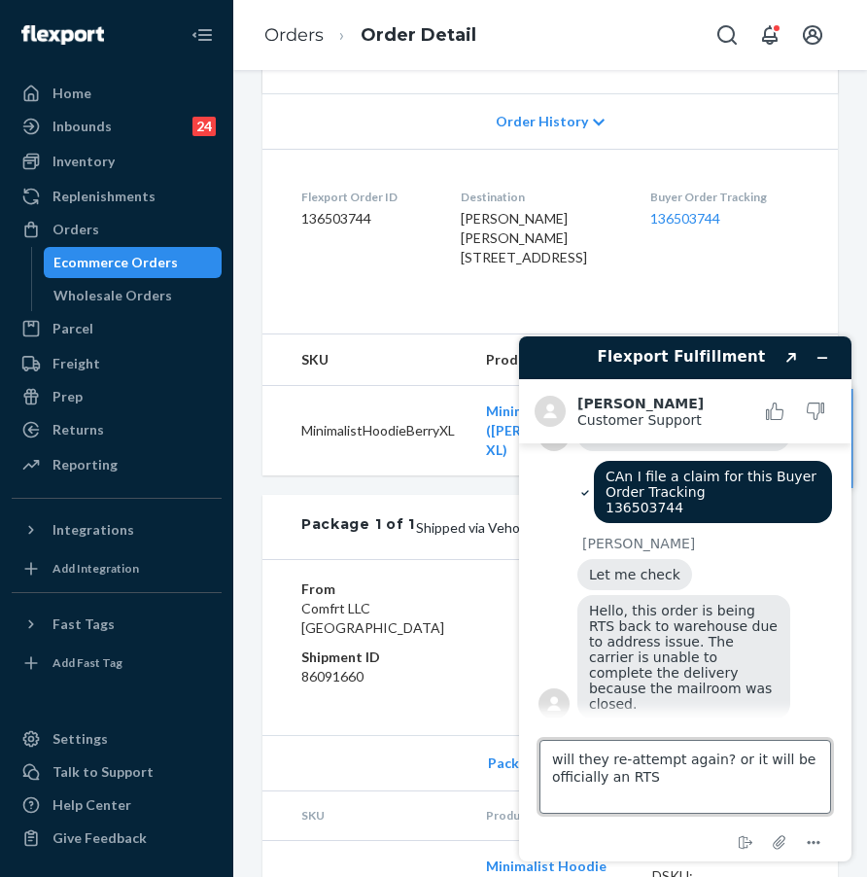
type textarea "will they re-attempt again? or it will be officially an RTS?"
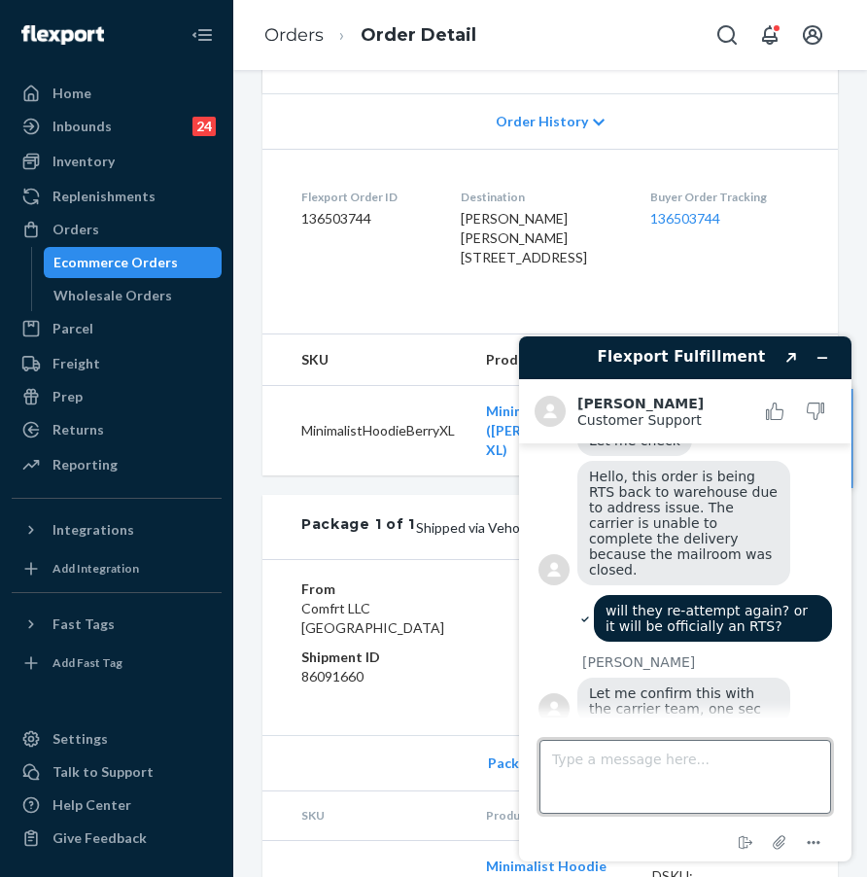
scroll to position [324, 0]
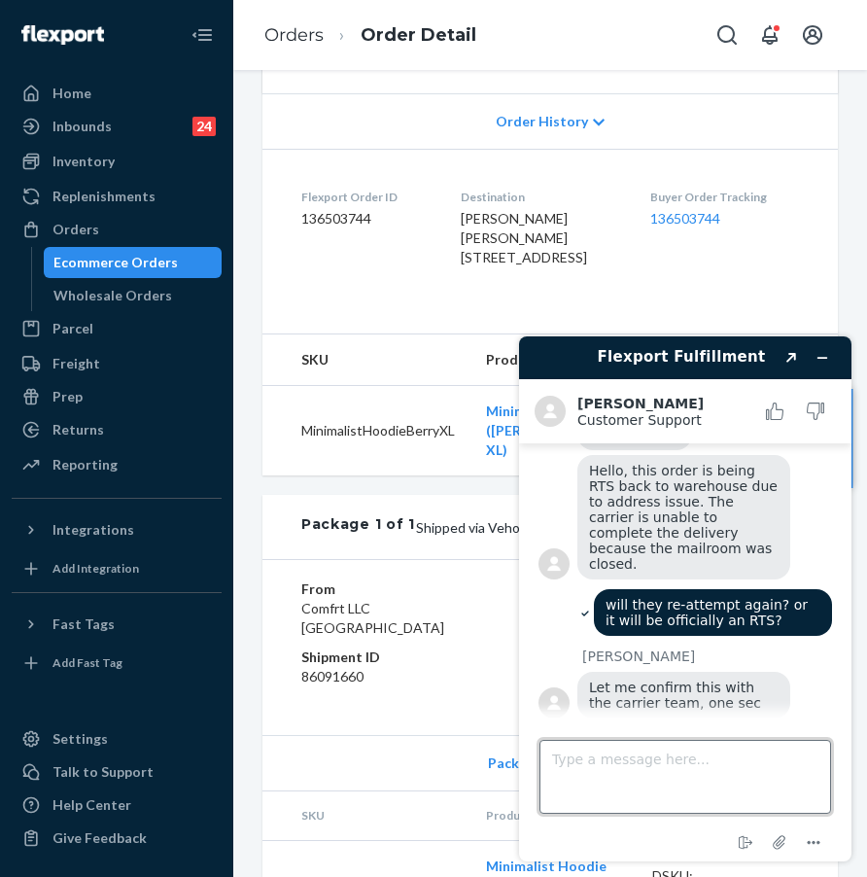
click at [604, 769] on textarea "Type a message here..." at bounding box center [685, 777] width 292 height 74
type textarea "thank you."
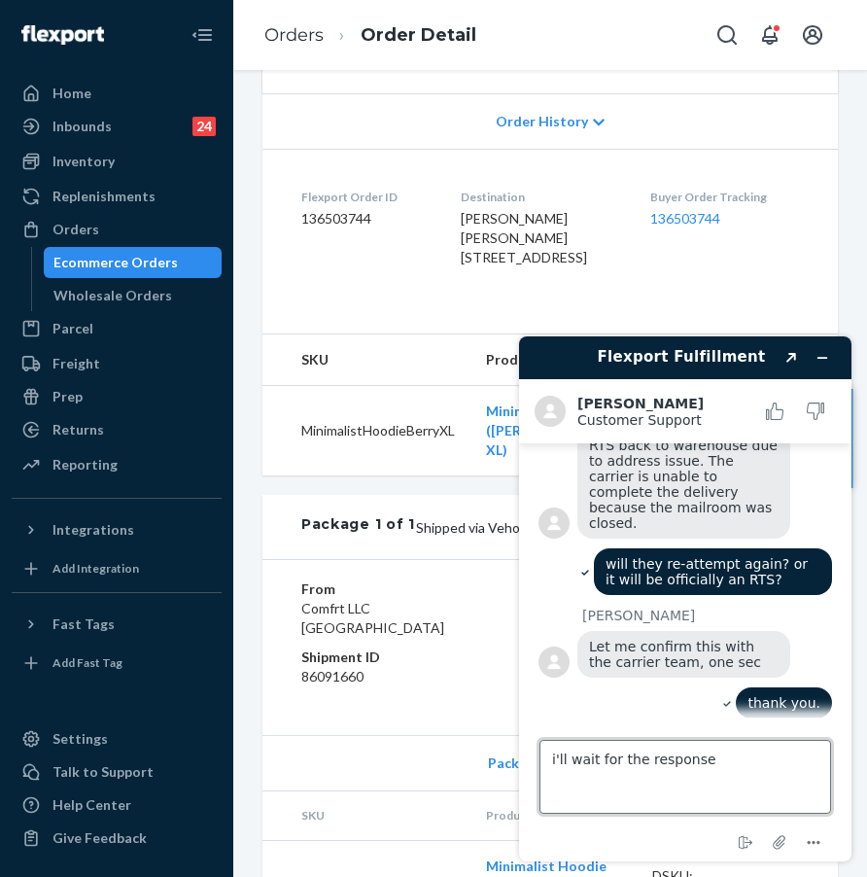
type textarea "i'll wait for the response"
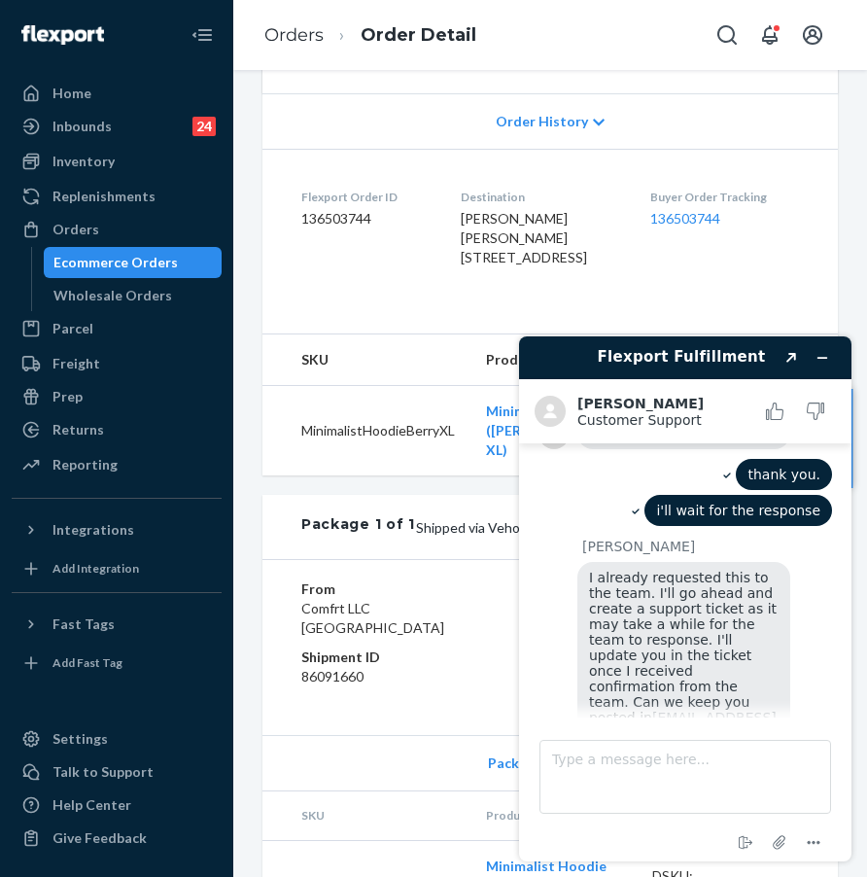
scroll to position [593, 0]
click at [625, 764] on textarea "Type a message here..." at bounding box center [685, 777] width 292 height 74
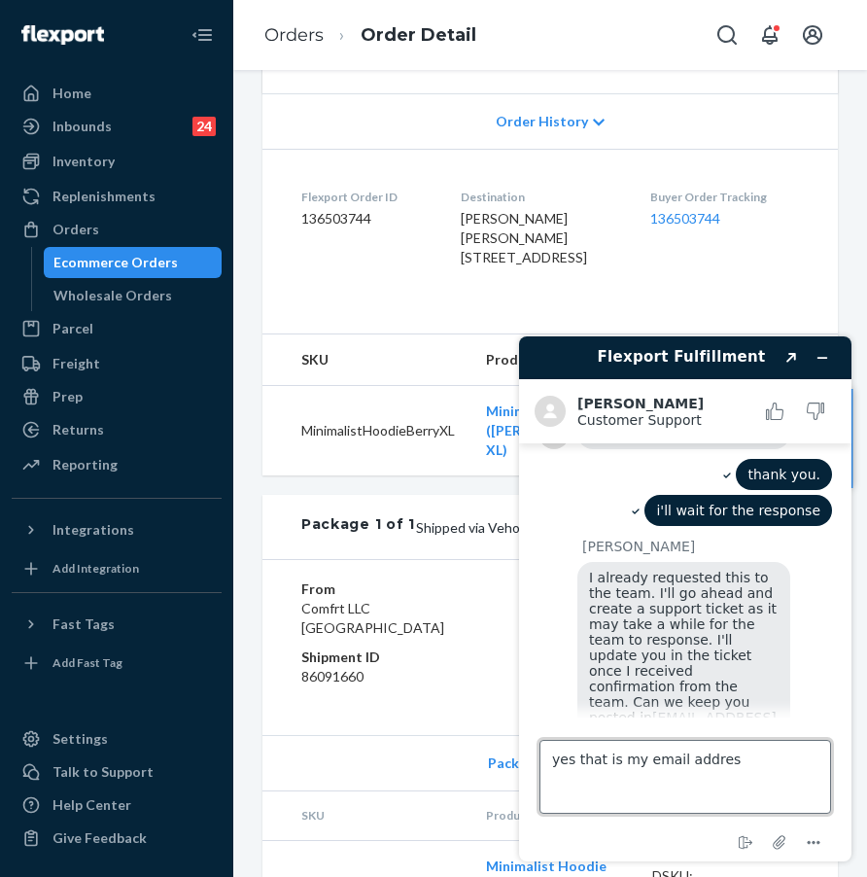
type textarea "yes that is my email address"
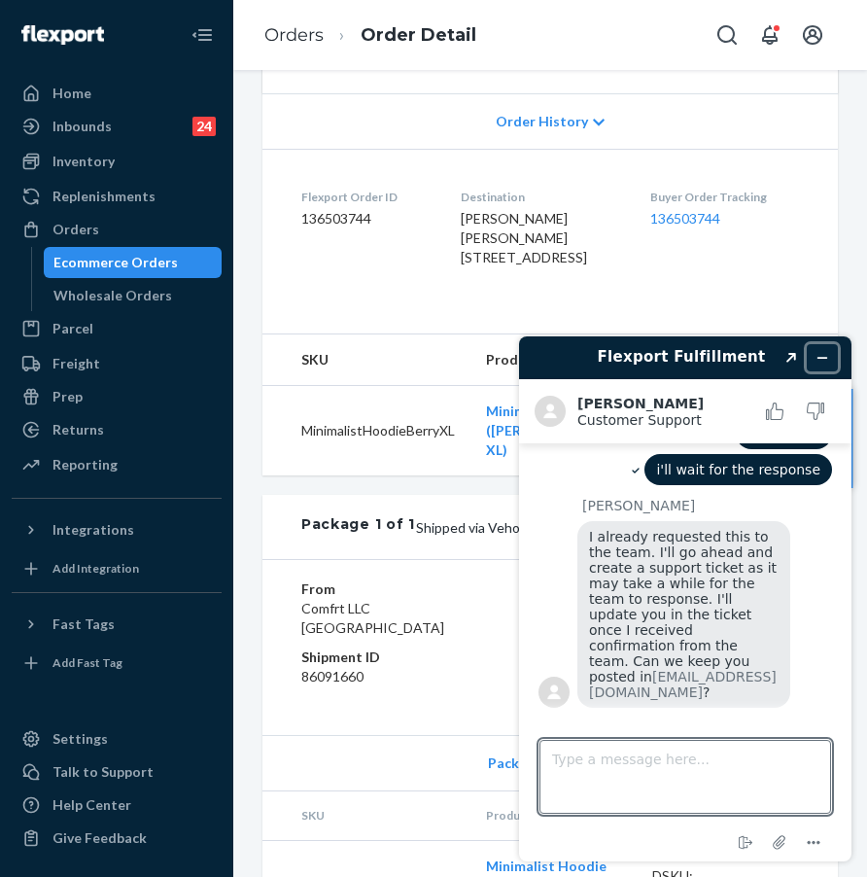
click at [818, 355] on icon "Minimize widget" at bounding box center [823, 358] width 14 height 14
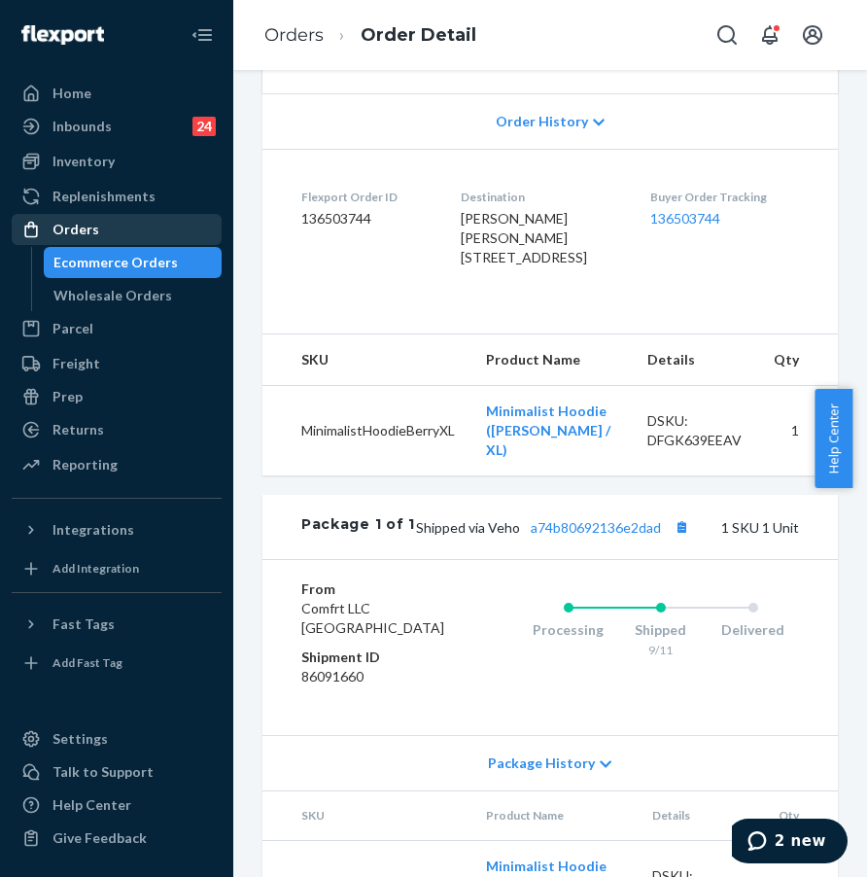
click at [135, 228] on div "Orders" at bounding box center [117, 229] width 206 height 27
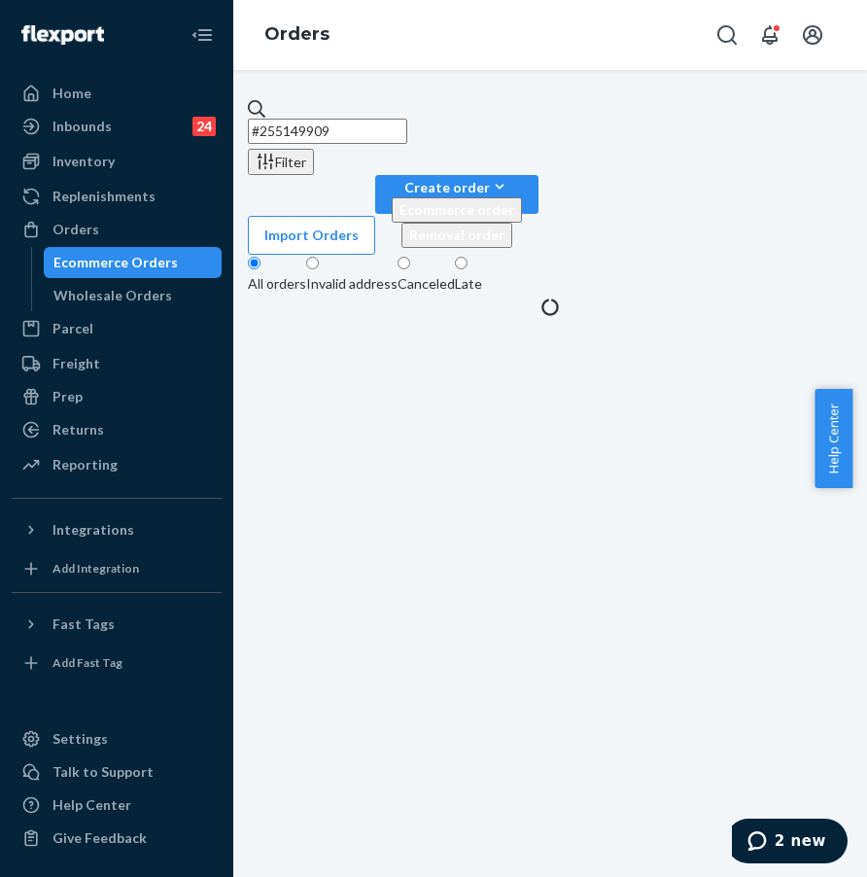
click at [384, 123] on input "#255149909" at bounding box center [327, 131] width 159 height 25
drag, startPoint x: 431, startPoint y: 117, endPoint x: 279, endPoint y: 115, distance: 151.7
click at [279, 115] on div "#255149909" at bounding box center [550, 121] width 605 height 45
paste input "255032024"
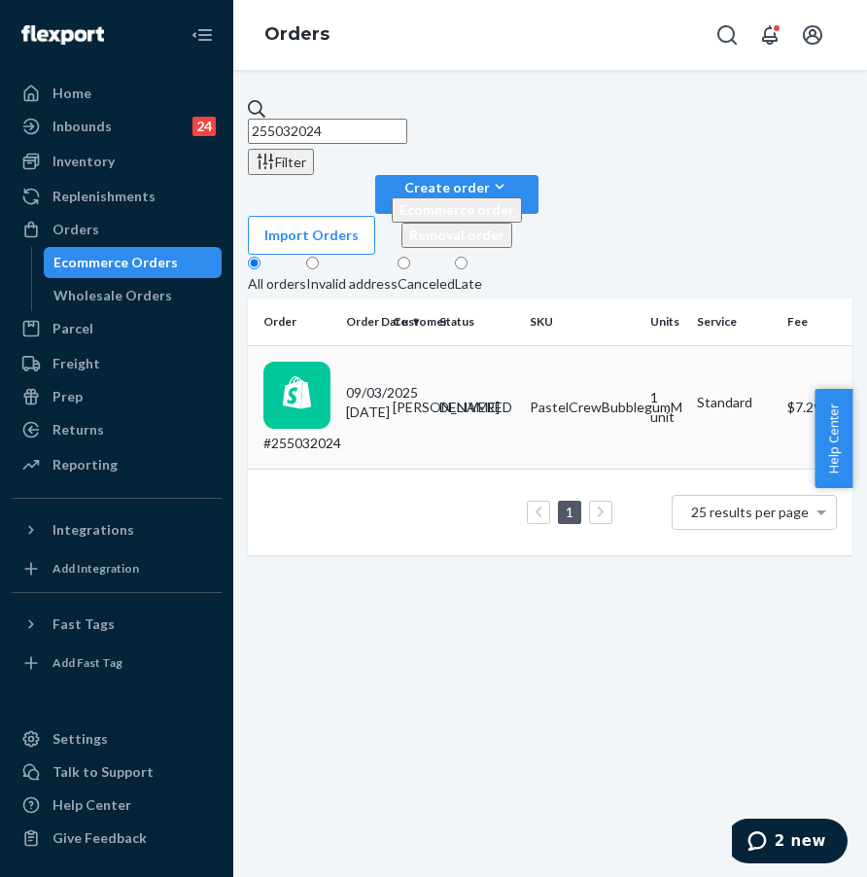
type input "255032024"
click at [331, 362] on div "#255032024" at bounding box center [296, 407] width 67 height 91
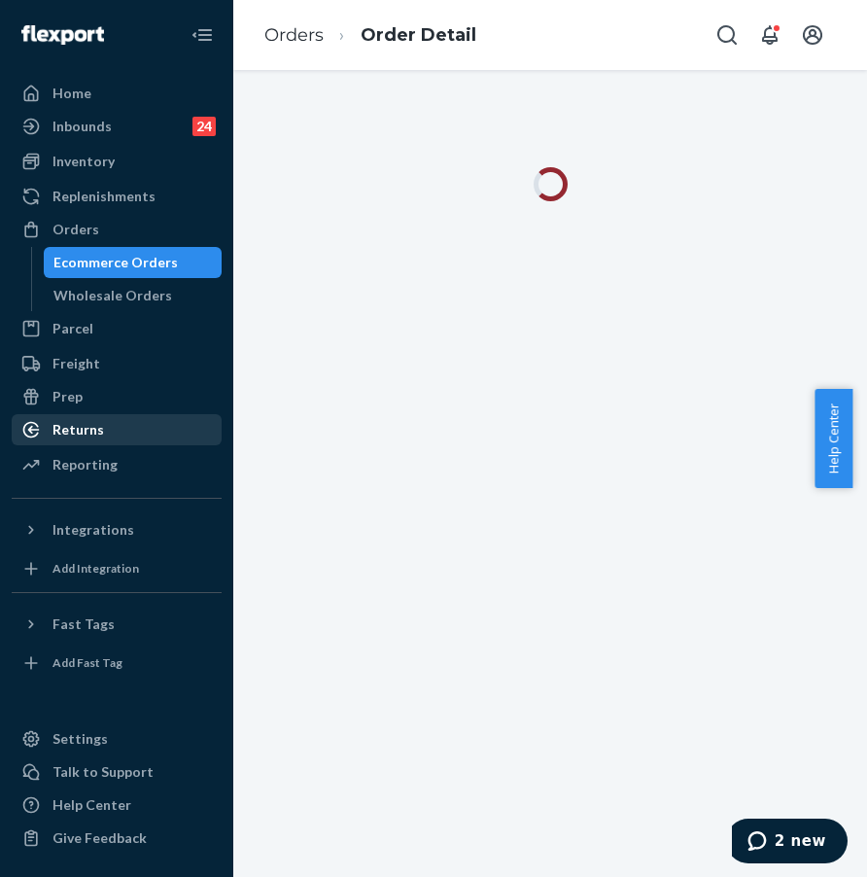
click at [130, 433] on div "Returns" at bounding box center [117, 429] width 206 height 27
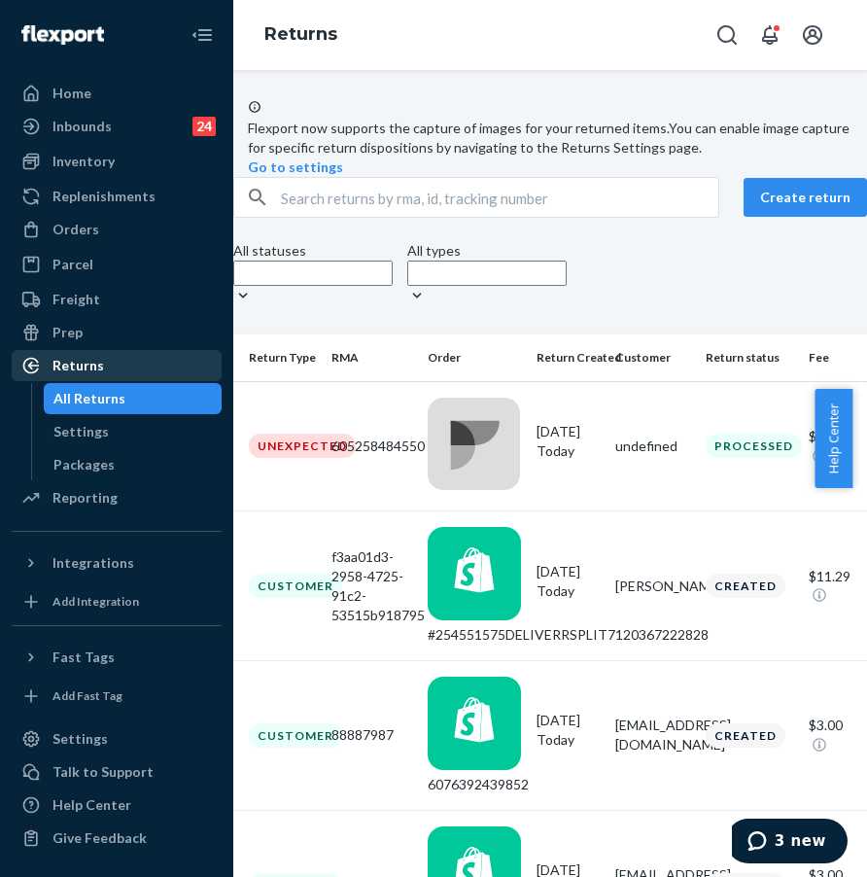
click at [143, 359] on div "Returns" at bounding box center [117, 365] width 206 height 27
click at [342, 217] on input "text" at bounding box center [499, 197] width 437 height 39
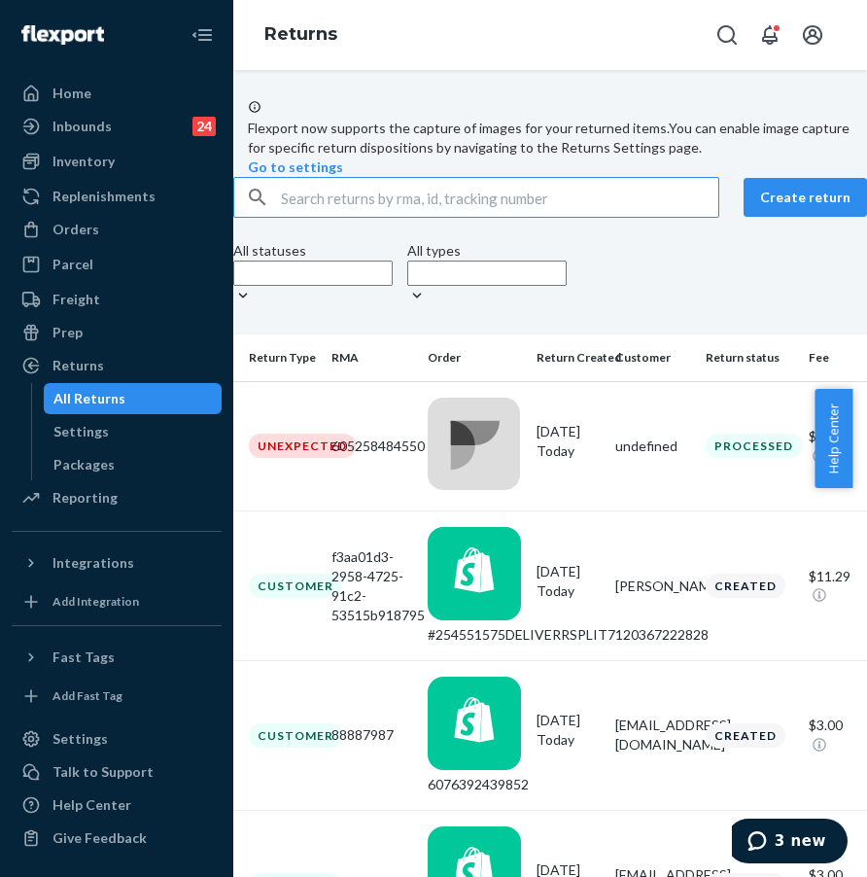
paste input "9434636106023304330796"
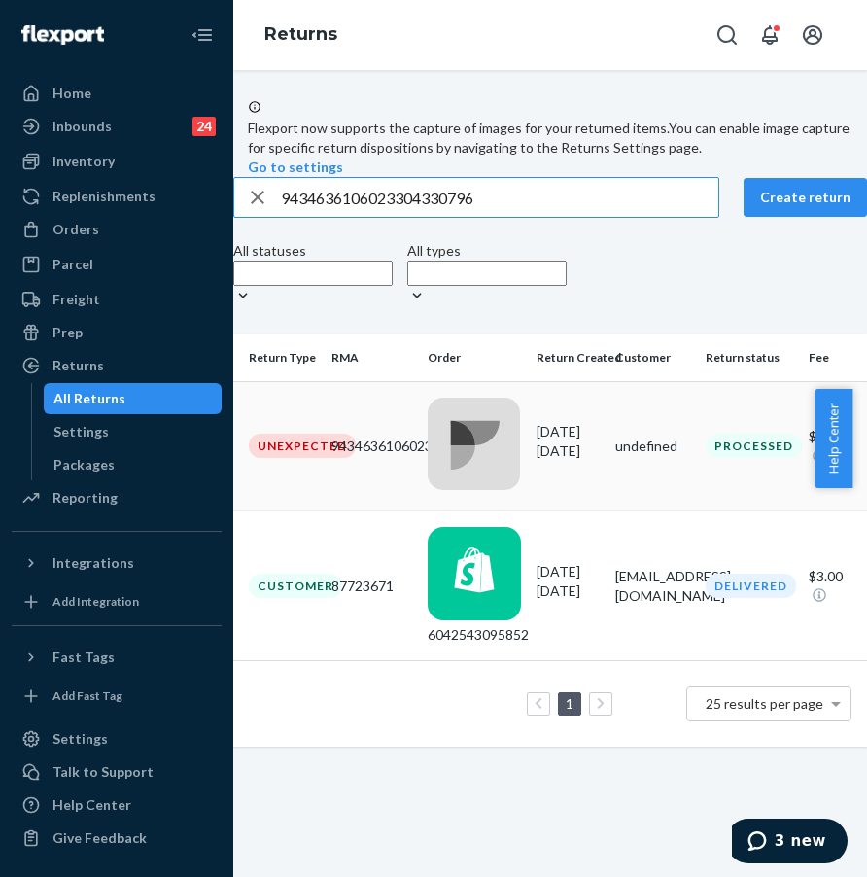
type input "9434636106023304330796"
click at [324, 471] on td "Unexpected" at bounding box center [278, 446] width 90 height 130
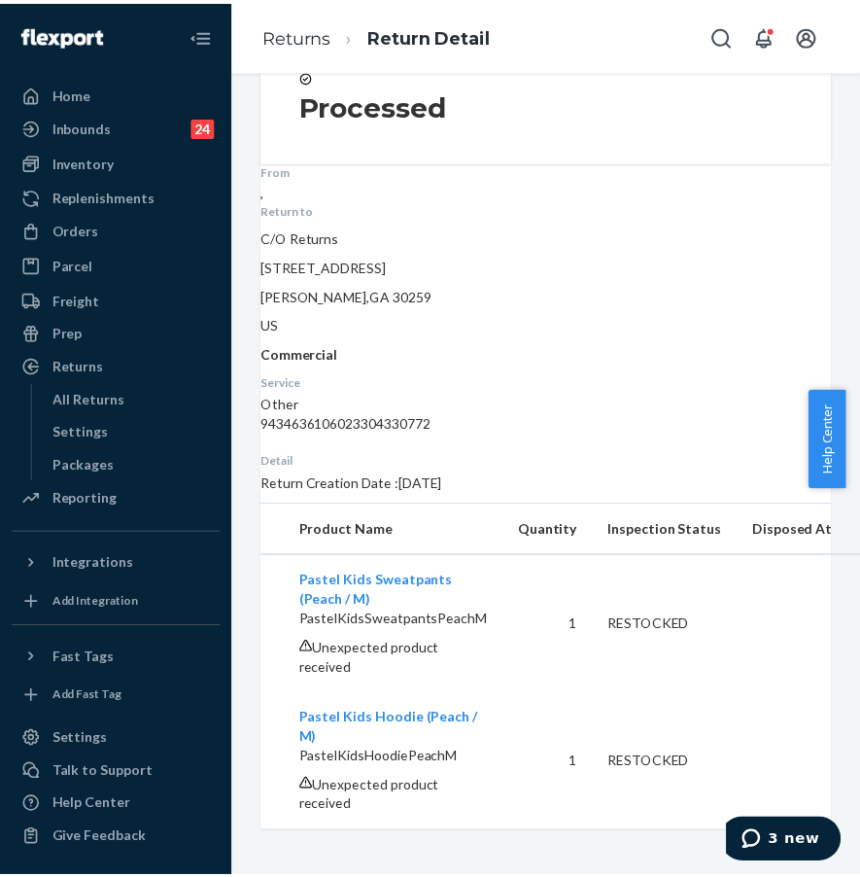
scroll to position [251, 0]
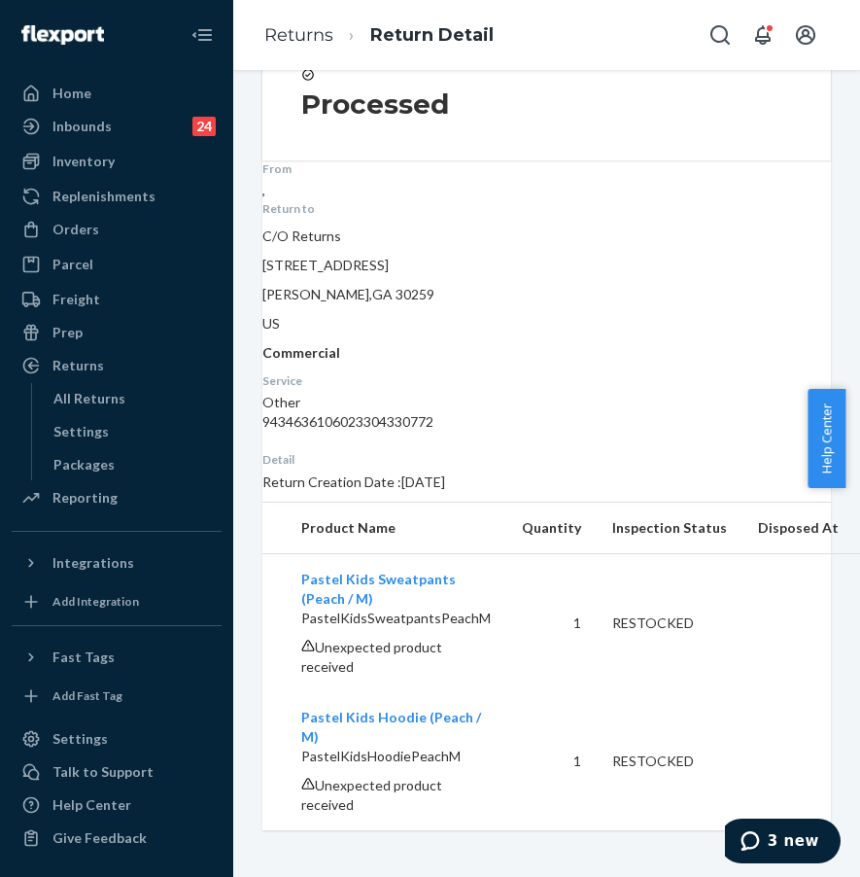
click at [770, 866] on body "3 new" at bounding box center [783, 842] width 116 height 49
click at [777, 852] on button "3 new" at bounding box center [780, 840] width 122 height 45
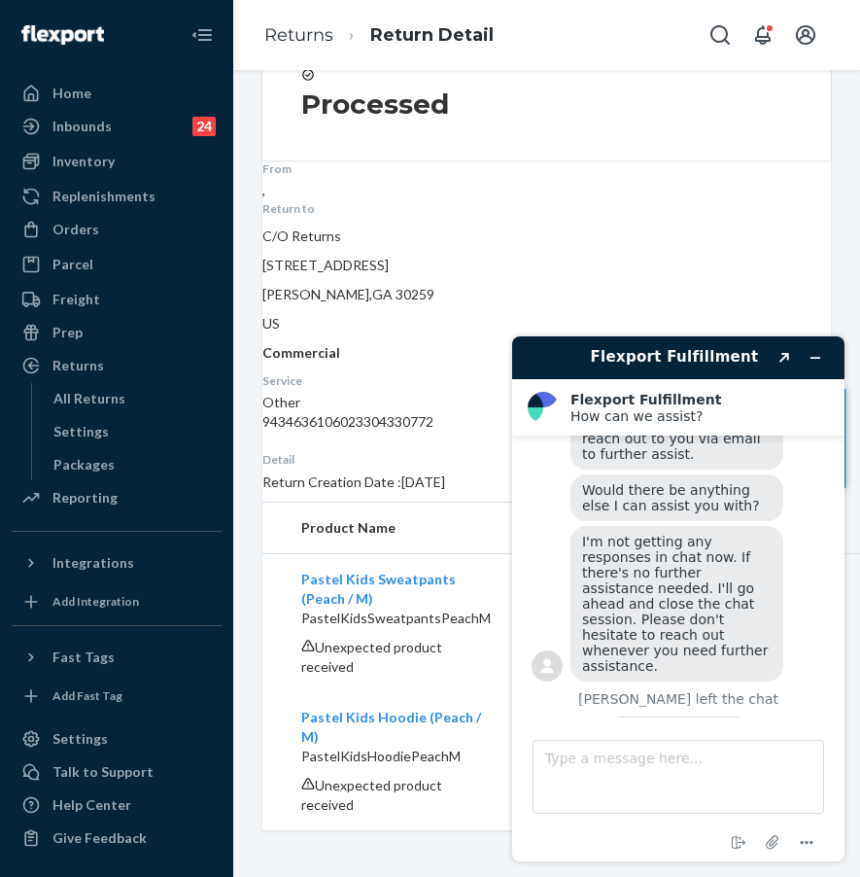
scroll to position [1052, 0]
click at [821, 355] on icon "Minimize widget" at bounding box center [816, 358] width 14 height 14
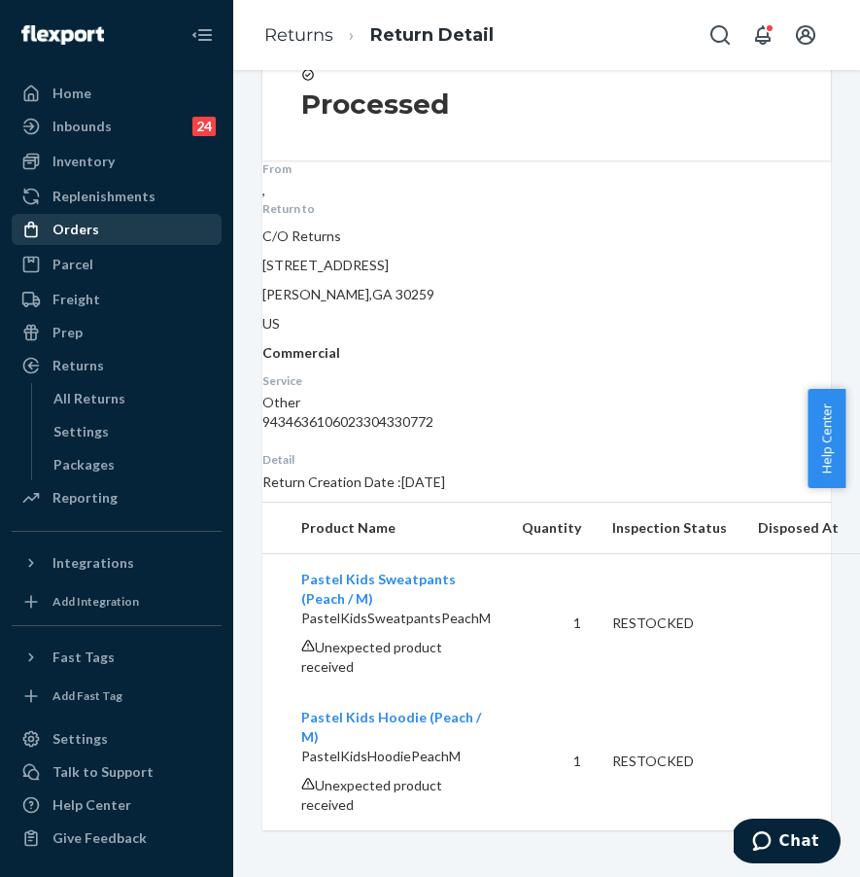
click at [122, 225] on div "Orders" at bounding box center [117, 229] width 206 height 27
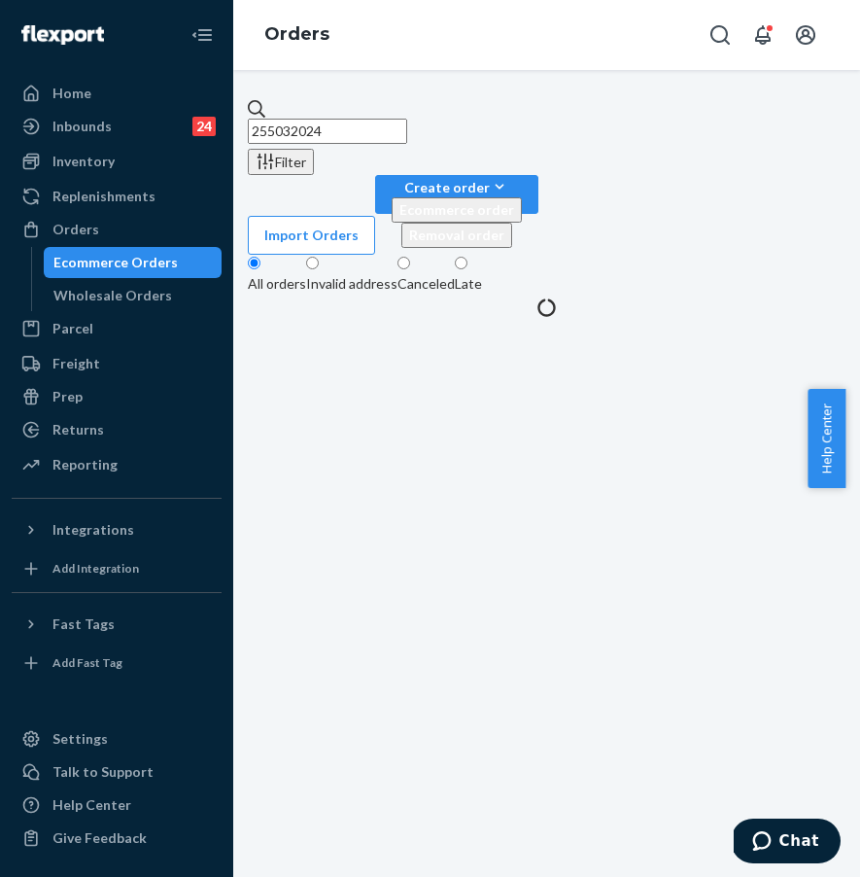
click at [407, 119] on input "255032024" at bounding box center [327, 131] width 159 height 25
drag, startPoint x: 450, startPoint y: 114, endPoint x: 289, endPoint y: 103, distance: 161.7
click at [289, 103] on div "255032024" at bounding box center [547, 121] width 598 height 45
paste input "#255223643"
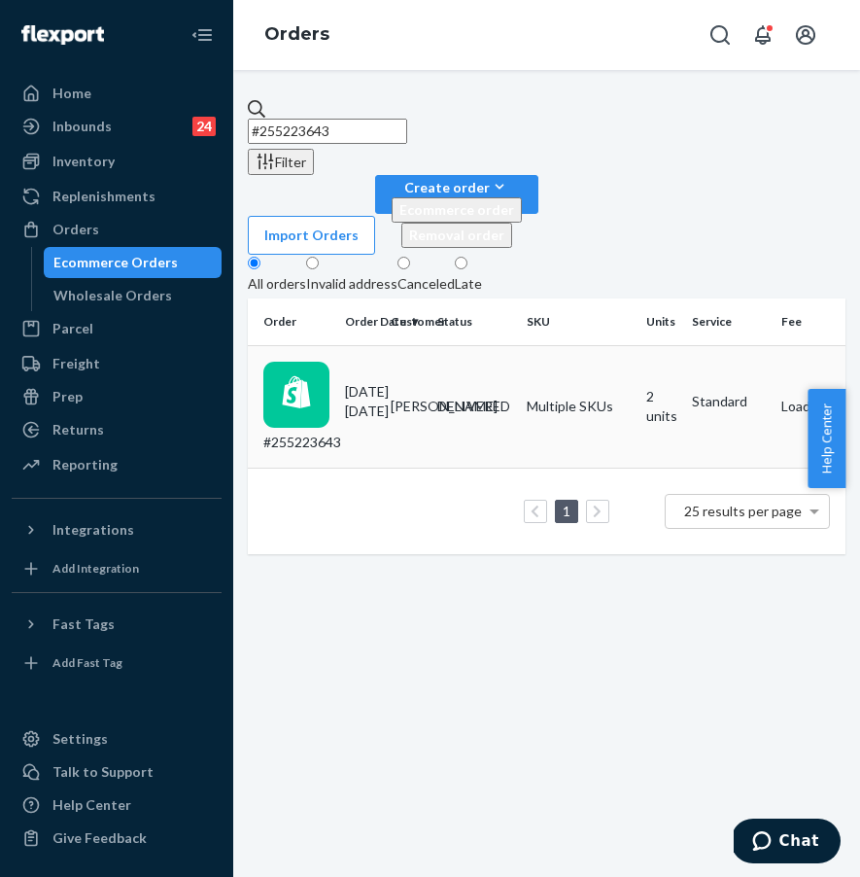
type input "#255223643"
click at [330, 362] on div "#255223643" at bounding box center [296, 407] width 66 height 90
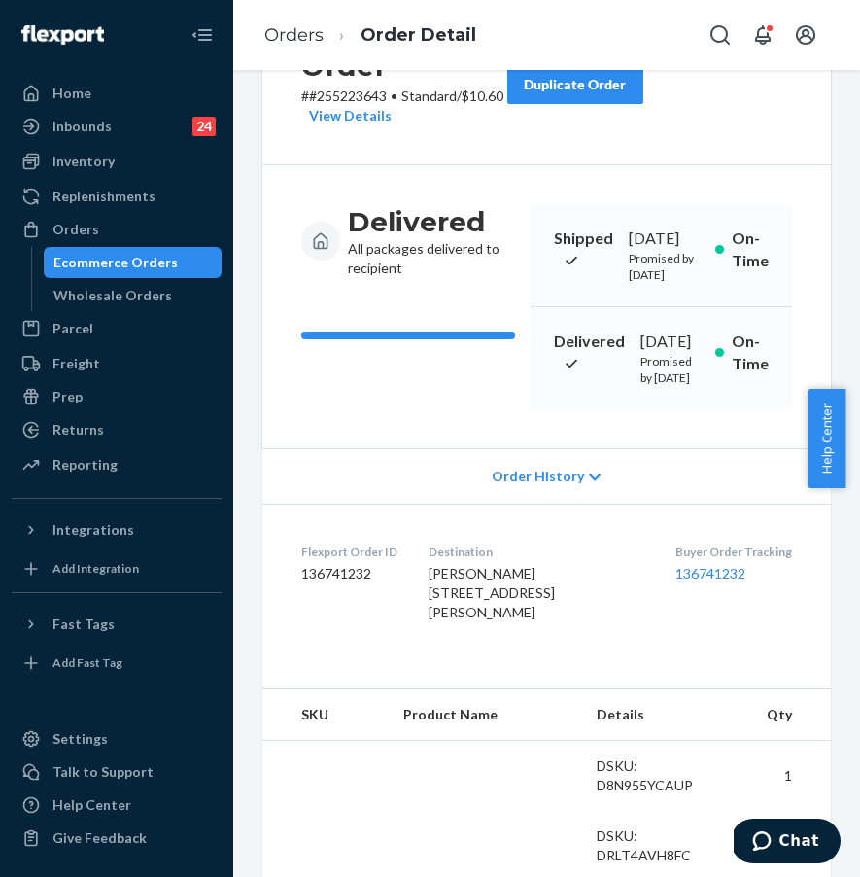
scroll to position [138, 0]
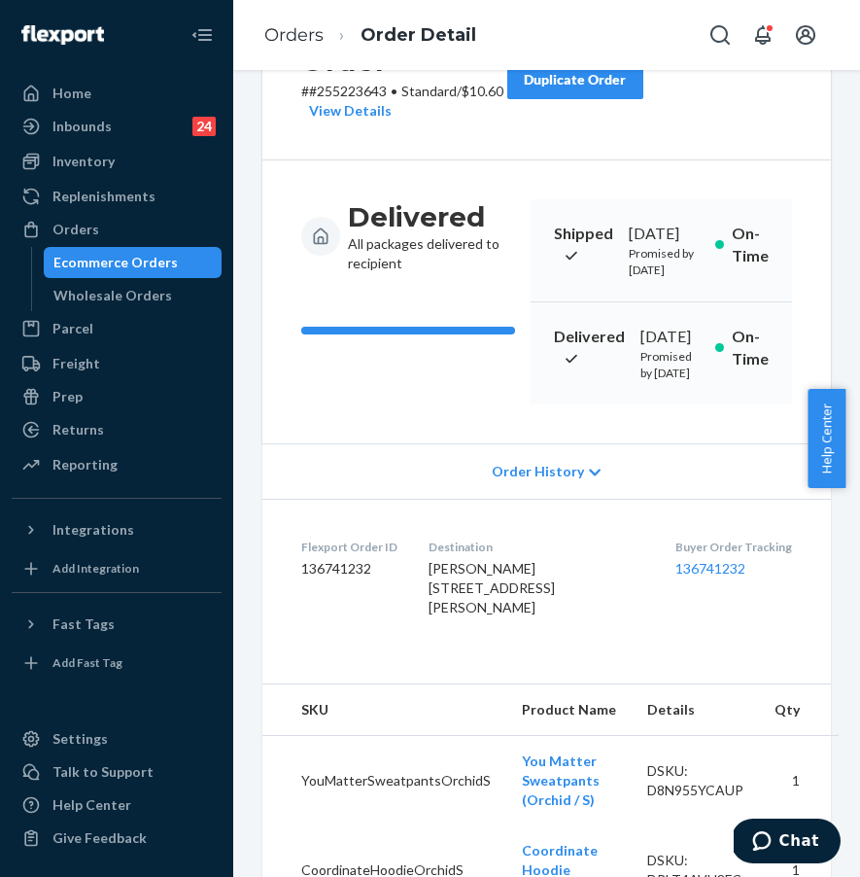
click at [681, 578] on dd "136741232" at bounding box center [734, 568] width 117 height 19
click at [682, 576] on link "136741232" at bounding box center [711, 568] width 70 height 17
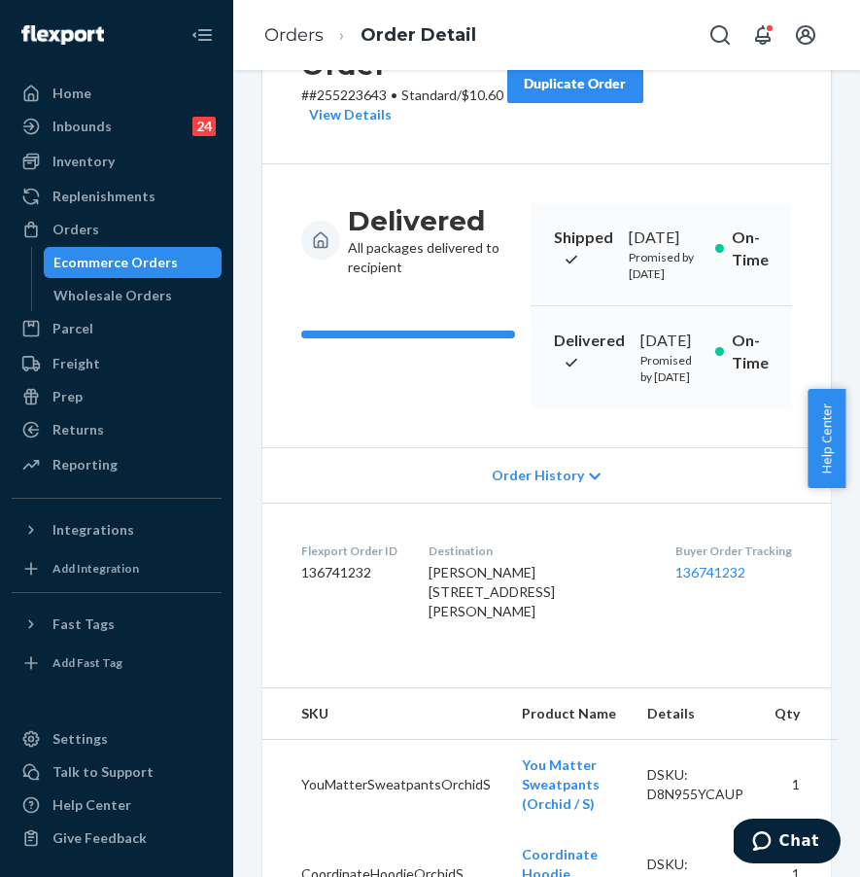
click at [693, 629] on div "Buyer Order Tracking 136741232" at bounding box center [734, 585] width 117 height 87
click at [694, 580] on link "136741232" at bounding box center [711, 572] width 70 height 17
click at [137, 225] on div "Orders" at bounding box center [117, 229] width 206 height 27
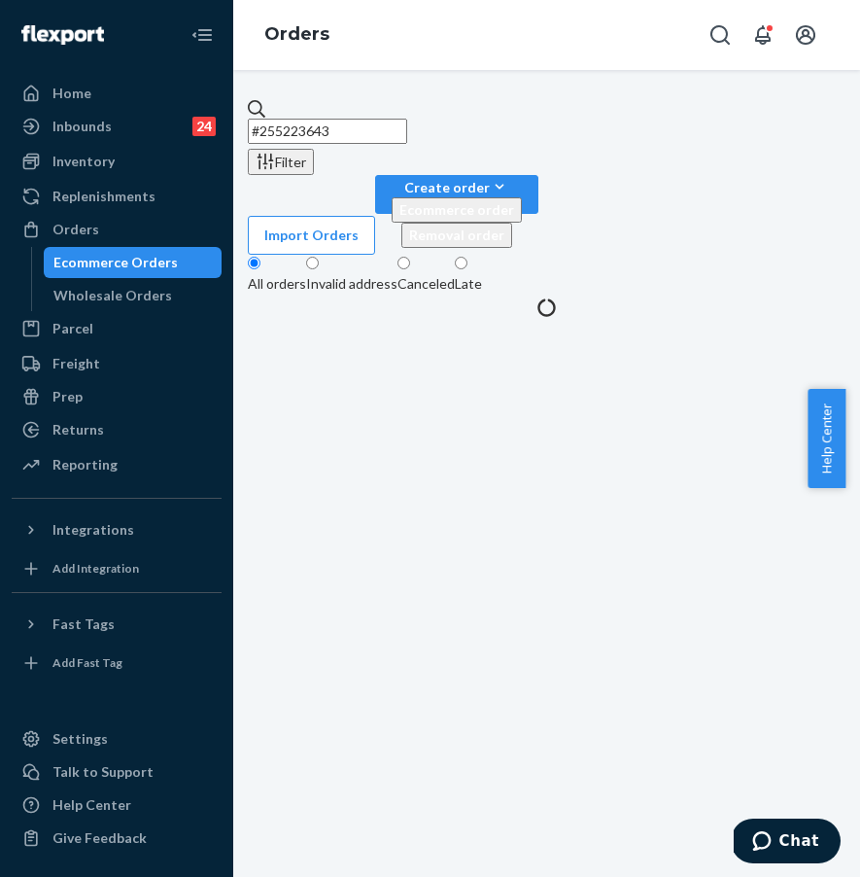
paste input "#253943845"
drag, startPoint x: 440, startPoint y: 122, endPoint x: 302, endPoint y: 118, distance: 138.1
click at [302, 119] on input "##253943845" at bounding box center [327, 131] width 159 height 25
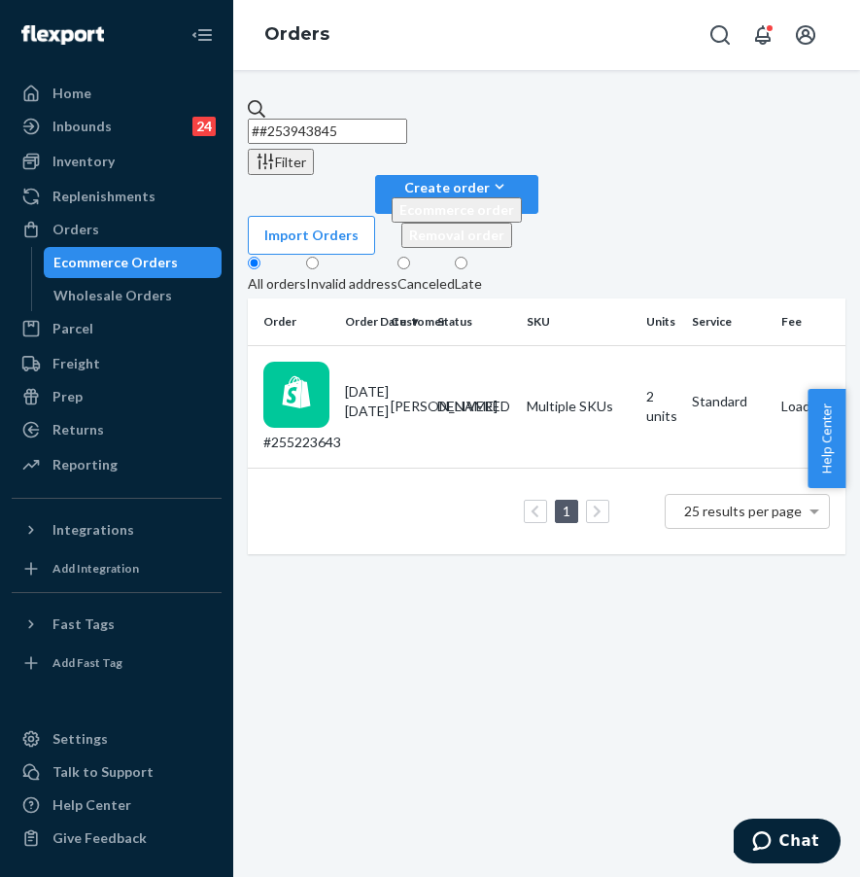
paste input "text"
drag, startPoint x: 456, startPoint y: 119, endPoint x: 296, endPoint y: 109, distance: 159.7
click at [296, 119] on input "#253943845" at bounding box center [327, 131] width 159 height 25
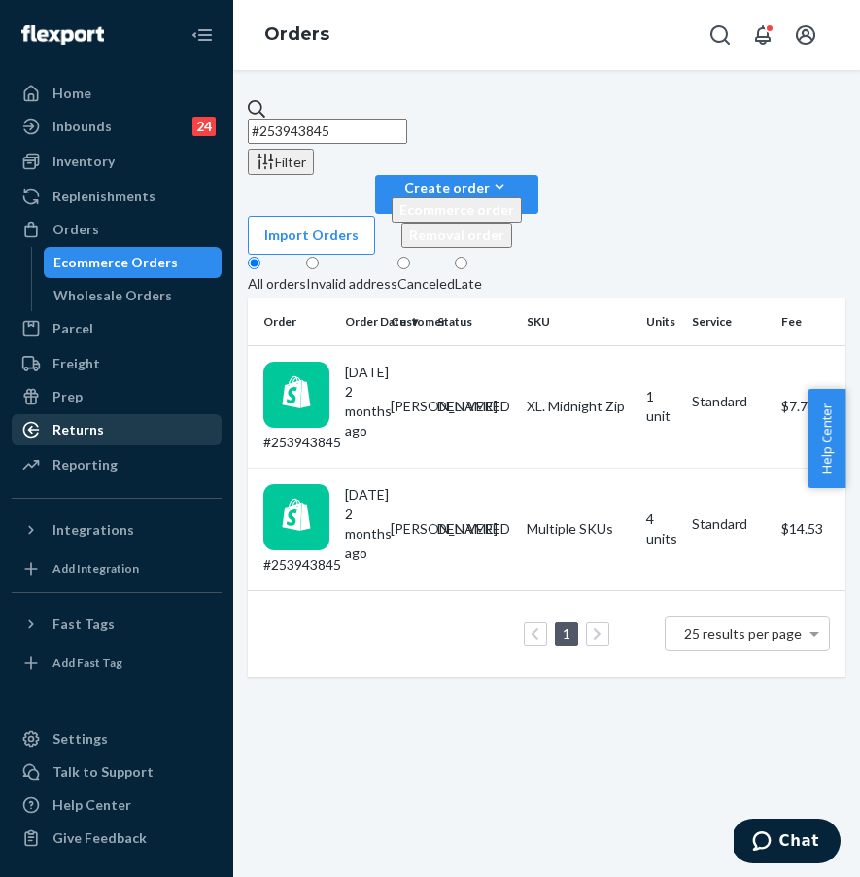
type input "#253943845"
click at [139, 430] on div "Returns" at bounding box center [117, 429] width 206 height 27
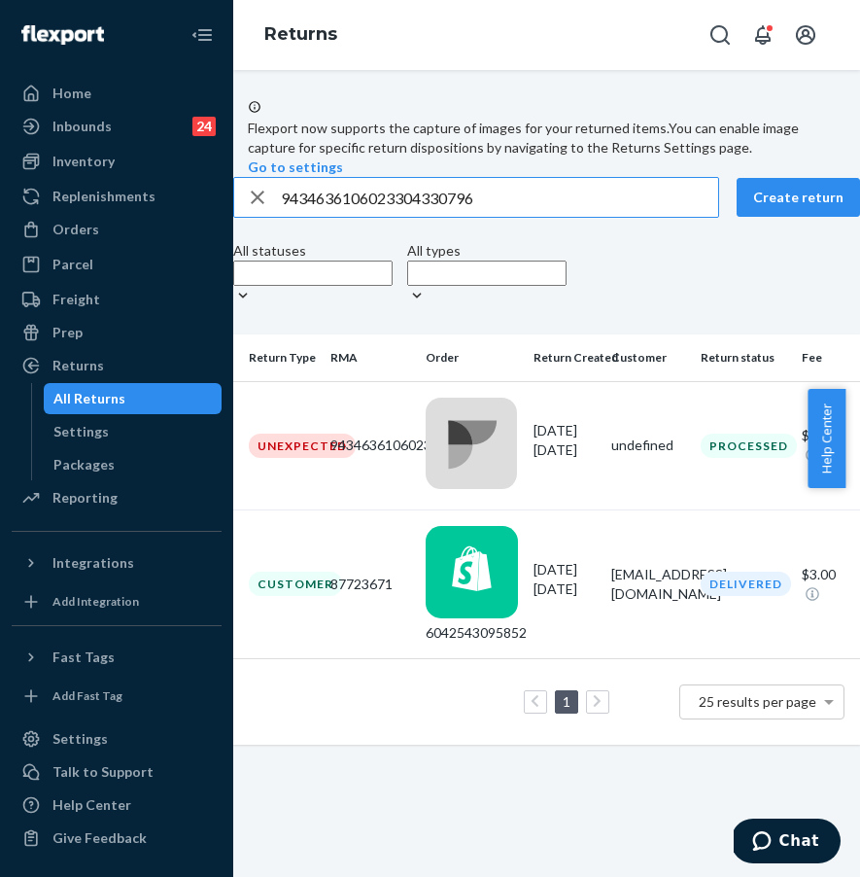
drag, startPoint x: 543, startPoint y: 260, endPoint x: 288, endPoint y: 241, distance: 256.3
click at [288, 241] on div "Flexport now supports the capture of images for your returned items. You can en…" at bounding box center [546, 421] width 627 height 645
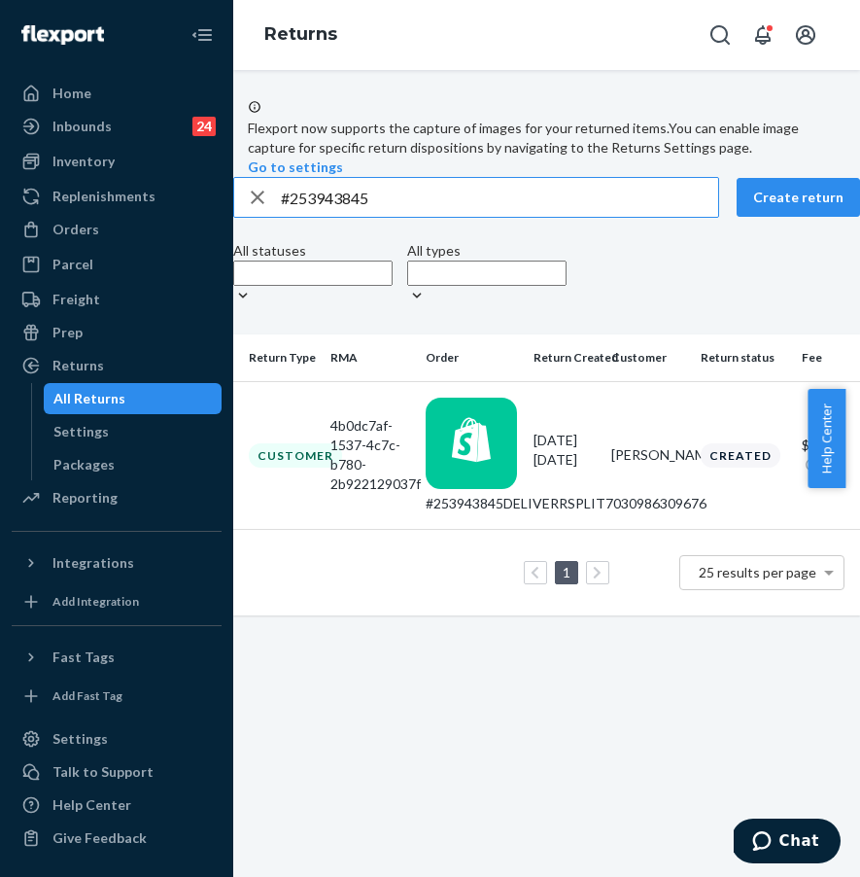
scroll to position [0, 48]
type input "#253943845"
click at [395, 468] on div "4b0dc7af-1537-4c7c-b780-2b922129037f" at bounding box center [371, 455] width 80 height 78
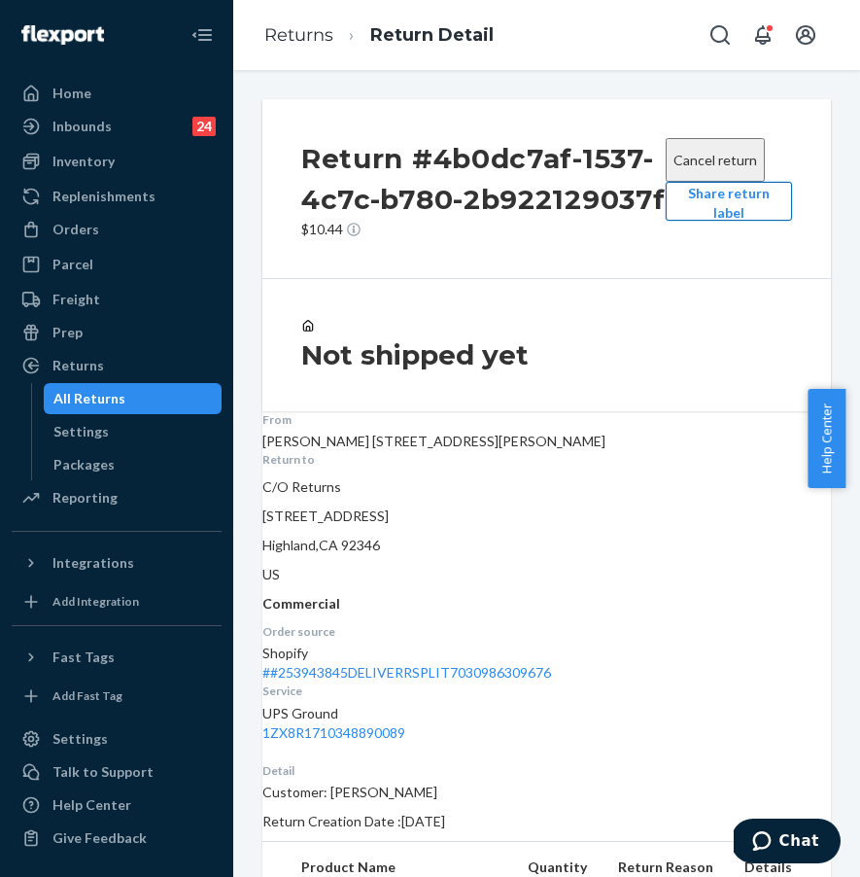
click at [714, 221] on button "Share return label" at bounding box center [729, 201] width 126 height 39
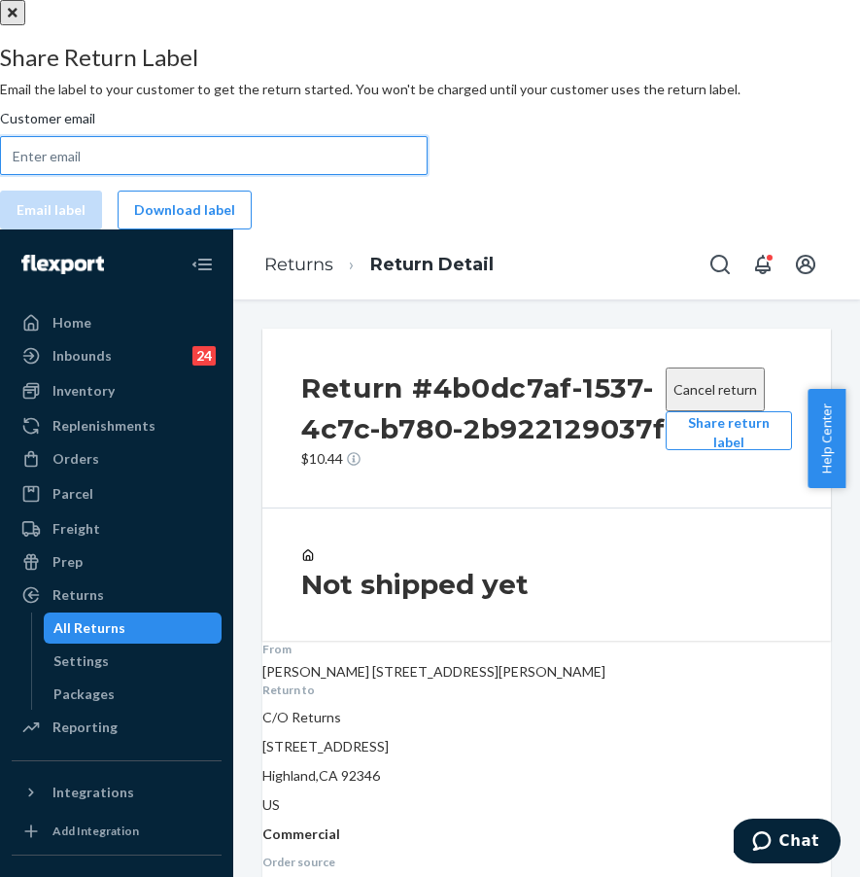
click at [340, 175] on input "Customer email" at bounding box center [214, 155] width 428 height 39
paste input "mbrosch09@gmail.com"
type input "mbrosch09@gmail.com"
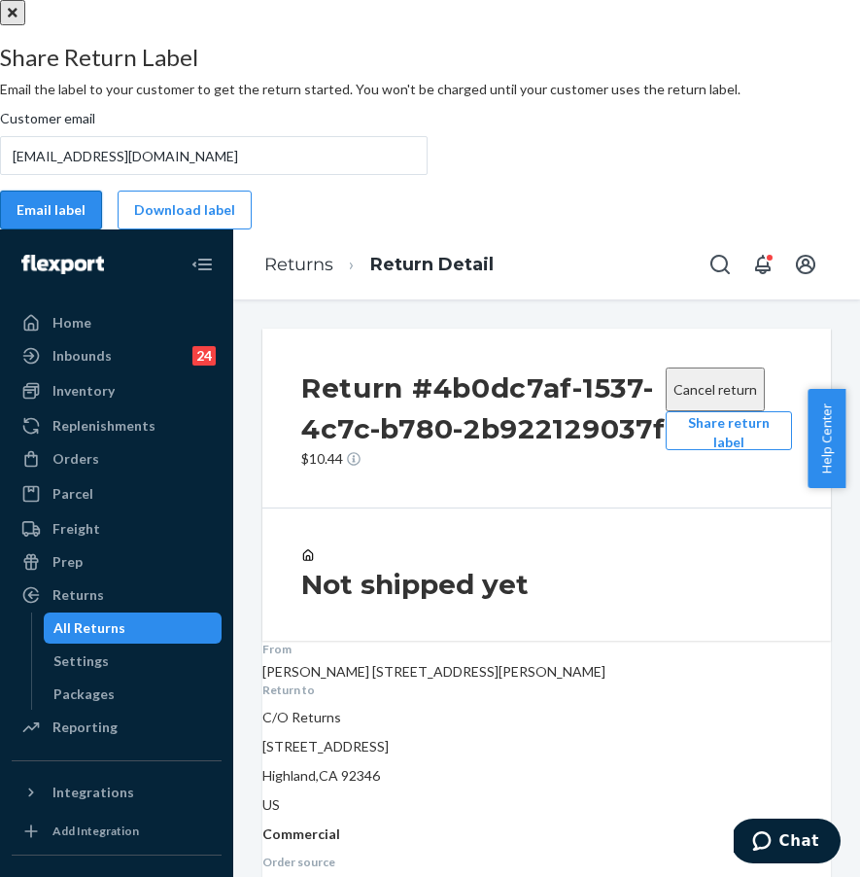
click at [102, 229] on button "Email label" at bounding box center [51, 210] width 102 height 39
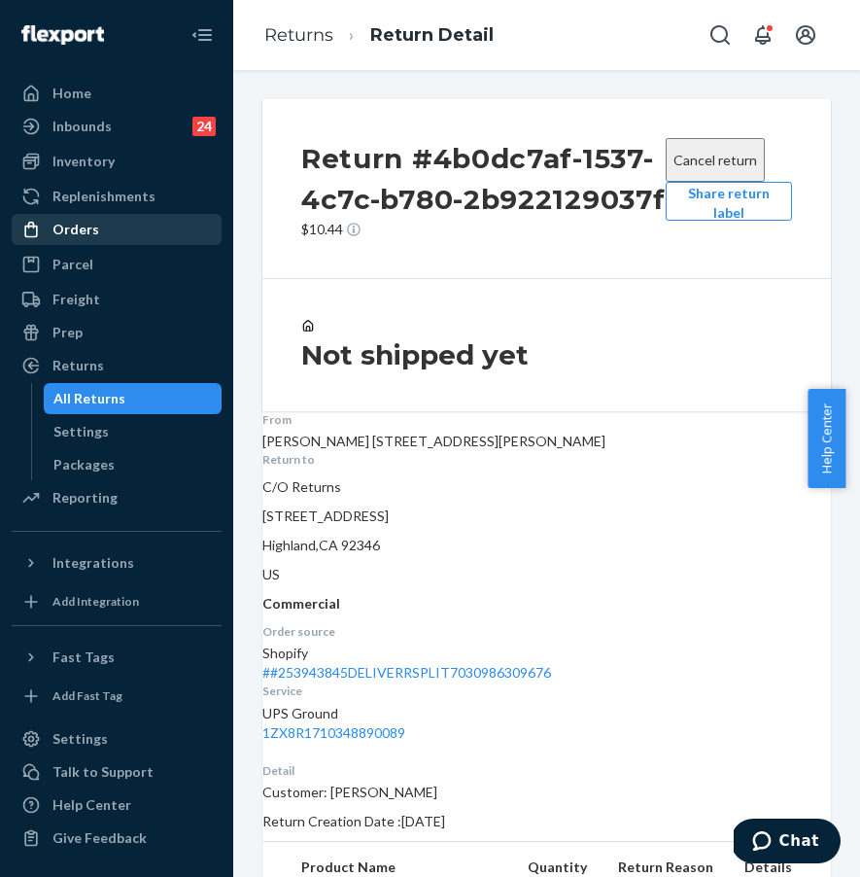
click at [117, 234] on div "Orders" at bounding box center [117, 229] width 206 height 27
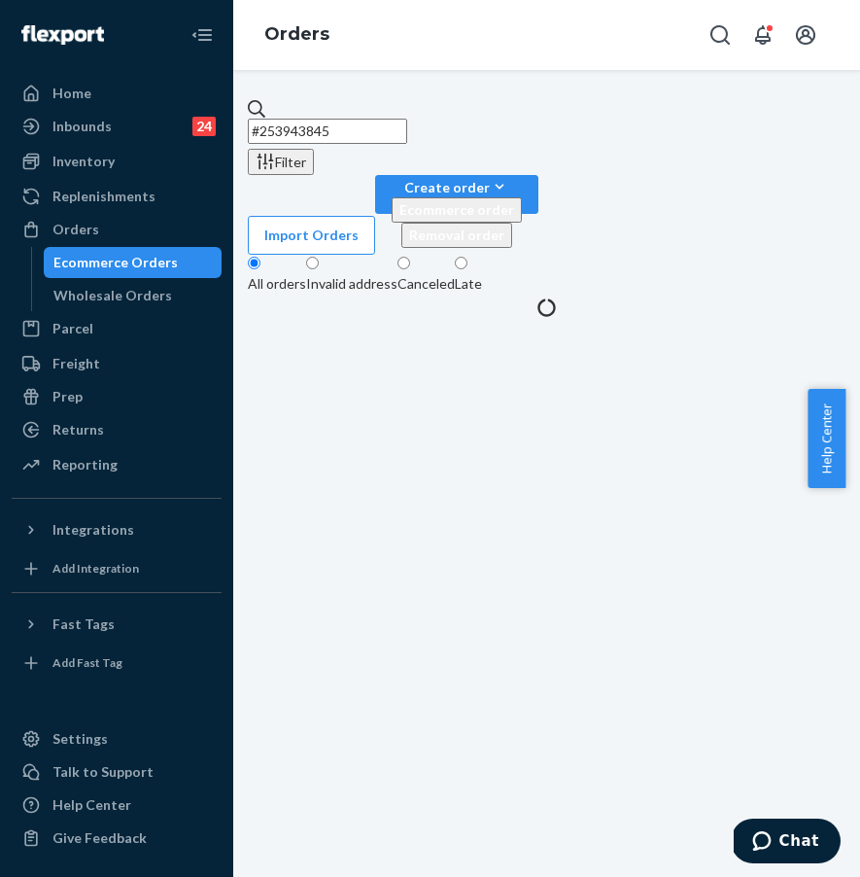
click at [407, 120] on input "#253943845" at bounding box center [327, 131] width 159 height 25
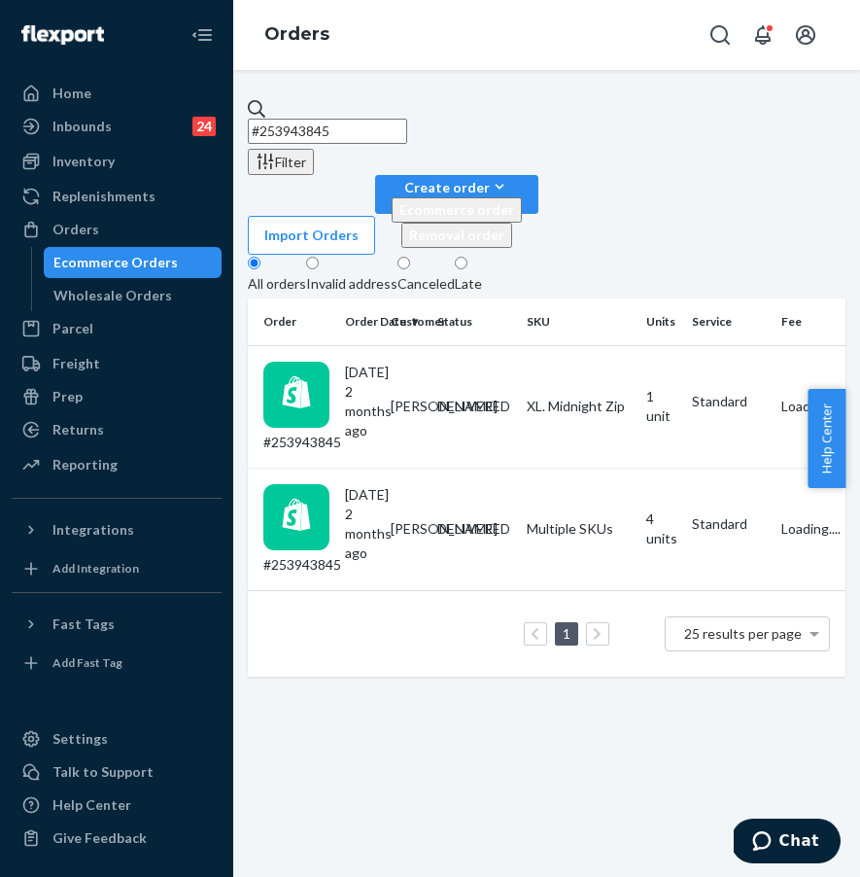
paste input "5223941"
drag, startPoint x: 453, startPoint y: 120, endPoint x: 292, endPoint y: 120, distance: 161.4
click at [292, 120] on input "#255223941" at bounding box center [327, 131] width 159 height 25
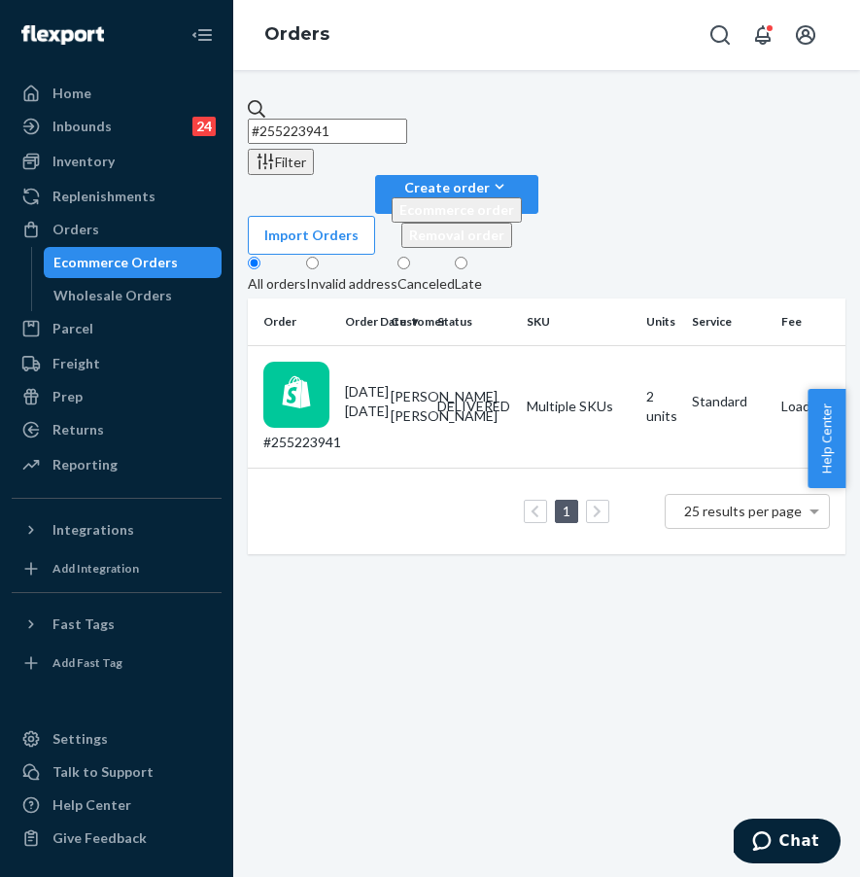
type input "#255223941"
click at [330, 362] on div "#255223941" at bounding box center [296, 407] width 66 height 90
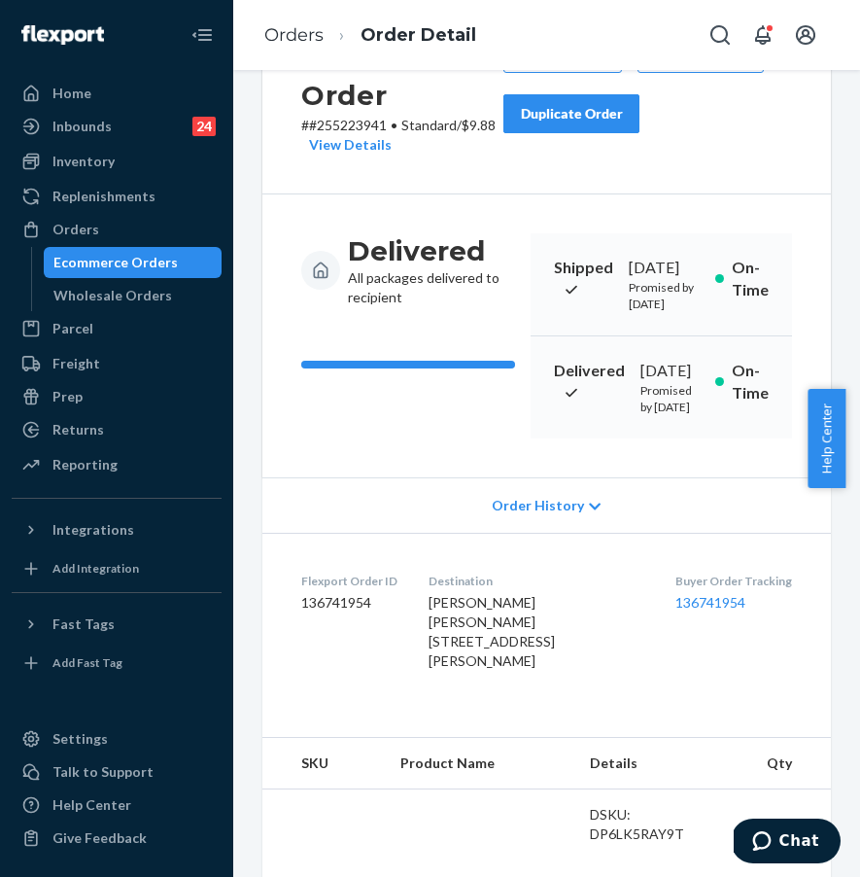
scroll to position [331, 0]
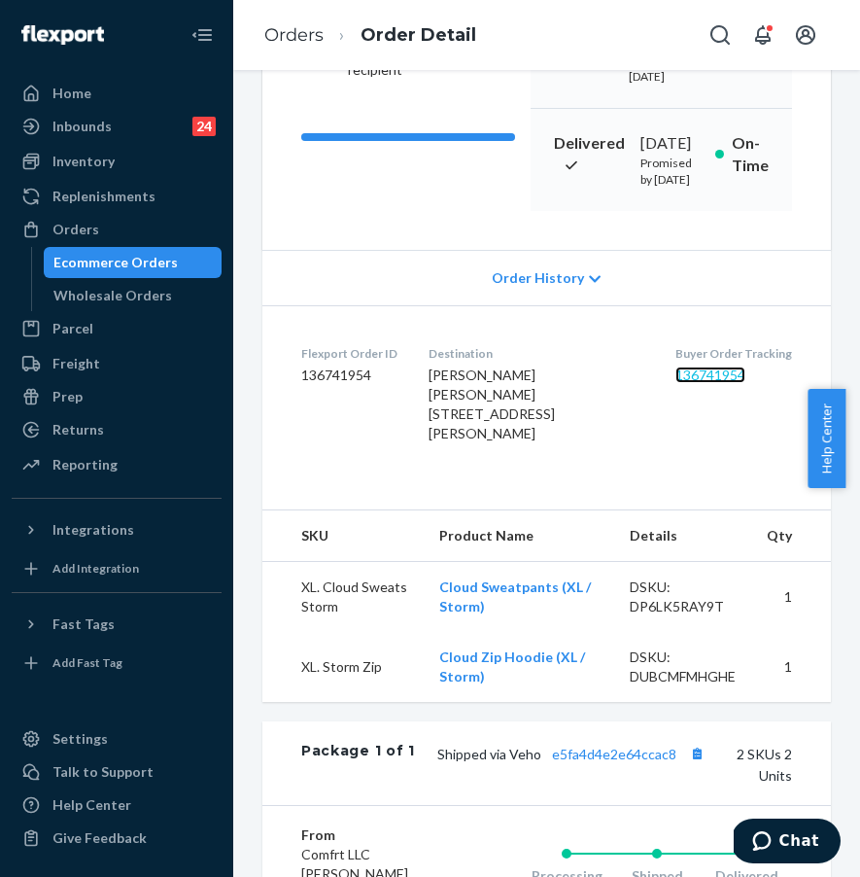
click at [686, 383] on link "136741954" at bounding box center [711, 374] width 70 height 17
click at [122, 236] on div "Orders" at bounding box center [117, 229] width 206 height 27
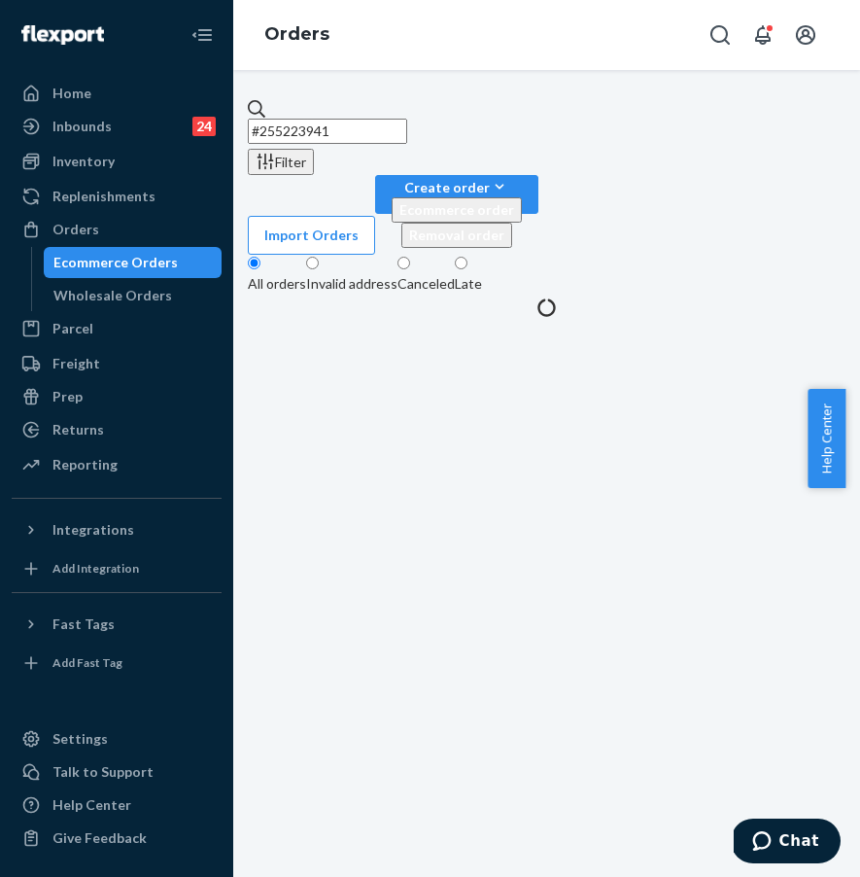
click at [407, 131] on input "#255223941" at bounding box center [327, 131] width 159 height 25
drag, startPoint x: 476, startPoint y: 123, endPoint x: 277, endPoint y: 121, distance: 199.3
click at [277, 121] on div "#255223941" at bounding box center [547, 121] width 598 height 45
paste input "17625"
type input "#255217625"
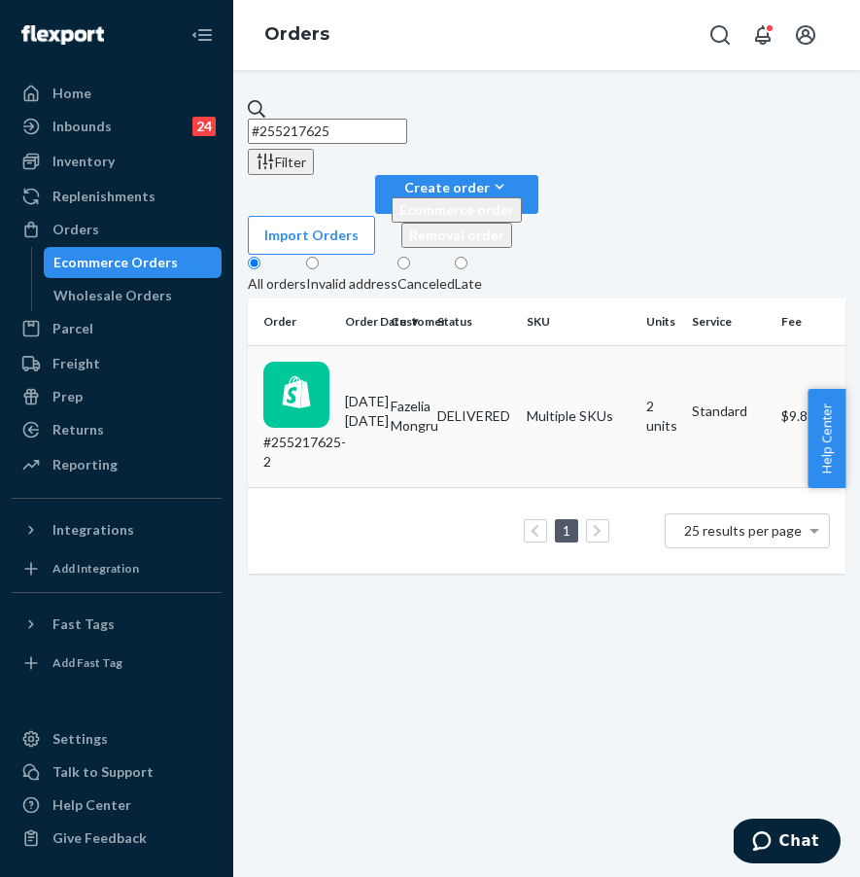
click at [330, 362] on div "#255217625-2" at bounding box center [296, 417] width 66 height 110
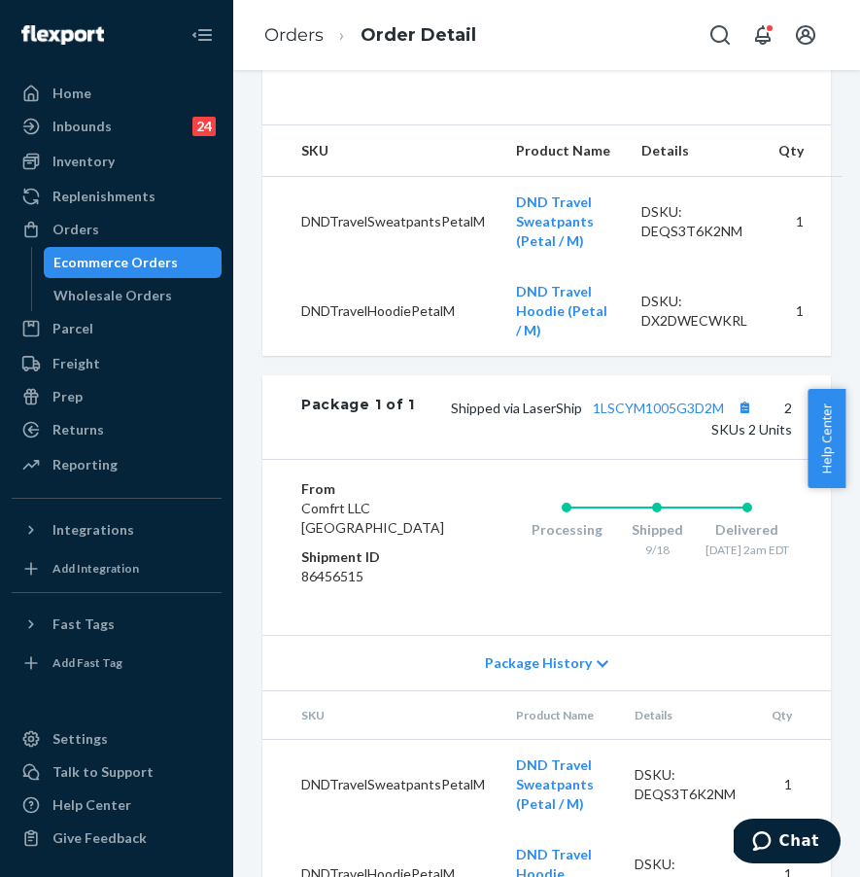
scroll to position [471, 0]
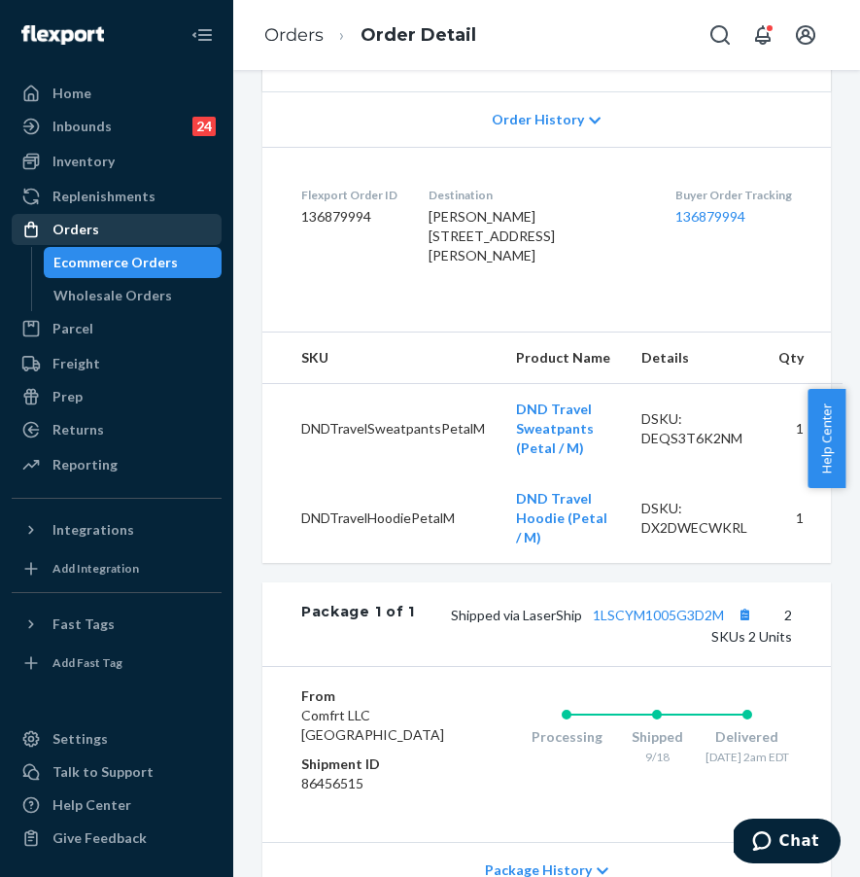
click at [145, 230] on div "Orders" at bounding box center [117, 229] width 206 height 27
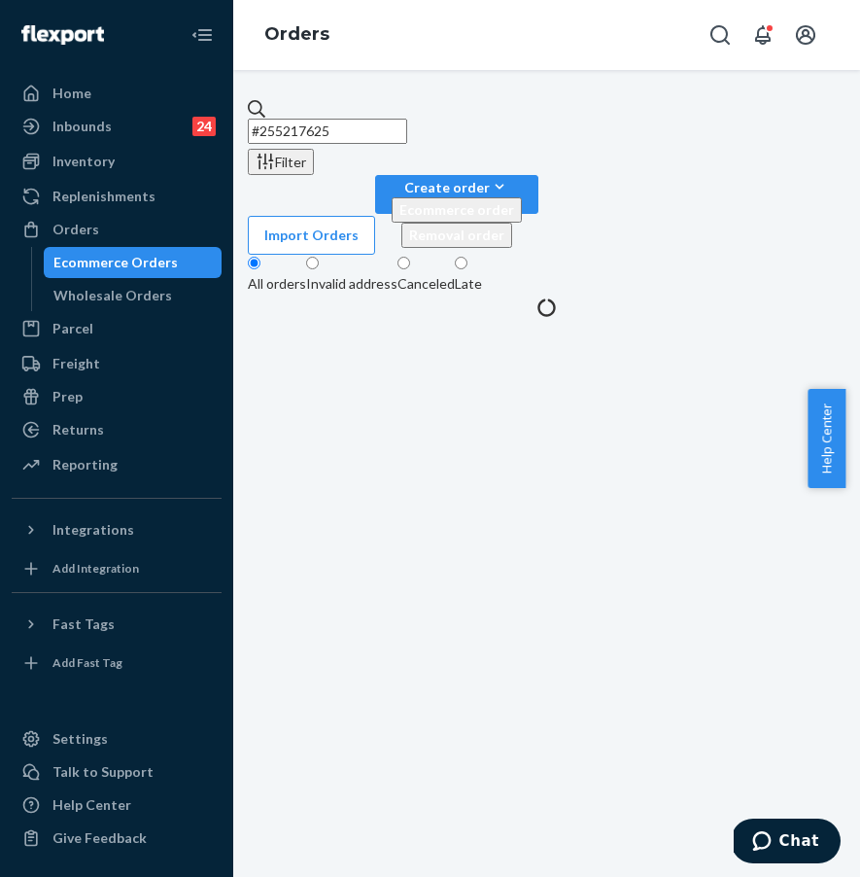
click at [366, 131] on input "#255217625" at bounding box center [327, 131] width 159 height 25
drag, startPoint x: 415, startPoint y: 129, endPoint x: 262, endPoint y: 120, distance: 152.9
click at [262, 120] on input "#255217625" at bounding box center [327, 131] width 159 height 25
paste input "066187"
type input "#255066187"
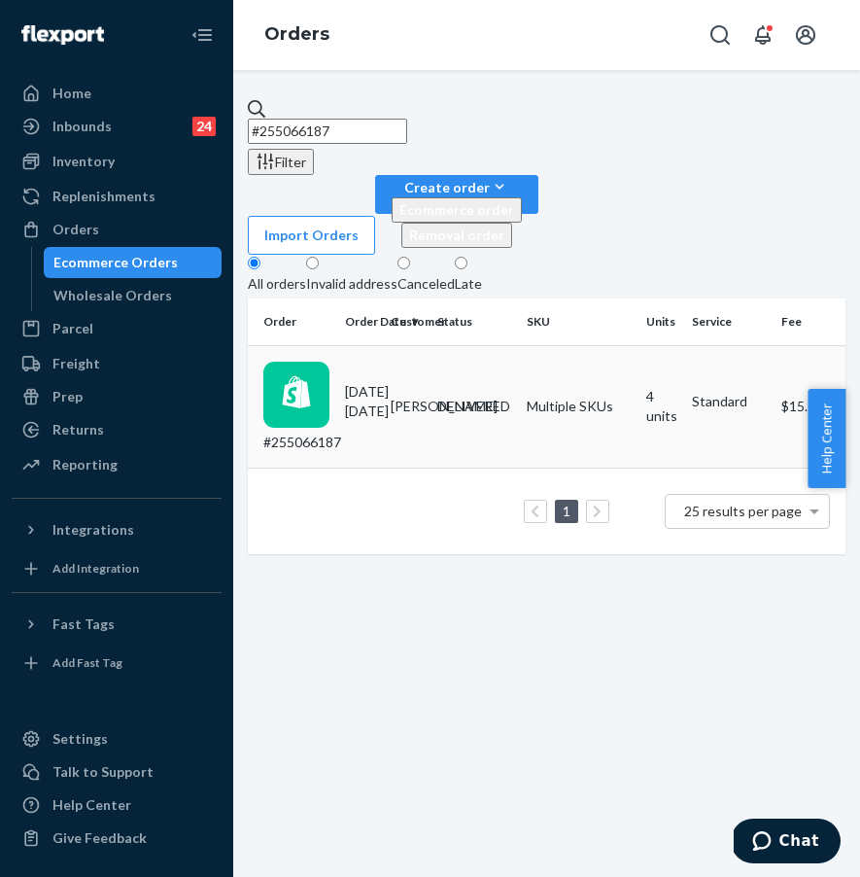
click at [330, 362] on div "#255066187" at bounding box center [296, 407] width 66 height 90
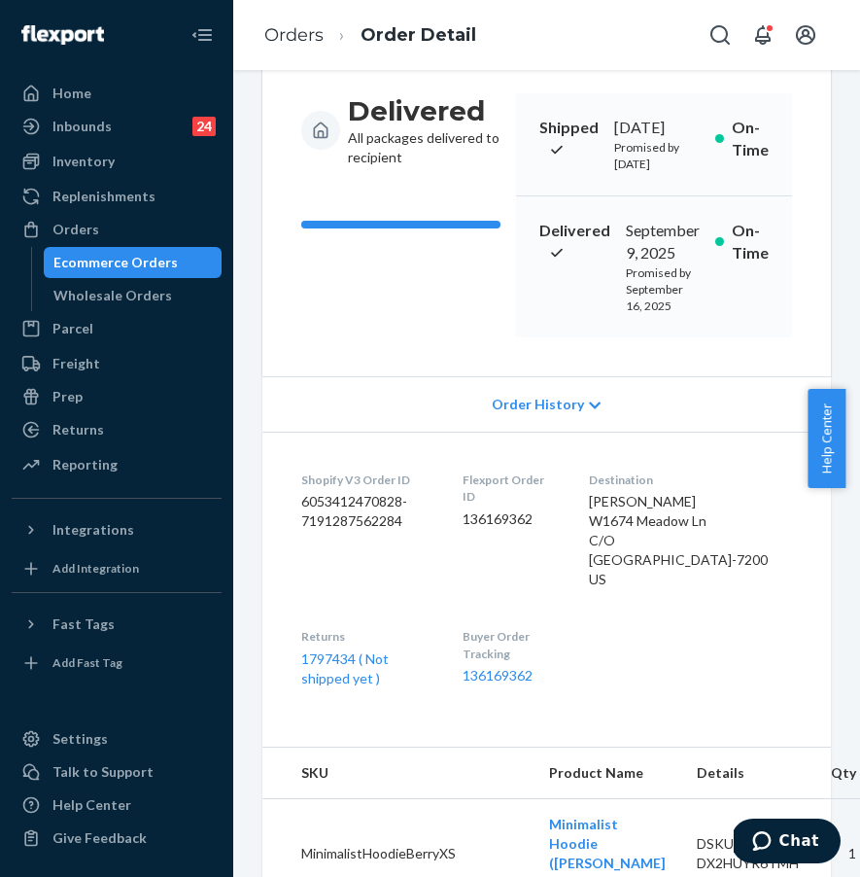
scroll to position [649, 0]
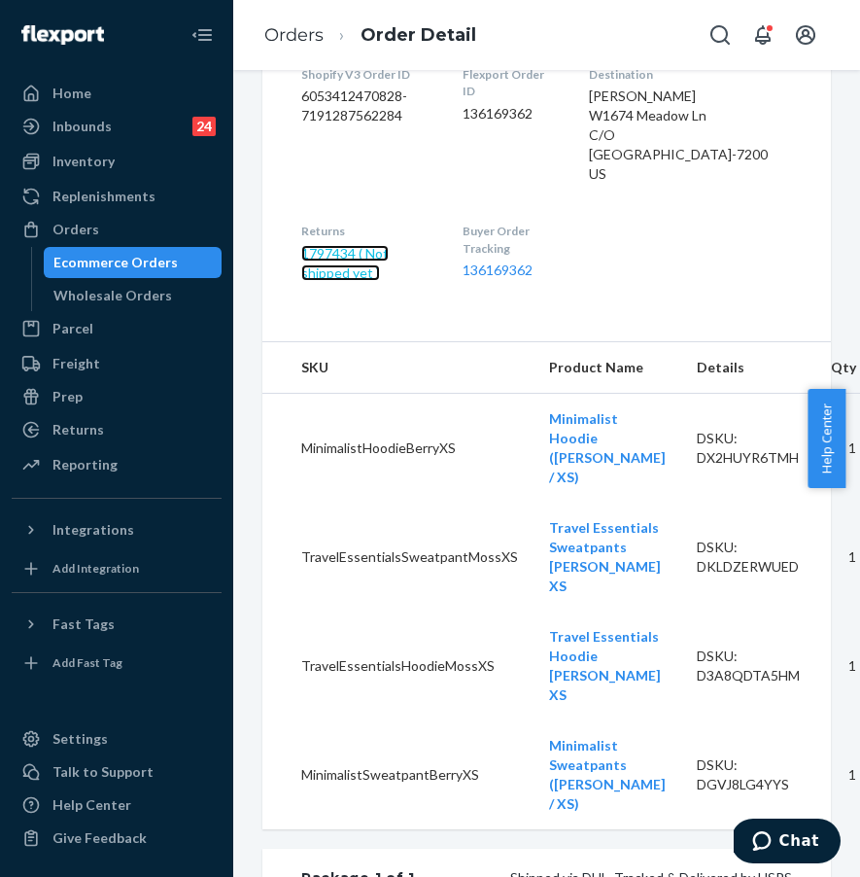
click at [389, 281] on link "1797434 ( Not shipped yet )" at bounding box center [344, 263] width 87 height 36
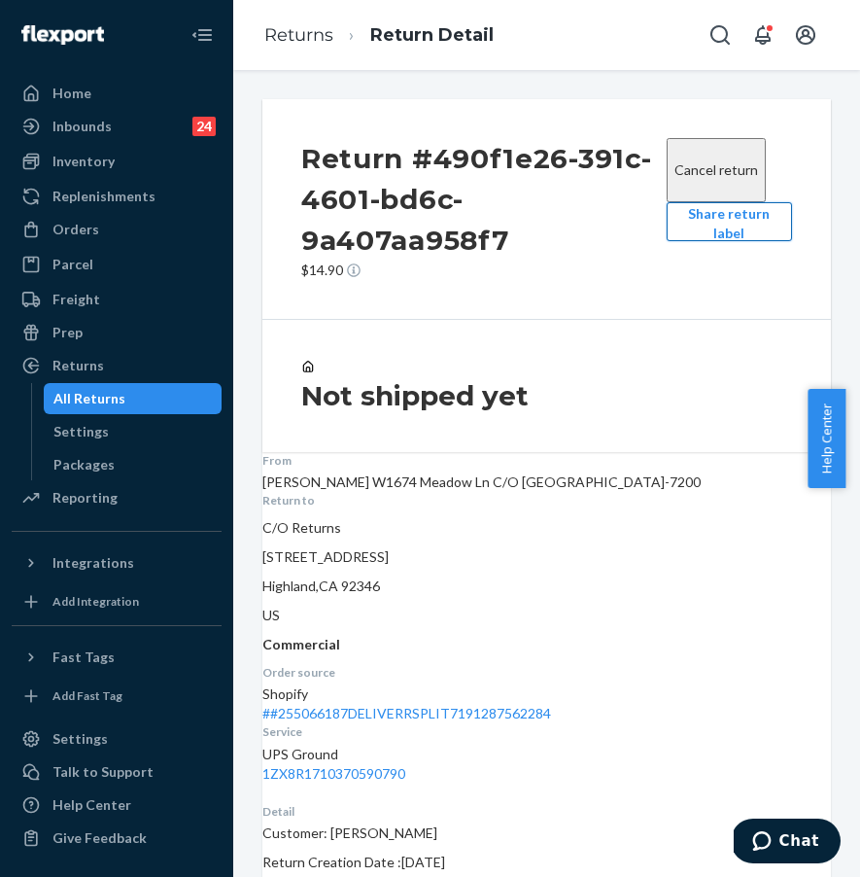
click at [687, 241] on button "Share return label" at bounding box center [729, 221] width 125 height 39
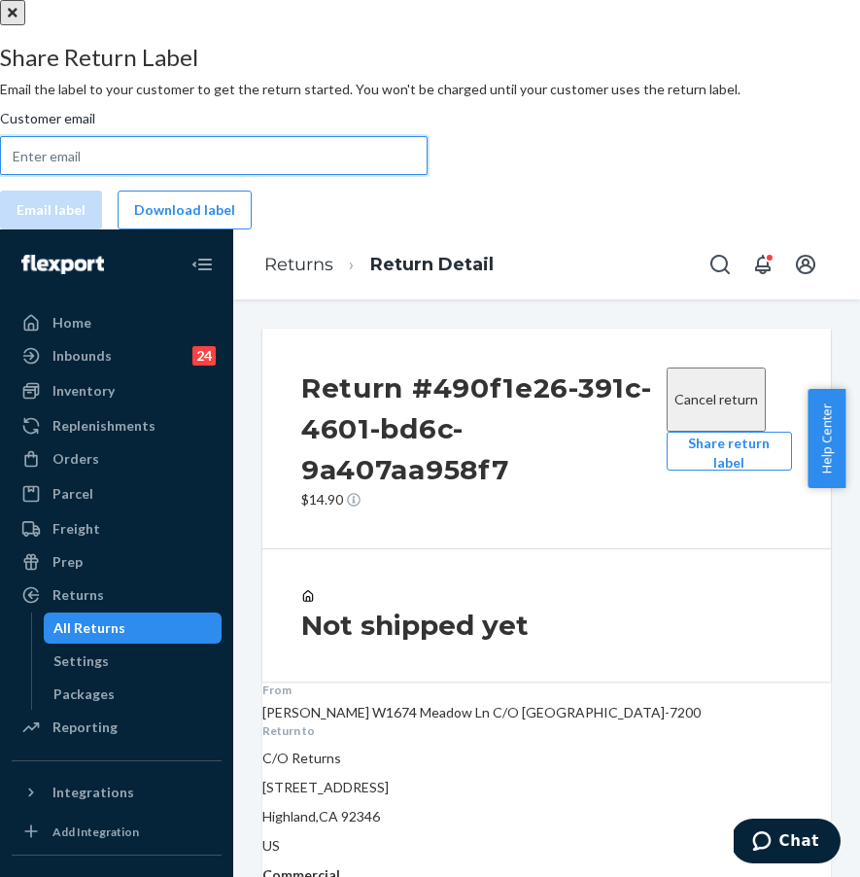
click at [385, 175] on input "Customer email" at bounding box center [214, 155] width 428 height 39
paste input "baangell89@gmail.com"
type input "baangell89@gmail.com"
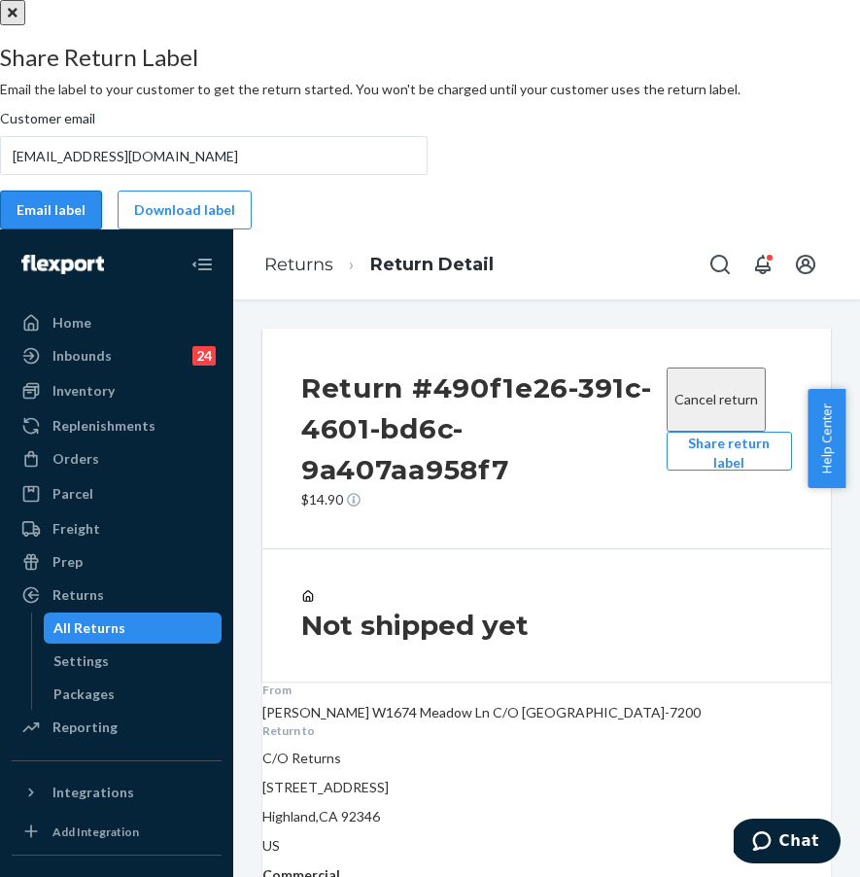
click at [102, 229] on button "Email label" at bounding box center [51, 210] width 102 height 39
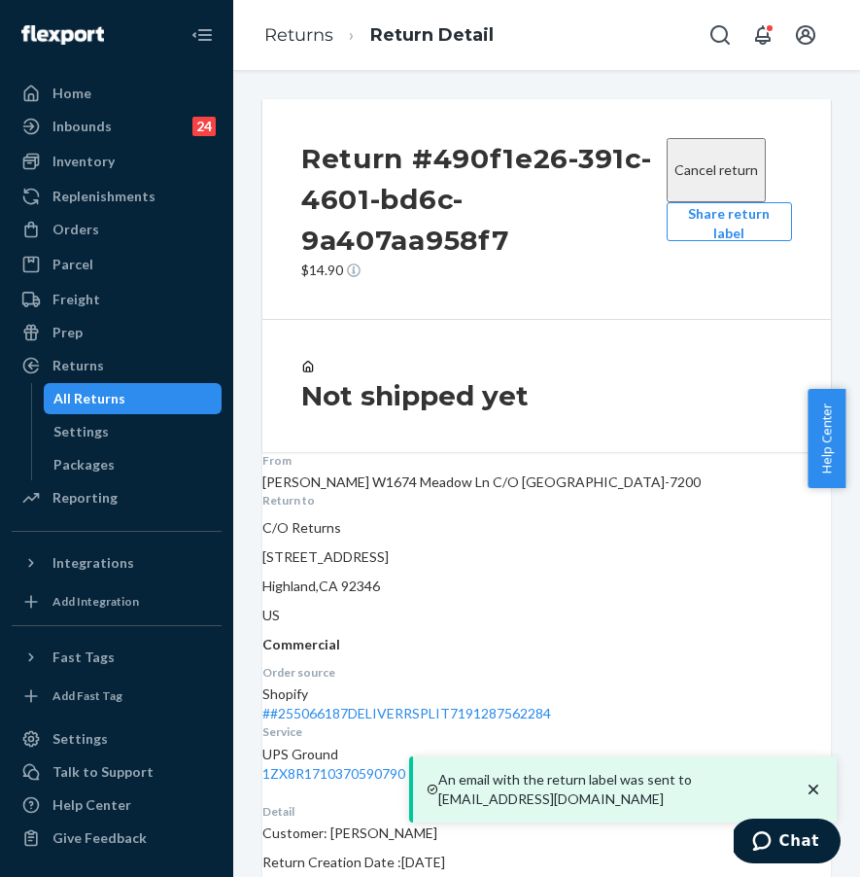
click at [737, 224] on button "Share return label" at bounding box center [729, 221] width 125 height 39
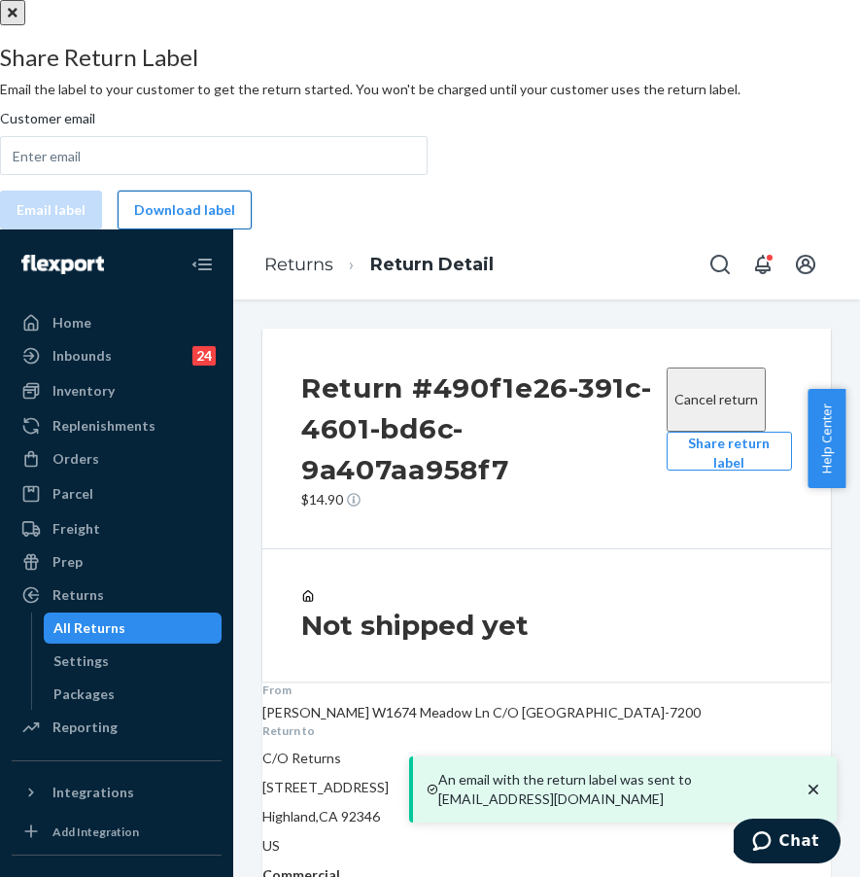
click at [252, 229] on button "Download label" at bounding box center [185, 210] width 134 height 39
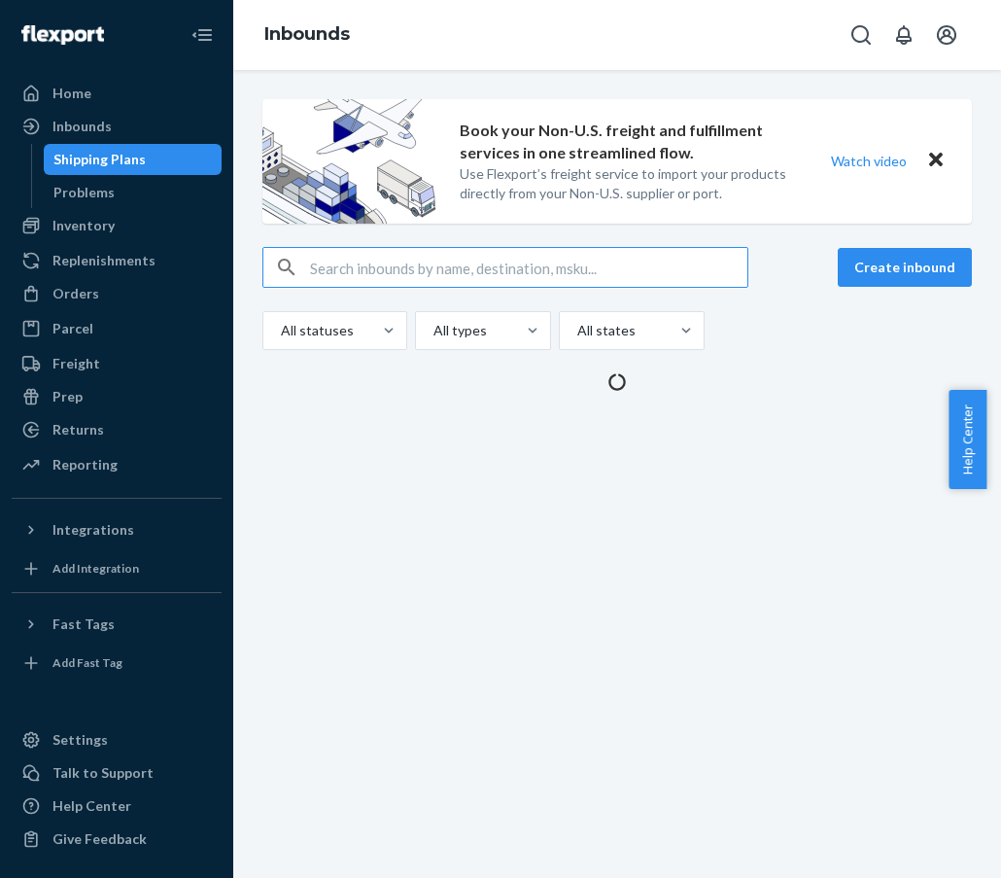
click at [352, 266] on input "text" at bounding box center [528, 267] width 437 height 39
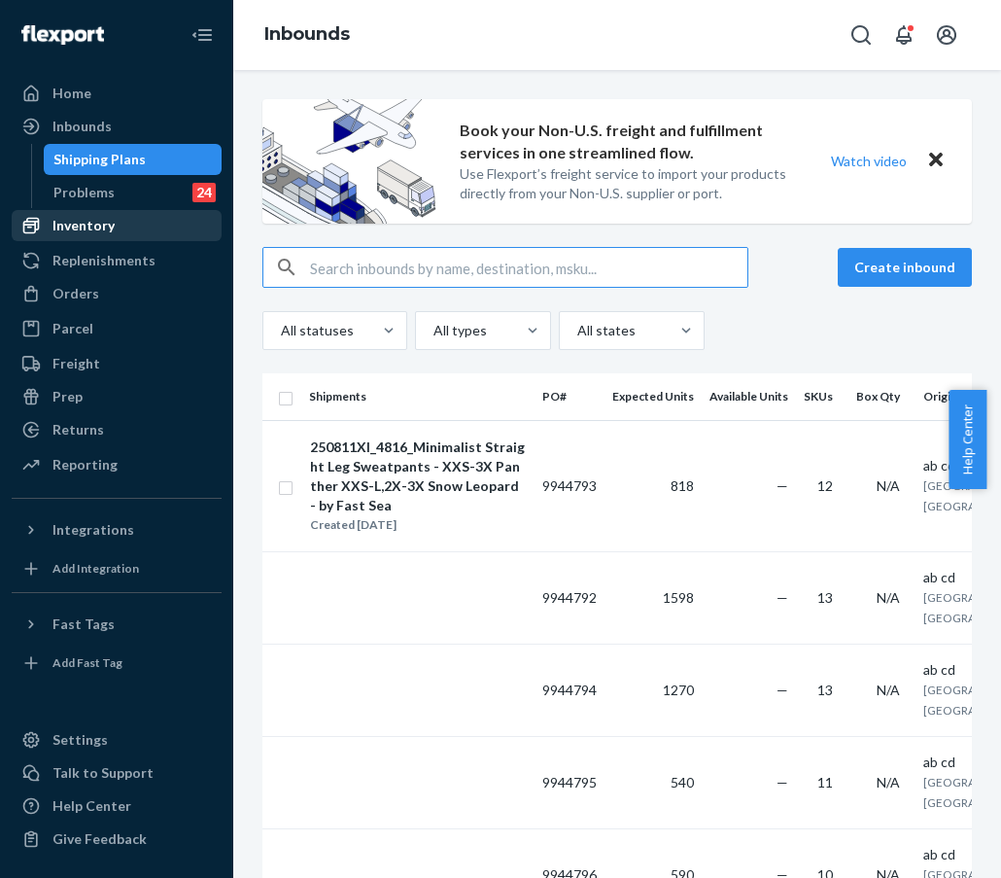
click at [148, 227] on div "Inventory" at bounding box center [117, 225] width 206 height 27
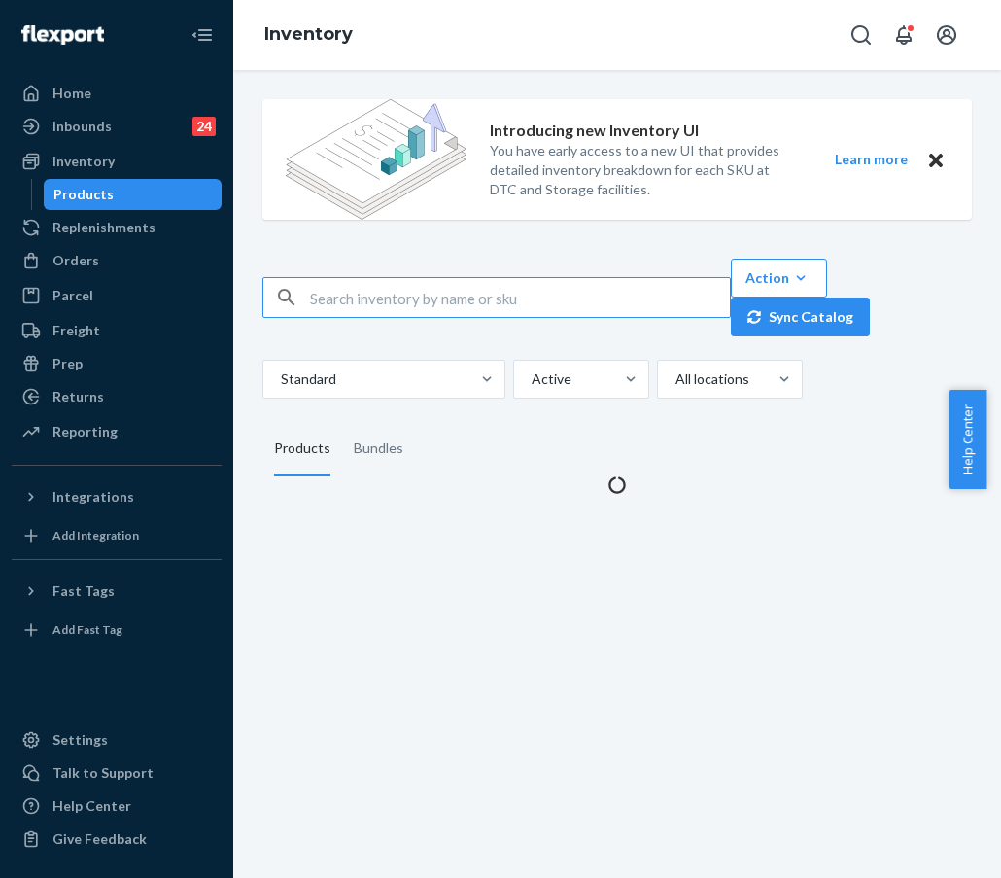
click at [331, 279] on input "text" at bounding box center [520, 297] width 420 height 39
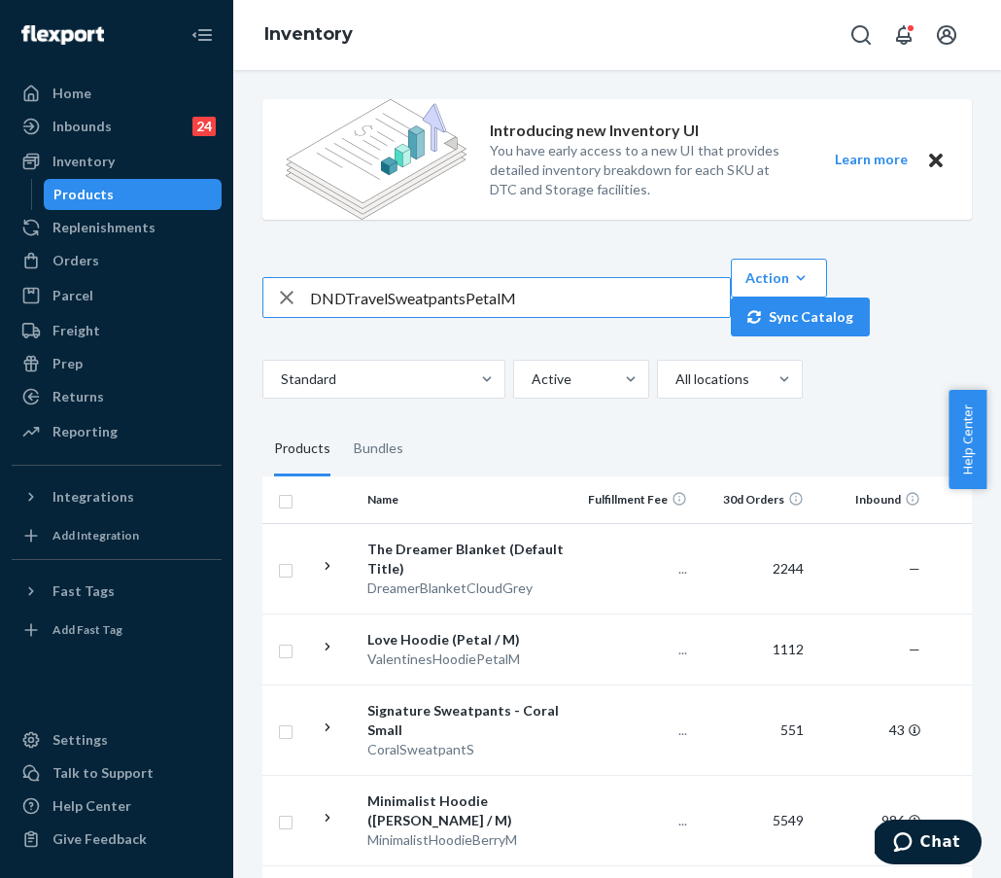
click at [344, 300] on input "DNDTravelSweatpantsPetalM" at bounding box center [520, 297] width 420 height 39
click at [393, 299] on input "DND TravelSweatpantsPetalM" at bounding box center [520, 297] width 420 height 39
click at [435, 301] on input "DND Travel SweatpantsPetalM" at bounding box center [520, 297] width 420 height 39
click at [472, 300] on input "DND Travel SweatpantsPetalM" at bounding box center [520, 297] width 420 height 39
click at [507, 300] on input "DND Travel Sweatpants PetalM" at bounding box center [520, 297] width 420 height 39
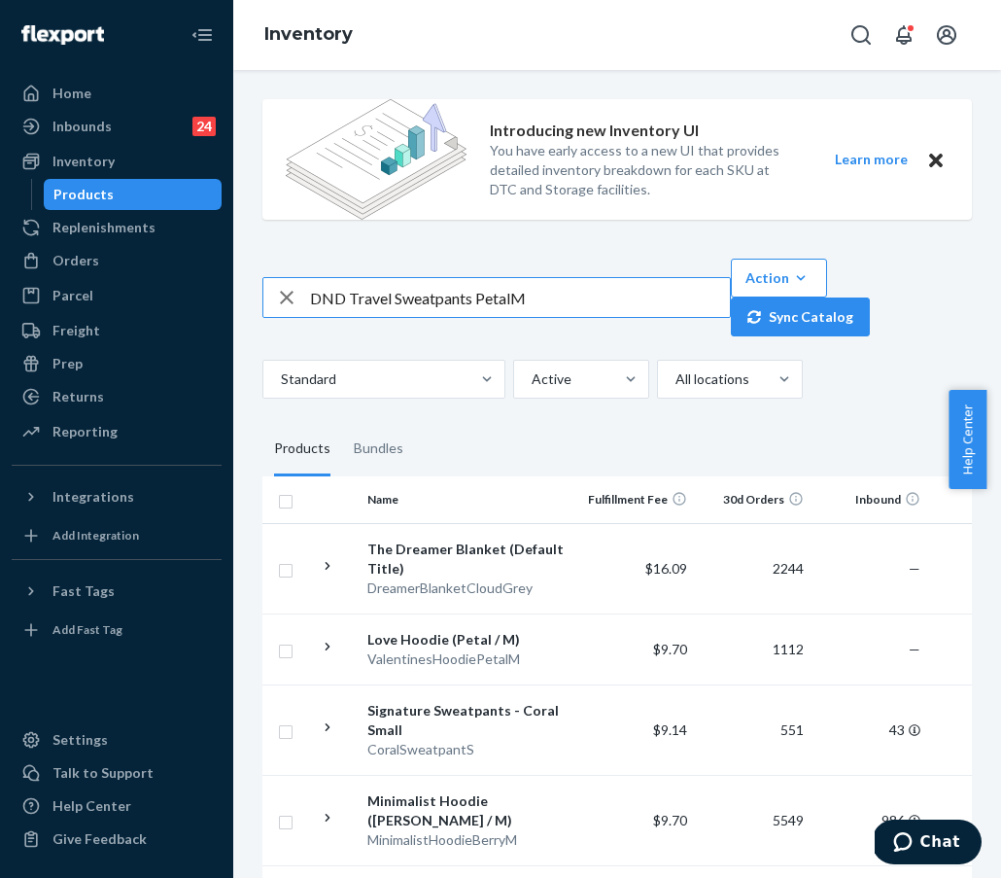
click at [513, 303] on input "DND Travel Sweatpants PetalM" at bounding box center [520, 297] width 420 height 39
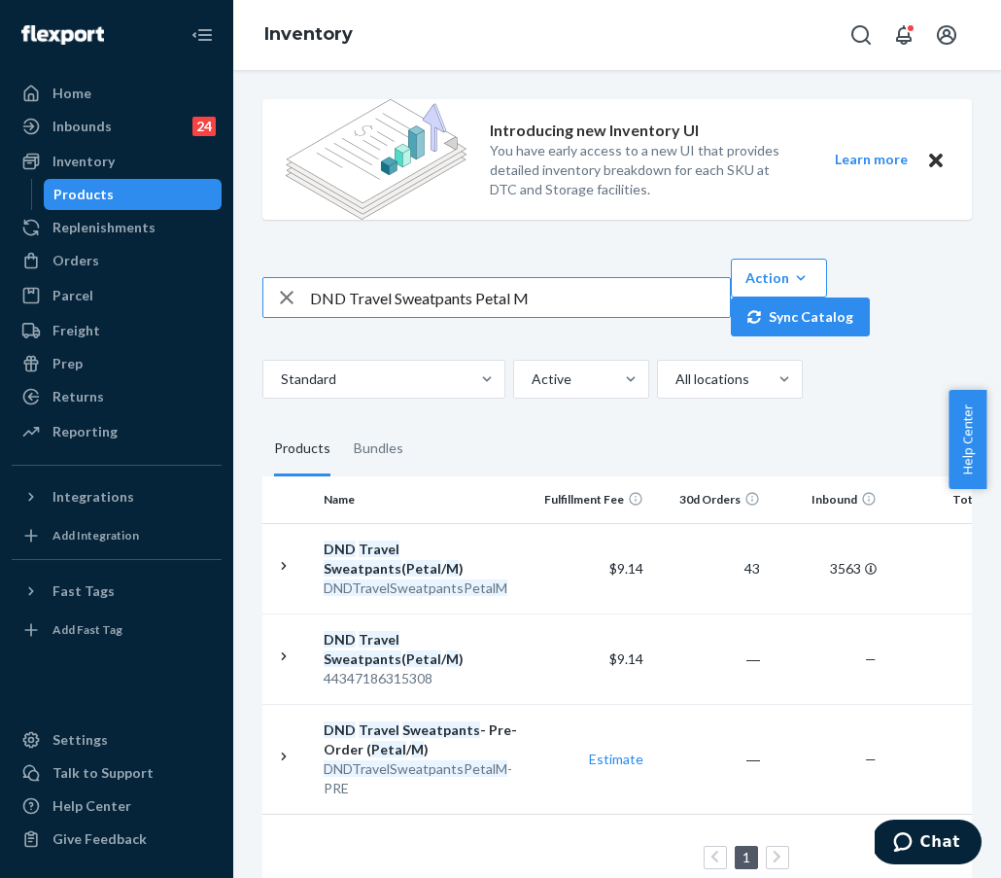
drag, startPoint x: 394, startPoint y: 298, endPoint x: 473, endPoint y: 303, distance: 79.9
click at [473, 303] on input "DND Travel Sweatpants Petal M" at bounding box center [520, 297] width 420 height 39
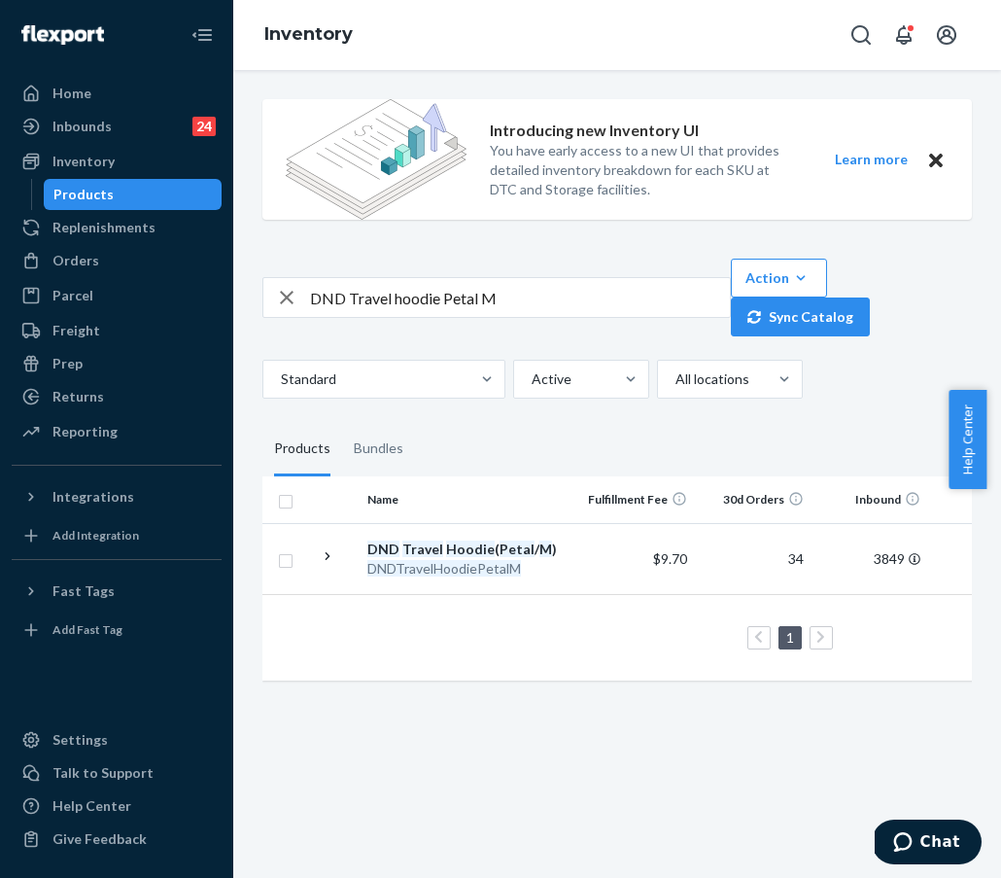
click at [393, 297] on input "DND Travel hoodie Petal M" at bounding box center [520, 297] width 420 height 39
drag, startPoint x: 517, startPoint y: 296, endPoint x: 310, endPoint y: 291, distance: 207.1
click at [311, 291] on input "DND Travel hoodie Petal M" at bounding box center [520, 297] width 420 height 39
paste input "MinimalistHoodieSteelGreyLeopard"
click at [382, 297] on input "MinimalistHoodieSteelGreyLeopardM" at bounding box center [520, 297] width 420 height 39
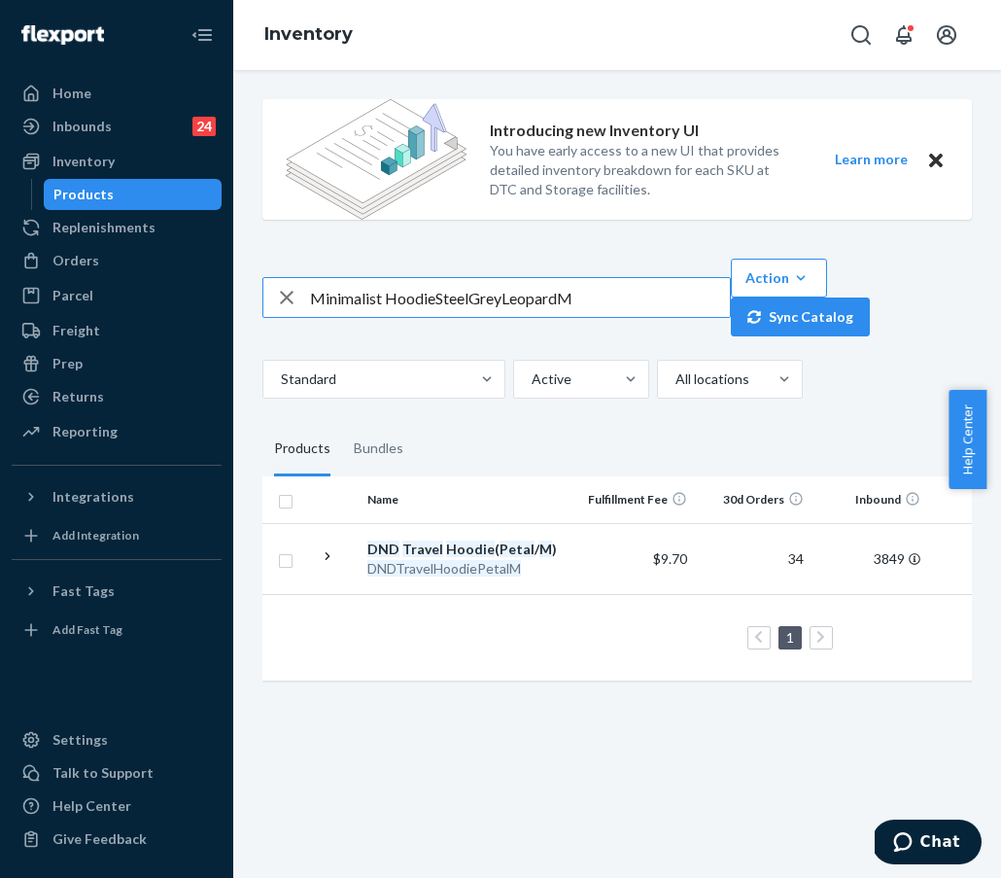
click at [436, 298] on input "Minimalist HoodieSteelGreyLeopardM" at bounding box center [520, 297] width 420 height 39
click at [473, 298] on input "Minimalist Hoodie SteelGreyLeopardM" at bounding box center [520, 297] width 420 height 39
click at [508, 300] on input "Minimalist Hoodie Steel GreyLeopardM" at bounding box center [520, 297] width 420 height 39
click at [567, 299] on input "Minimalist Hoodie Steel Grey LeopardM" at bounding box center [520, 297] width 420 height 39
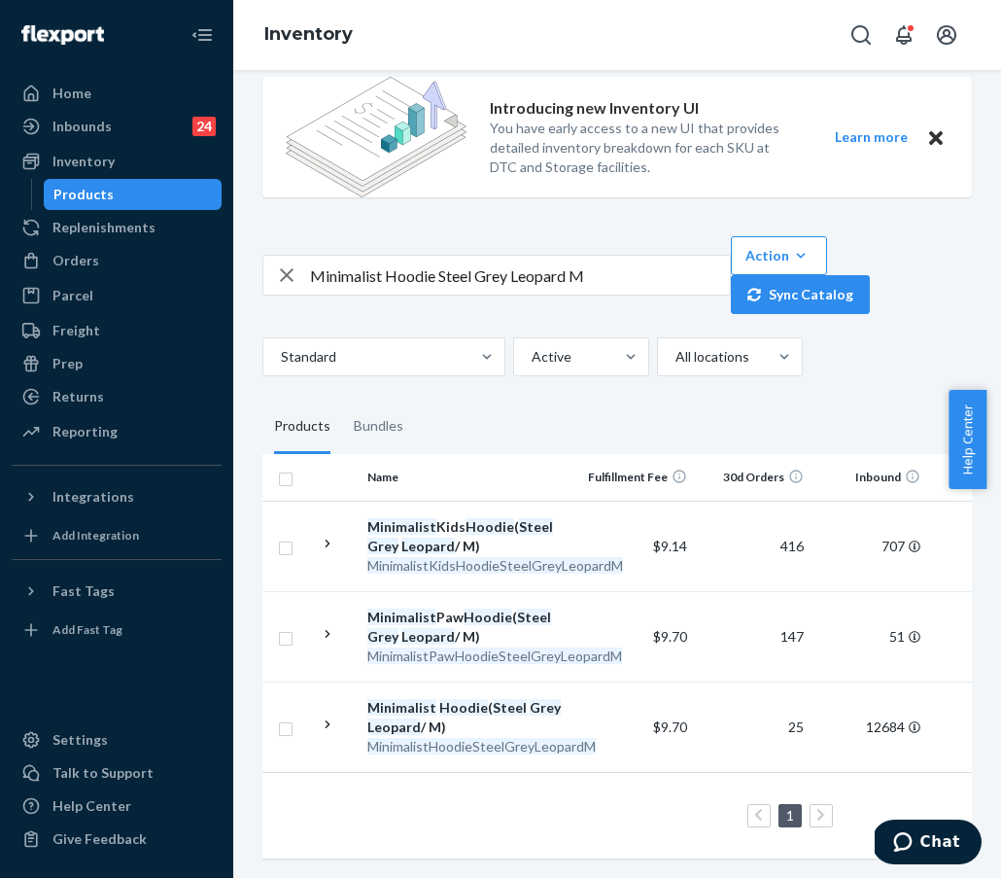
click at [352, 256] on input "Minimalist Hoodie Steel Grey Leopard M" at bounding box center [520, 275] width 420 height 39
drag, startPoint x: 604, startPoint y: 251, endPoint x: 292, endPoint y: 249, distance: 312.0
click at [292, 256] on div "Minimalist Hoodie Steel Grey Leopard M" at bounding box center [496, 275] width 467 height 39
drag, startPoint x: 321, startPoint y: 258, endPoint x: 624, endPoint y: 259, distance: 303.3
click at [624, 259] on input "Minimalist Hoodie Steel Grey Leopard M" at bounding box center [520, 275] width 420 height 39
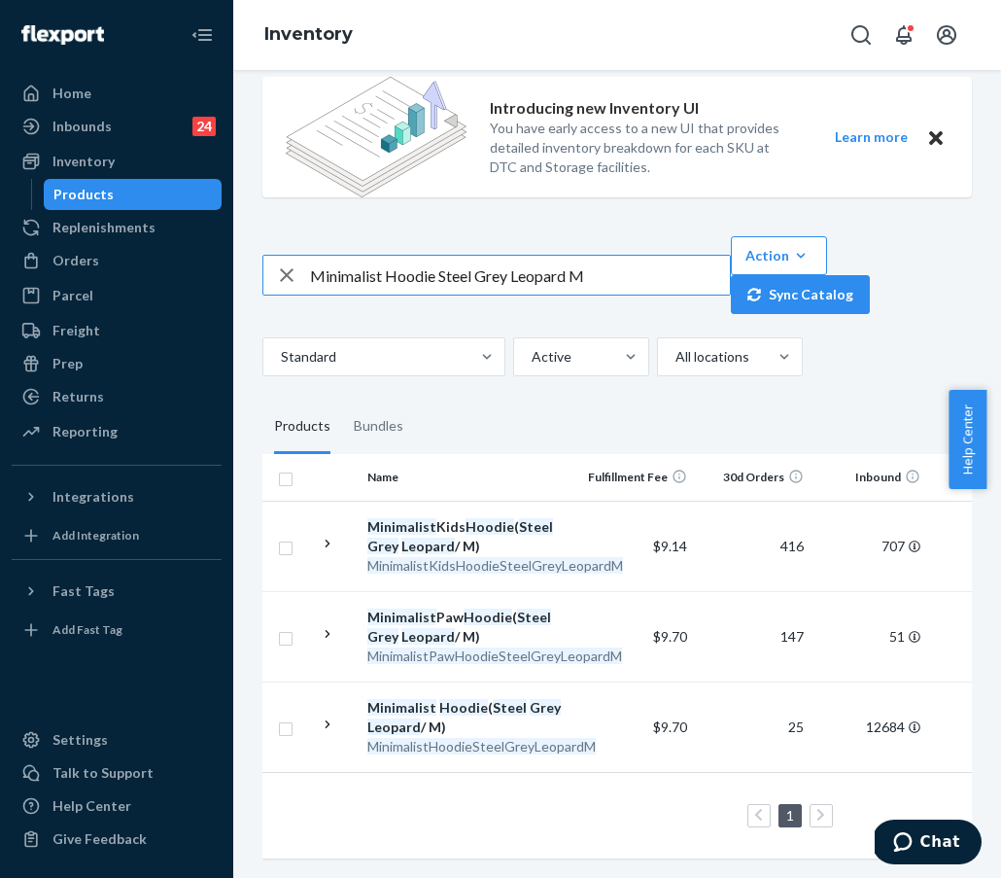
paste input "StraightLegSweatpantsSteelGreyLeopard"
drag, startPoint x: 624, startPoint y: 259, endPoint x: 298, endPoint y: 258, distance: 325.6
click at [298, 258] on div "Minimalist Hoodie Steel Grey Leopard M" at bounding box center [496, 275] width 467 height 39
click at [381, 262] on input "MinimalistStraightLegSweatpantsSteelGreyLeopardM" at bounding box center [520, 275] width 420 height 39
click at [437, 261] on input "Minimalist StraightLegSweatpantsSteelGreyLeopardM" at bounding box center [520, 275] width 420 height 39
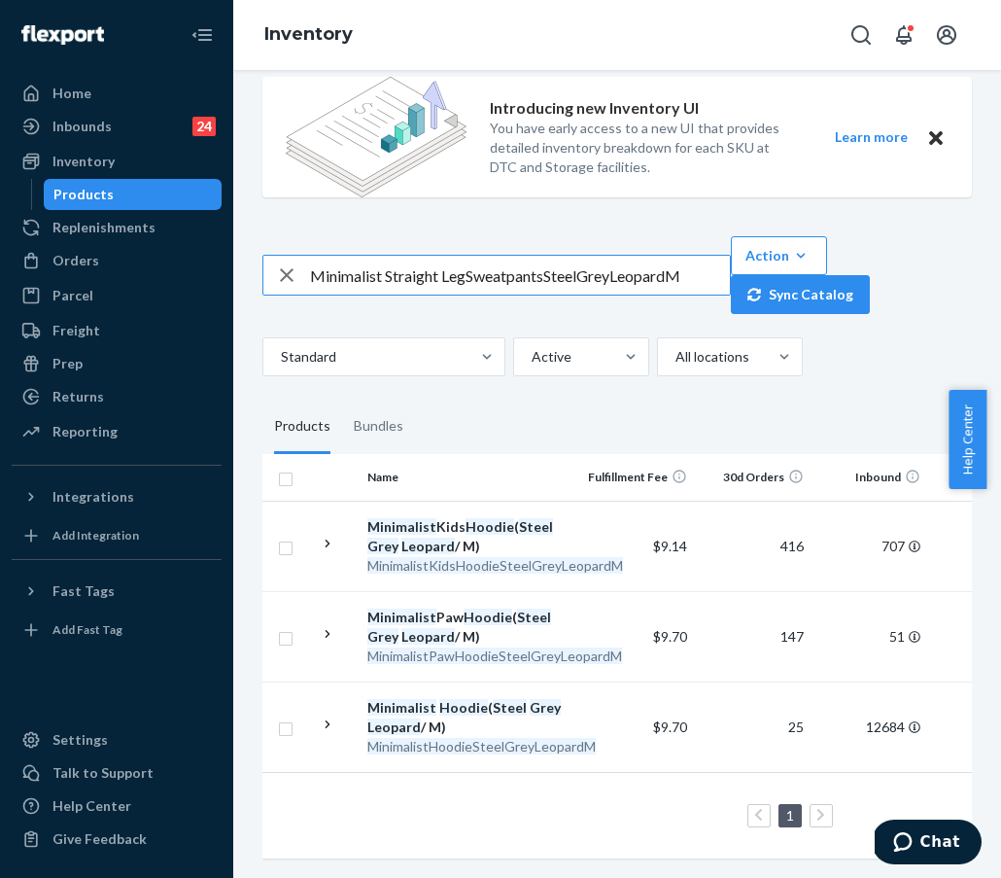
click at [468, 261] on input "Minimalist Straight LegSweatpantsSteelGreyLeopardM" at bounding box center [520, 275] width 420 height 39
click at [513, 264] on input "Minimalist Straight LegSweatpantsSteelGreyLeopardM" at bounding box center [520, 275] width 420 height 39
click at [470, 261] on input "Minimalist Straight LegSweatpantsSteelGreyLeopardM" at bounding box center [520, 275] width 420 height 39
click at [548, 262] on input "Minimalist Straight Leg SweatpantsSteelGreyLeopardM" at bounding box center [520, 275] width 420 height 39
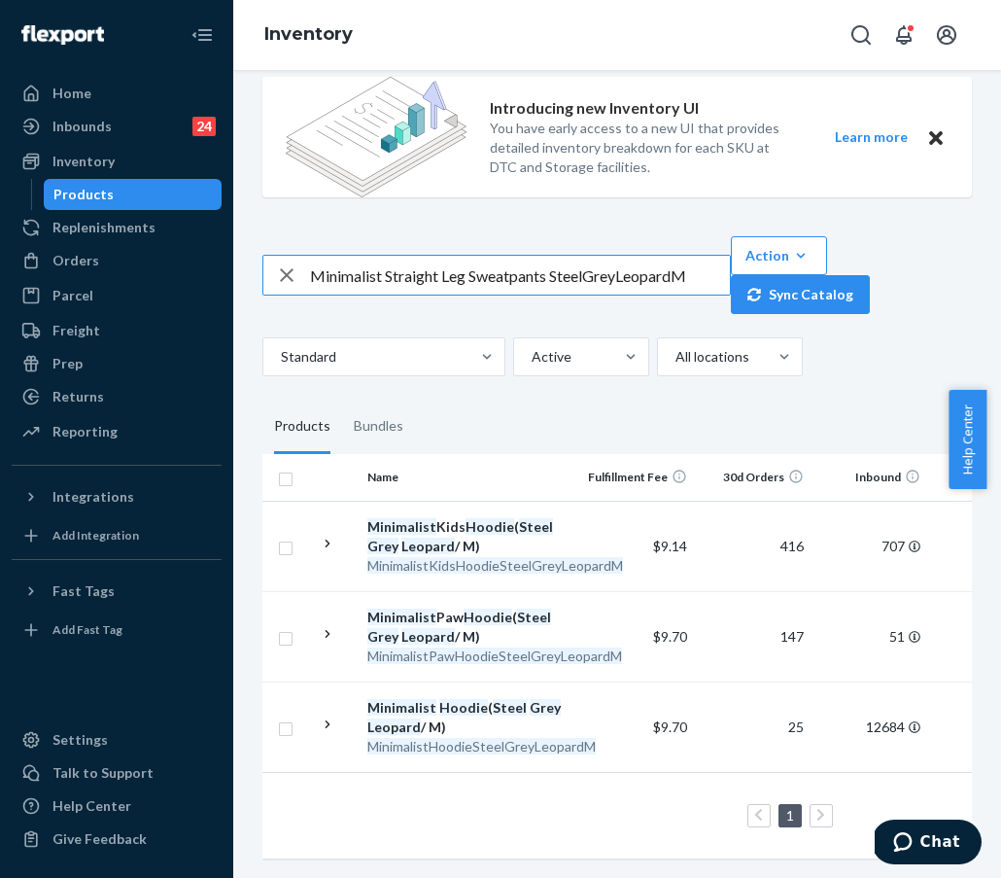
click at [586, 264] on input "Minimalist Straight Leg Sweatpants SteelGreyLeopardM" at bounding box center [520, 275] width 420 height 39
click at [622, 262] on input "Minimalist Straight Leg Sweatpants Steel GreyLeopardM" at bounding box center [520, 275] width 420 height 39
click at [683, 262] on input "Minimalist Straight Leg Sweatpants Steel Grey LeopardM" at bounding box center [520, 275] width 420 height 39
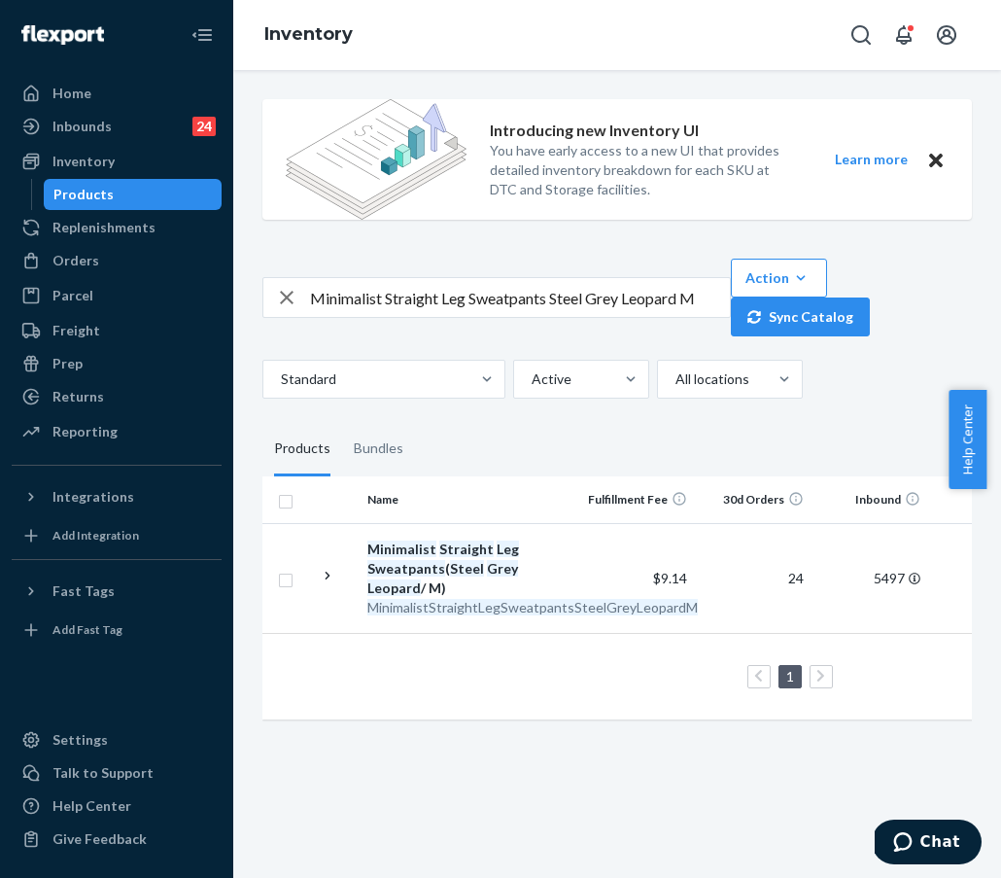
click at [488, 752] on div "Introducing new Inventory UI You have early access to a new UI that provides de…" at bounding box center [617, 474] width 768 height 808
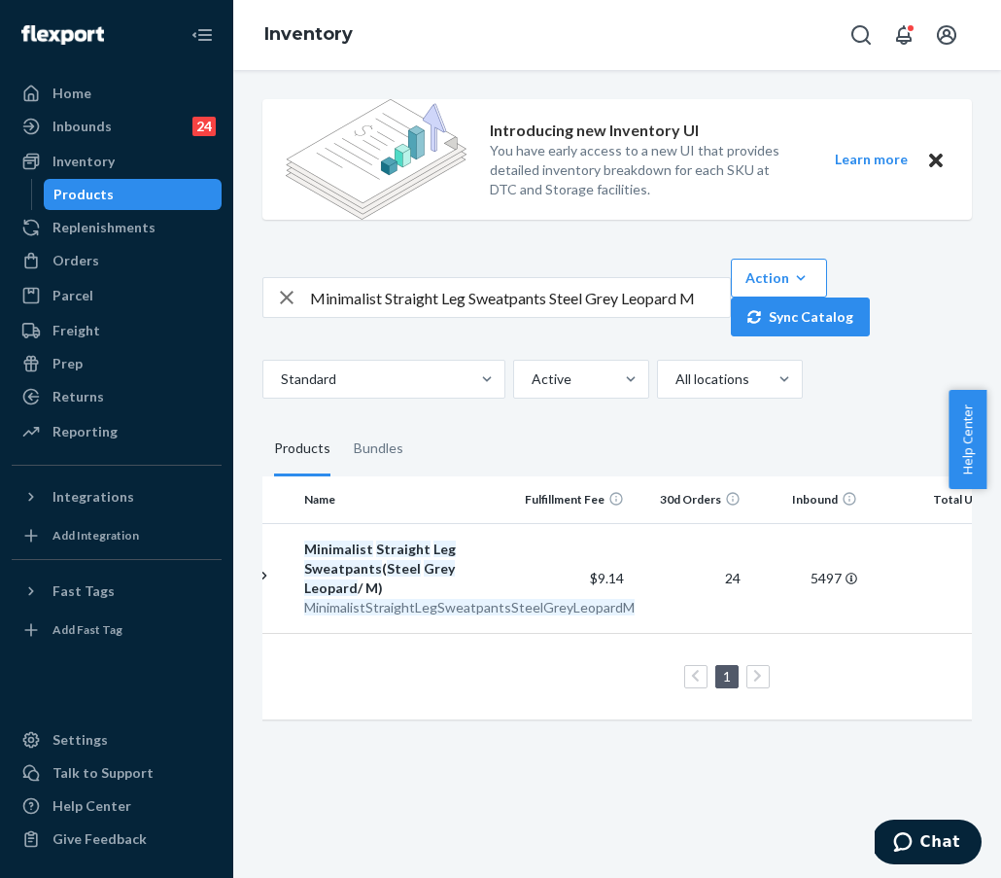
scroll to position [0, 61]
drag, startPoint x: 309, startPoint y: 299, endPoint x: 576, endPoint y: 306, distance: 267.4
click at [576, 306] on div "Minimalist Straight Leg Sweatpants Steel Grey Leopard M" at bounding box center [496, 297] width 467 height 39
drag, startPoint x: 311, startPoint y: 298, endPoint x: 704, endPoint y: 299, distance: 392.7
click at [704, 299] on input "Minimalist Straight Leg Sweatpants Steel Grey Leopard M" at bounding box center [520, 297] width 420 height 39
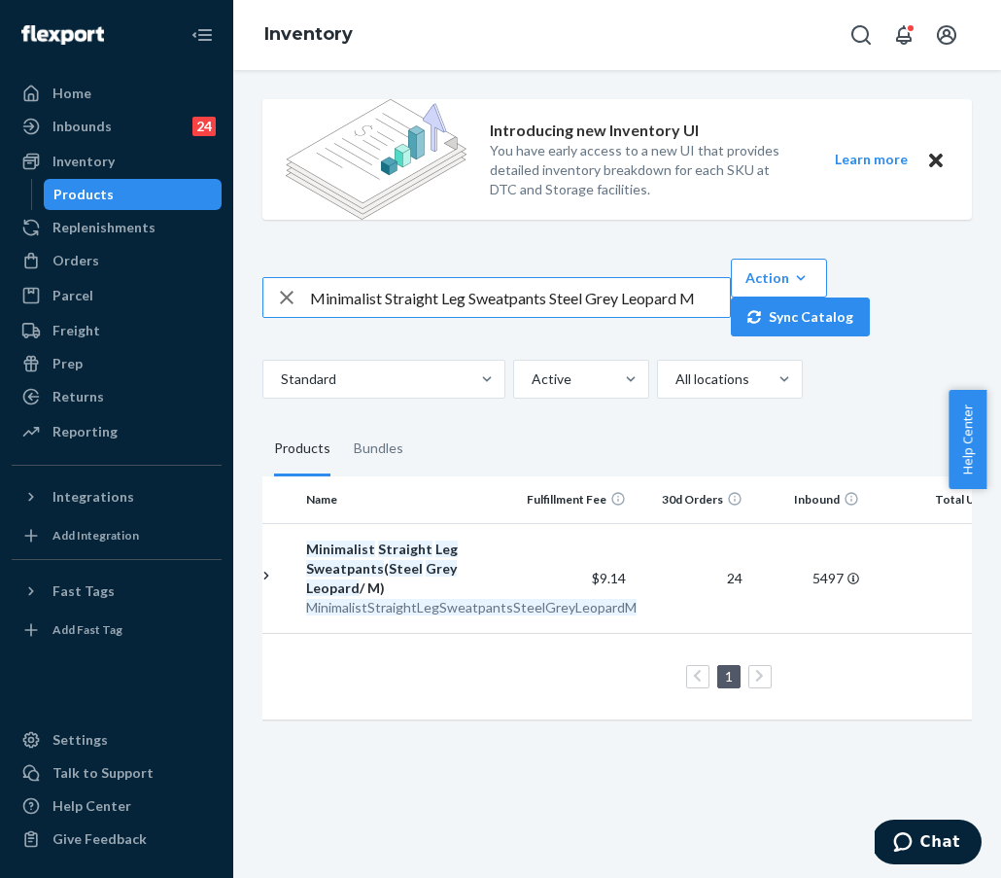
paste input "HoodieSteelGreyLeopard"
click at [386, 299] on input "MinimalistHoodieSteelGreyLeopardM" at bounding box center [520, 297] width 420 height 39
click at [434, 299] on input "Minimalist HoodieSteelGreyLeopardM" at bounding box center [520, 297] width 420 height 39
click at [474, 297] on input "Minimalist Hoodie SteelGreyLeopardM" at bounding box center [520, 297] width 420 height 39
click at [510, 300] on input "Minimalist Hoodie Steel GreyLeopardM" at bounding box center [520, 297] width 420 height 39
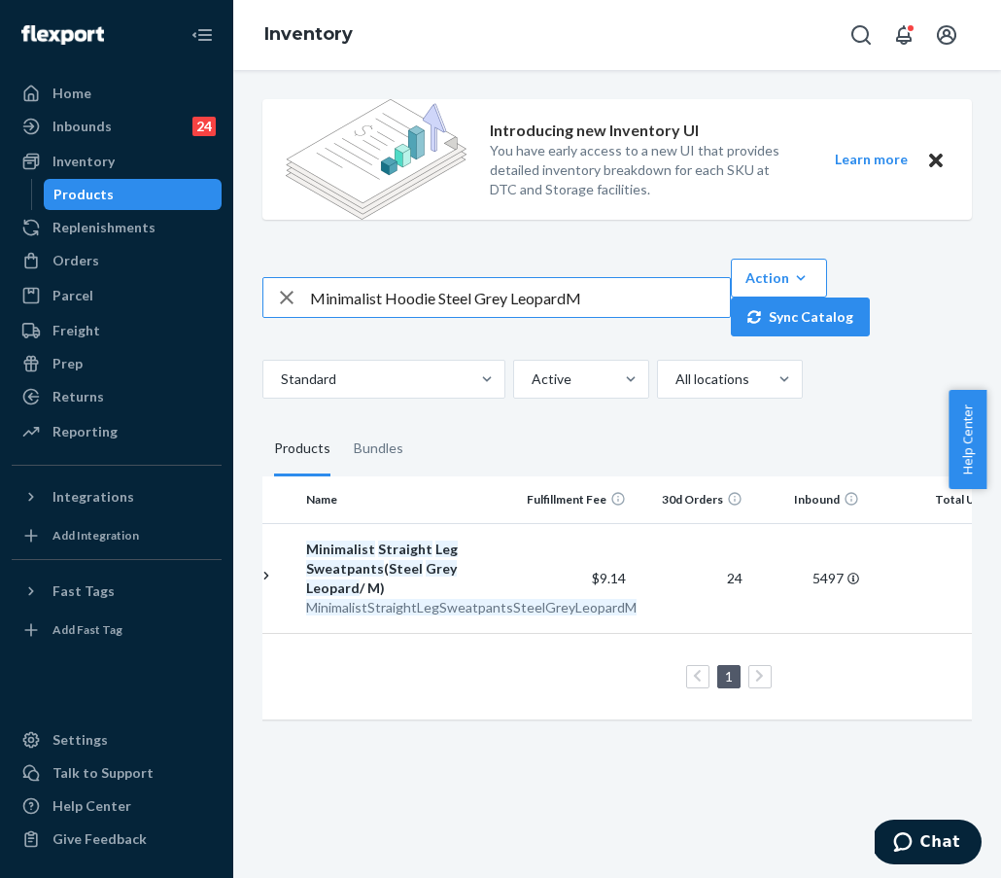
click at [569, 299] on input "Minimalist Hoodie Steel Grey LeopardM" at bounding box center [520, 297] width 420 height 39
type input "Minimalist Hoodie Steel Grey Leopard M"
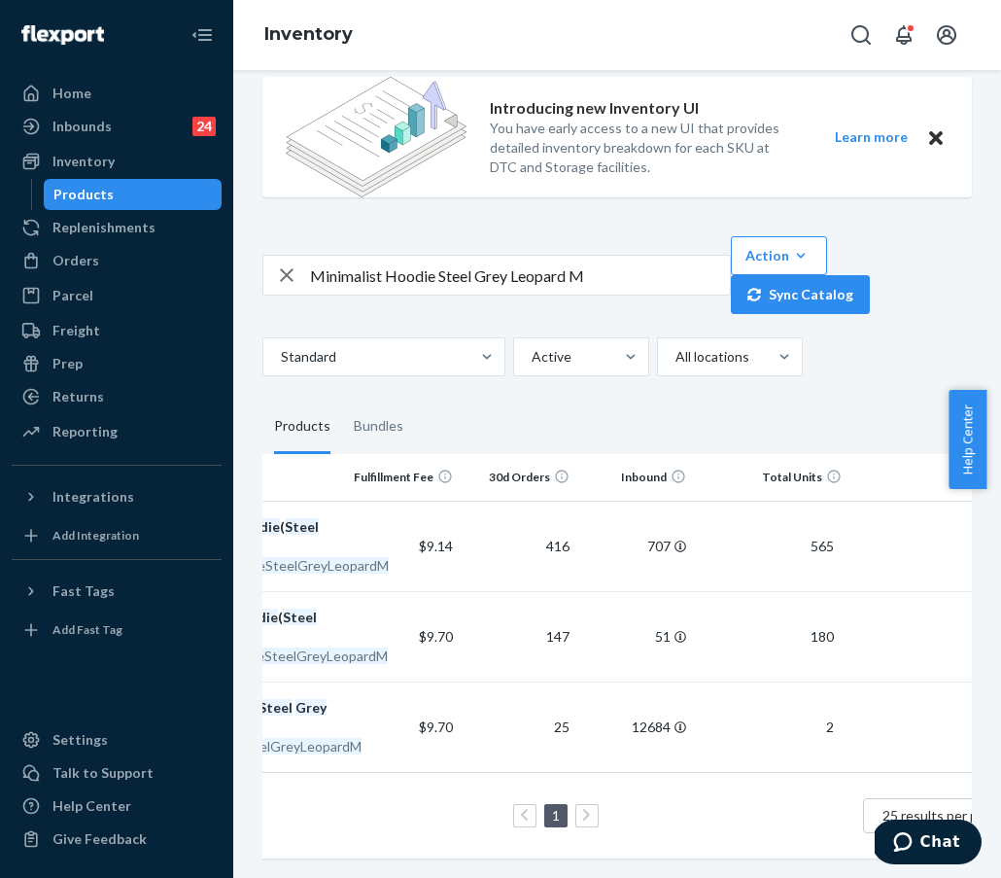
scroll to position [0, 0]
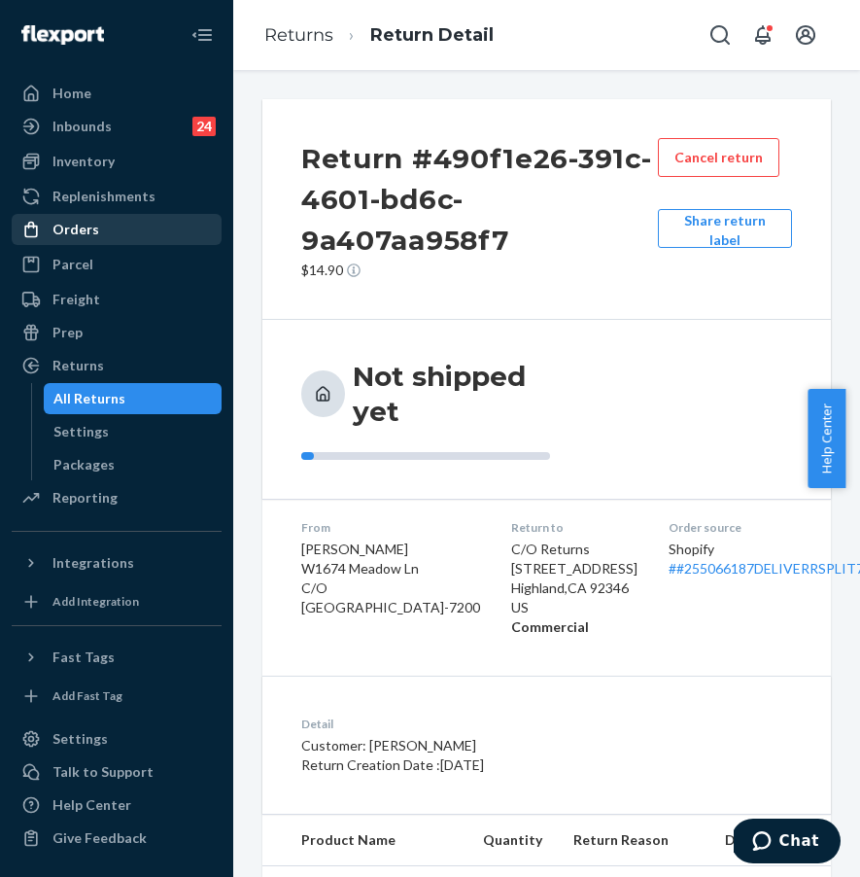
click at [104, 226] on div "Orders" at bounding box center [117, 229] width 206 height 27
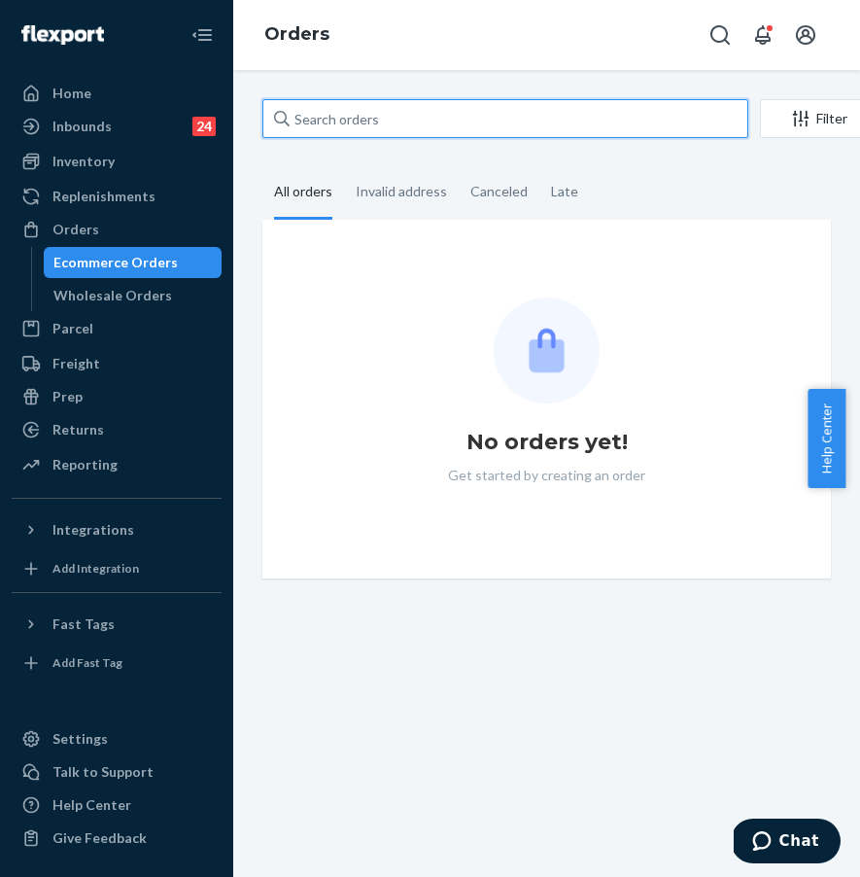
click at [404, 126] on input "text" at bounding box center [505, 118] width 486 height 39
paste input "#254799983"
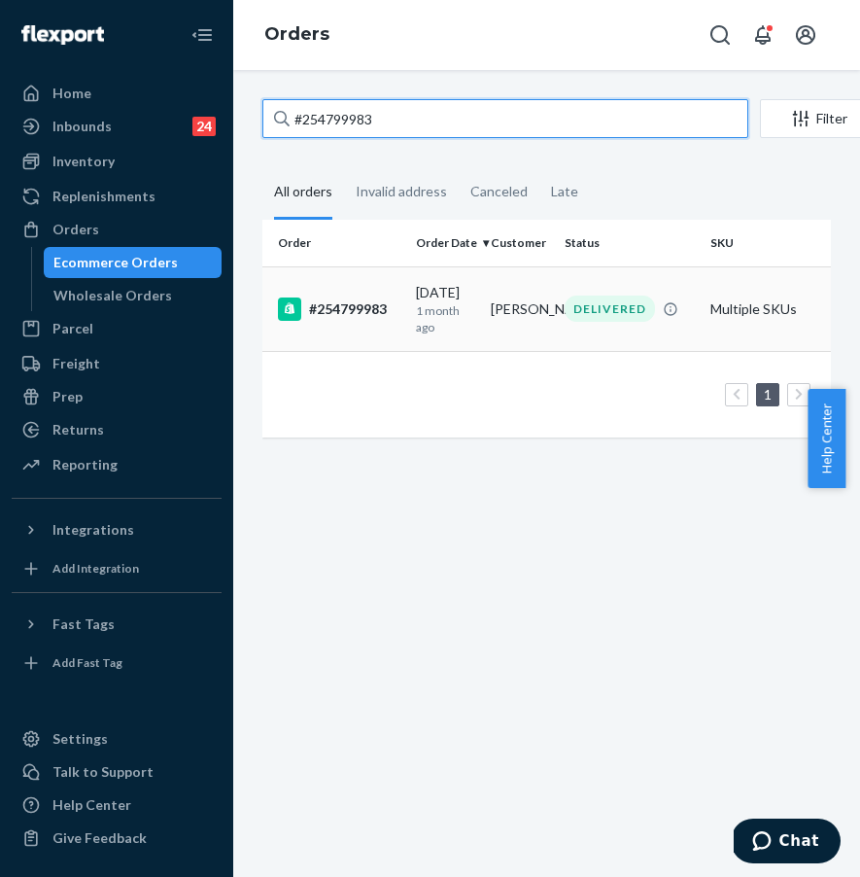
type input "#254799983"
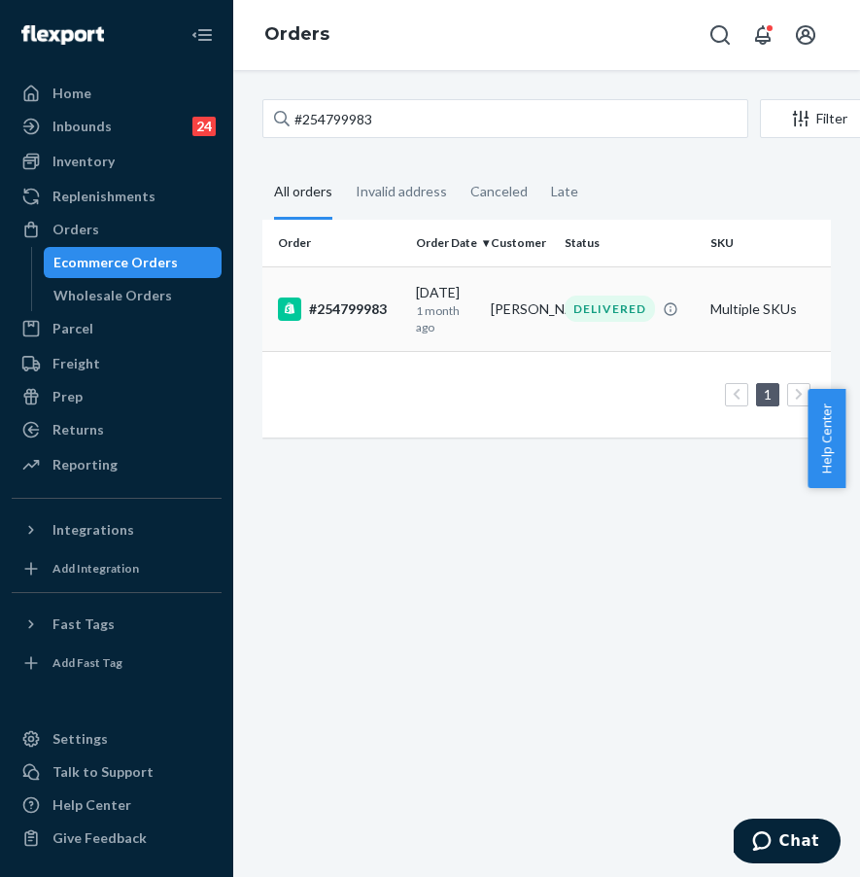
click at [355, 306] on div "#254799983" at bounding box center [339, 308] width 122 height 23
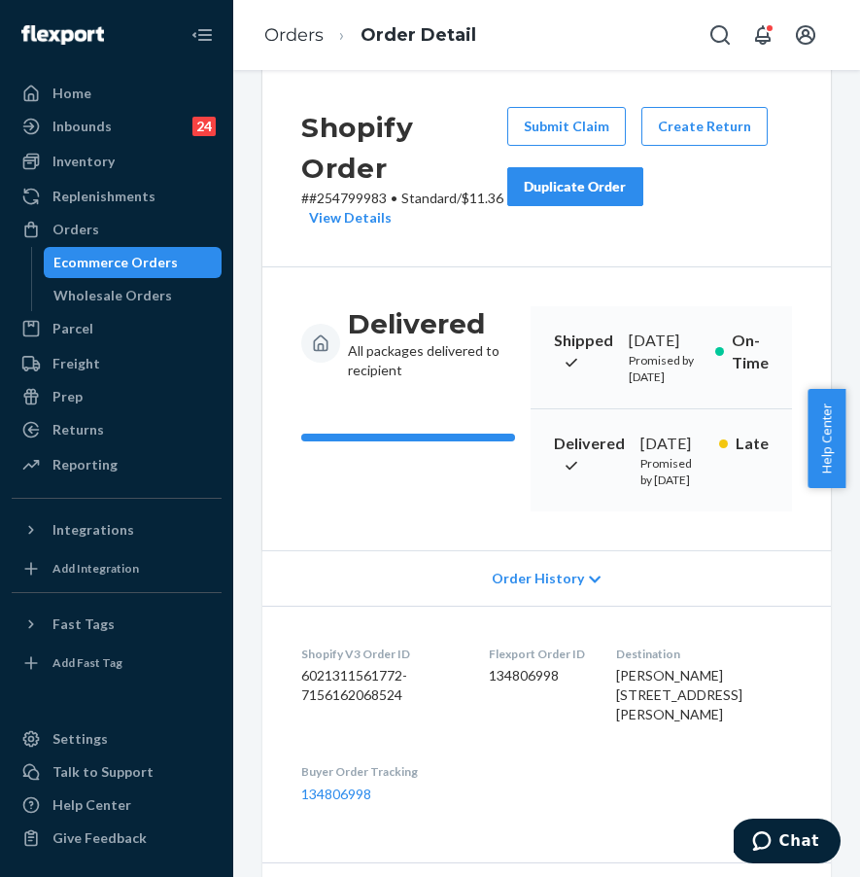
scroll to position [8, 0]
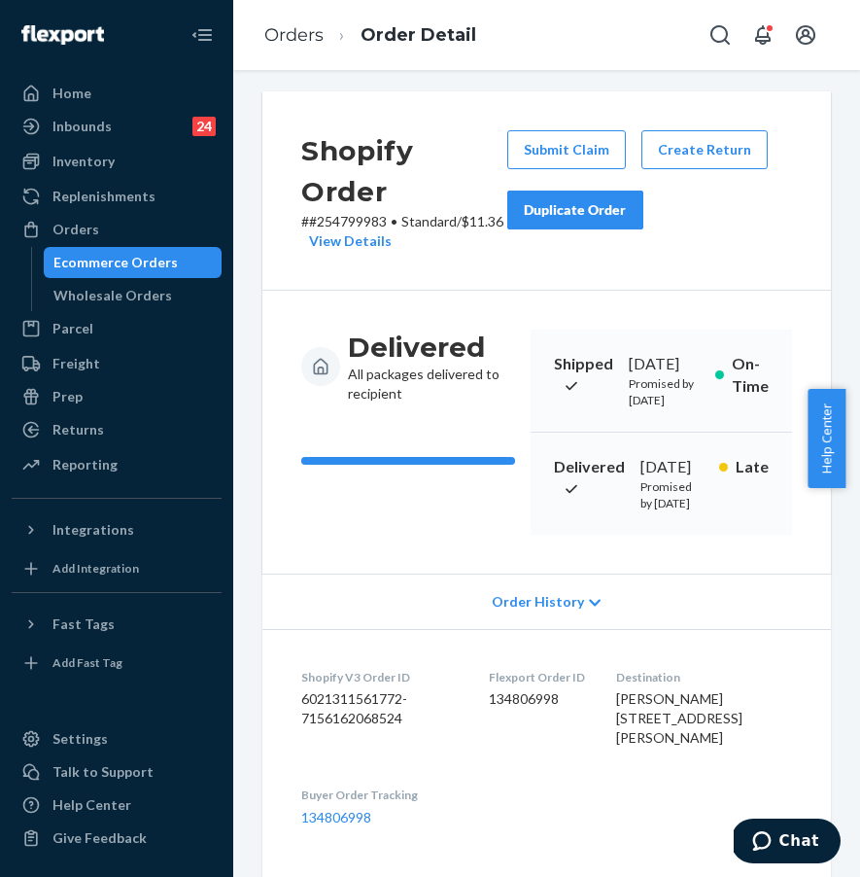
click at [691, 170] on div "Submit Claim Create Return Duplicate Order" at bounding box center [650, 190] width 300 height 121
click at [697, 165] on button "Create Return" at bounding box center [705, 149] width 126 height 39
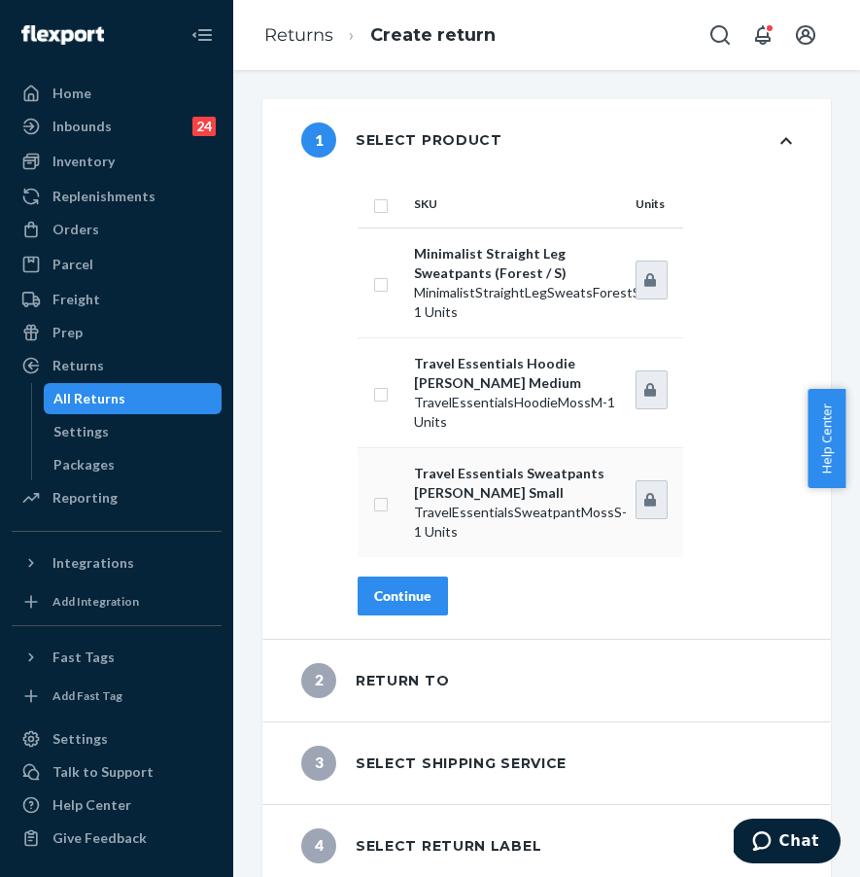
click at [401, 478] on td at bounding box center [382, 502] width 49 height 110
click at [408, 497] on td "Travel Essentials Sweatpants [PERSON_NAME] Small TravelEssentialsSweatpantMossS…" at bounding box center [517, 502] width 222 height 110
click at [378, 503] on input "checkbox" at bounding box center [381, 502] width 16 height 20
checkbox input "true"
click at [415, 591] on div "Continue" at bounding box center [402, 595] width 57 height 19
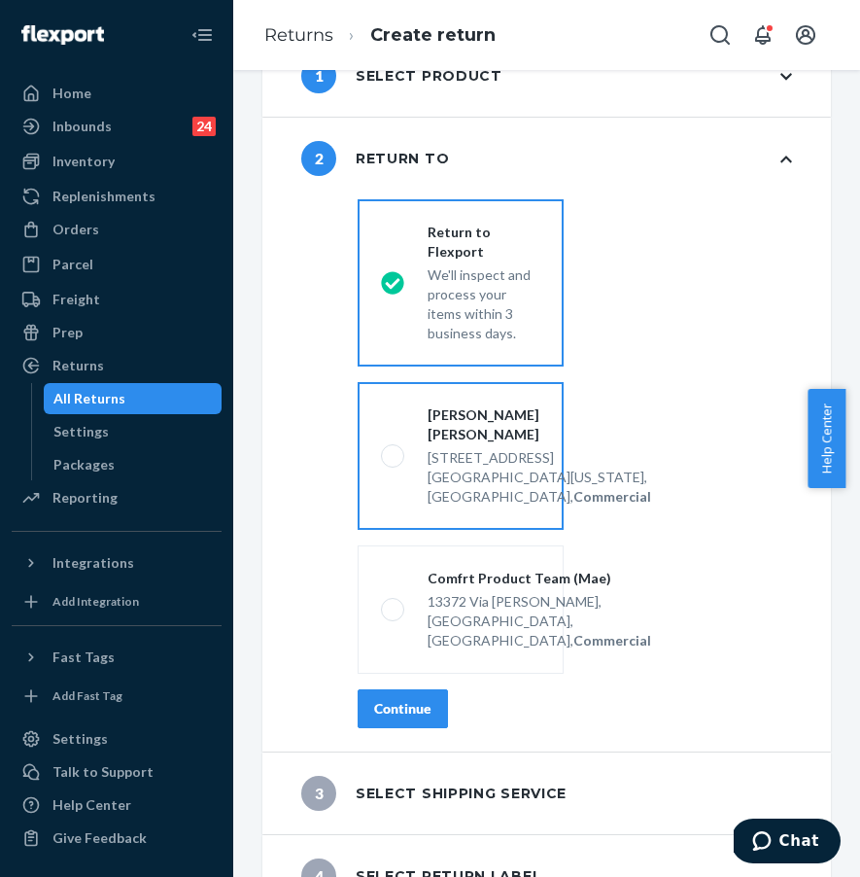
scroll to position [221, 0]
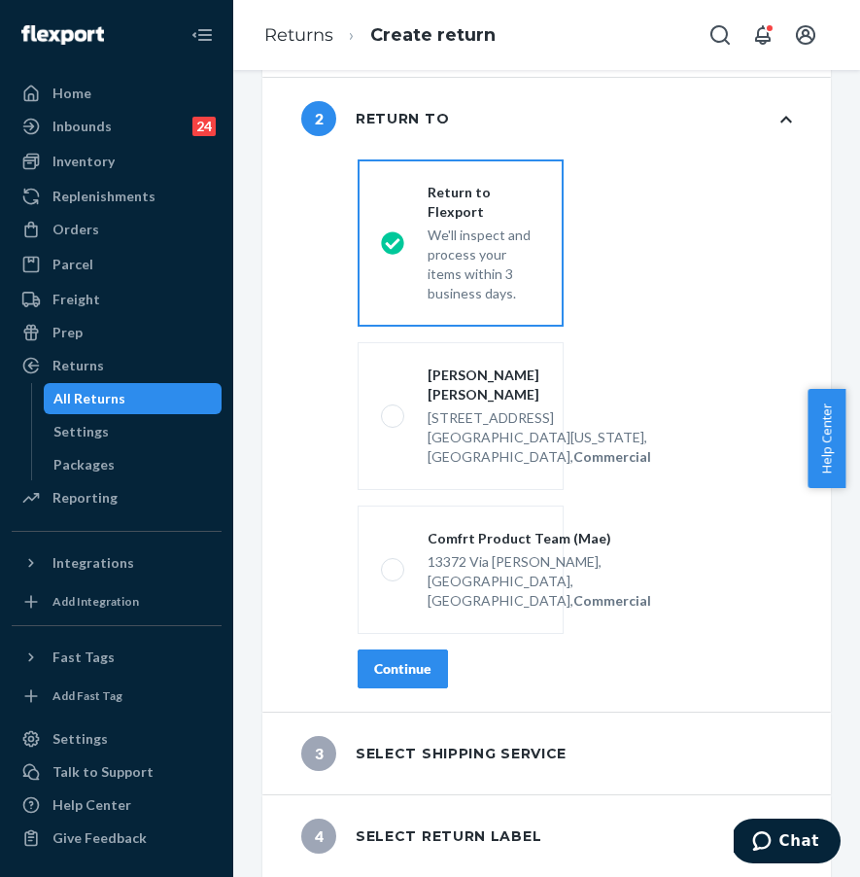
click at [392, 667] on div "Continue" at bounding box center [402, 668] width 57 height 19
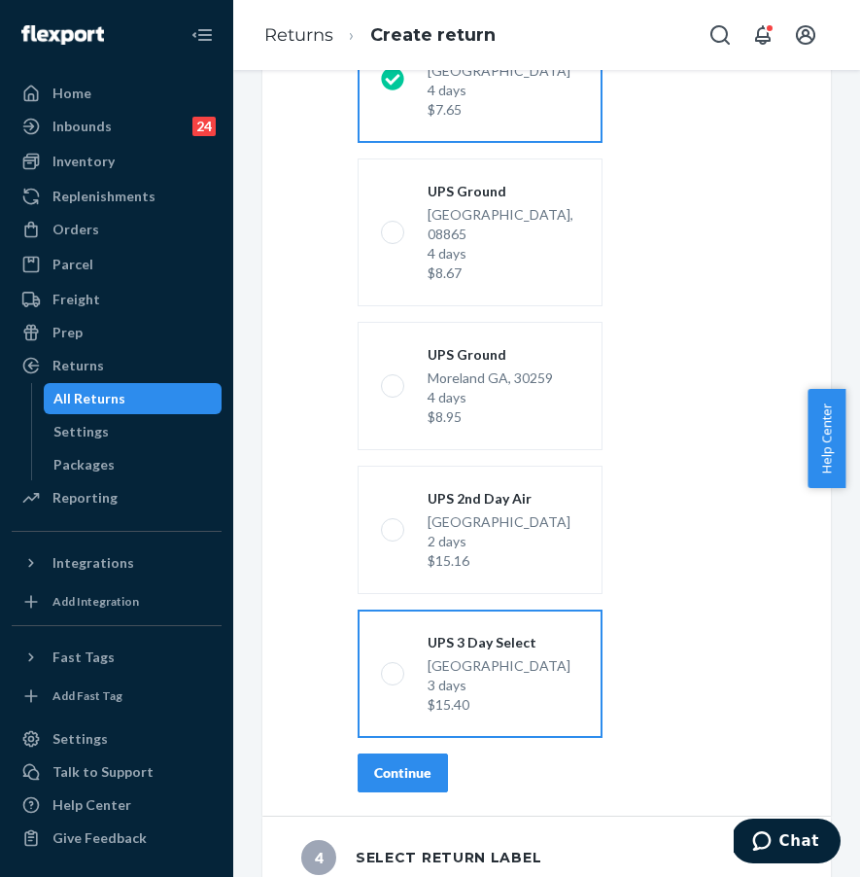
scroll to position [333, 0]
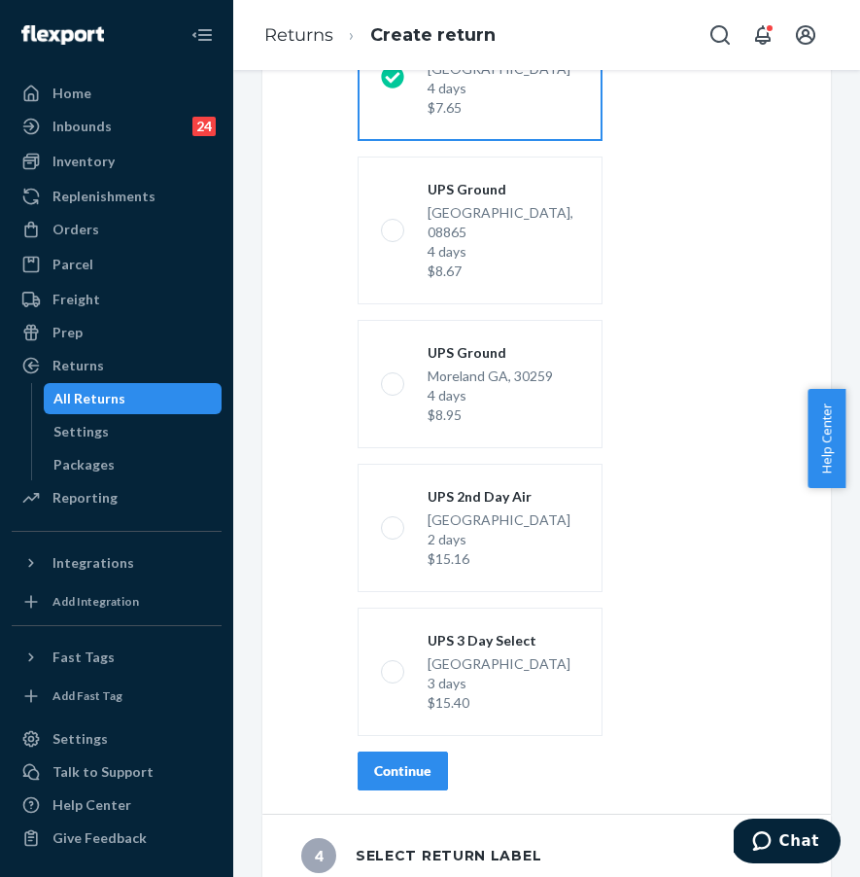
click at [424, 761] on div "Continue" at bounding box center [402, 770] width 57 height 19
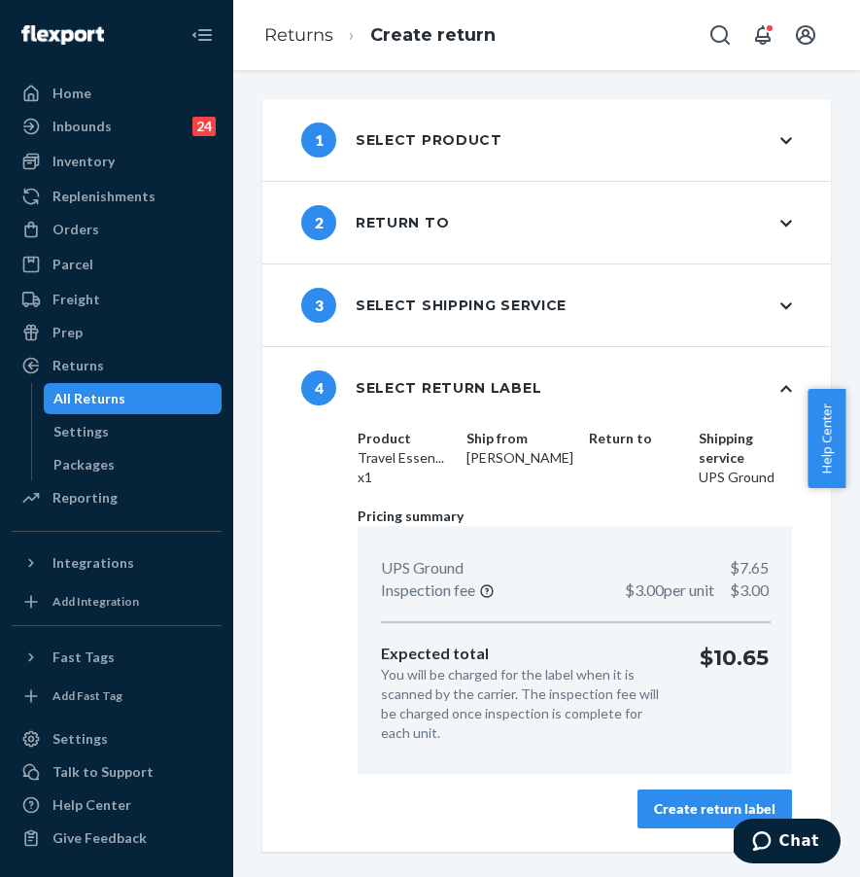
scroll to position [0, 0]
click at [708, 812] on div "Create return label" at bounding box center [715, 808] width 122 height 19
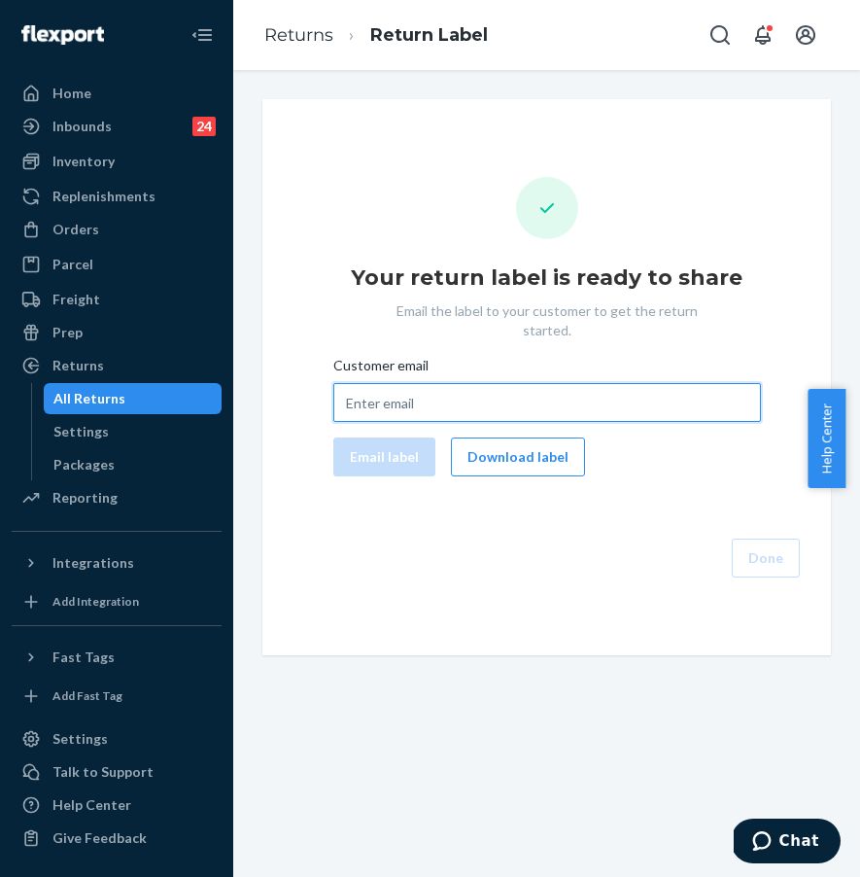
click at [529, 383] on input "Customer email" at bounding box center [547, 402] width 428 height 39
paste input "[EMAIL_ADDRESS][DOMAIN_NAME]"
type input "[EMAIL_ADDRESS][DOMAIN_NAME]"
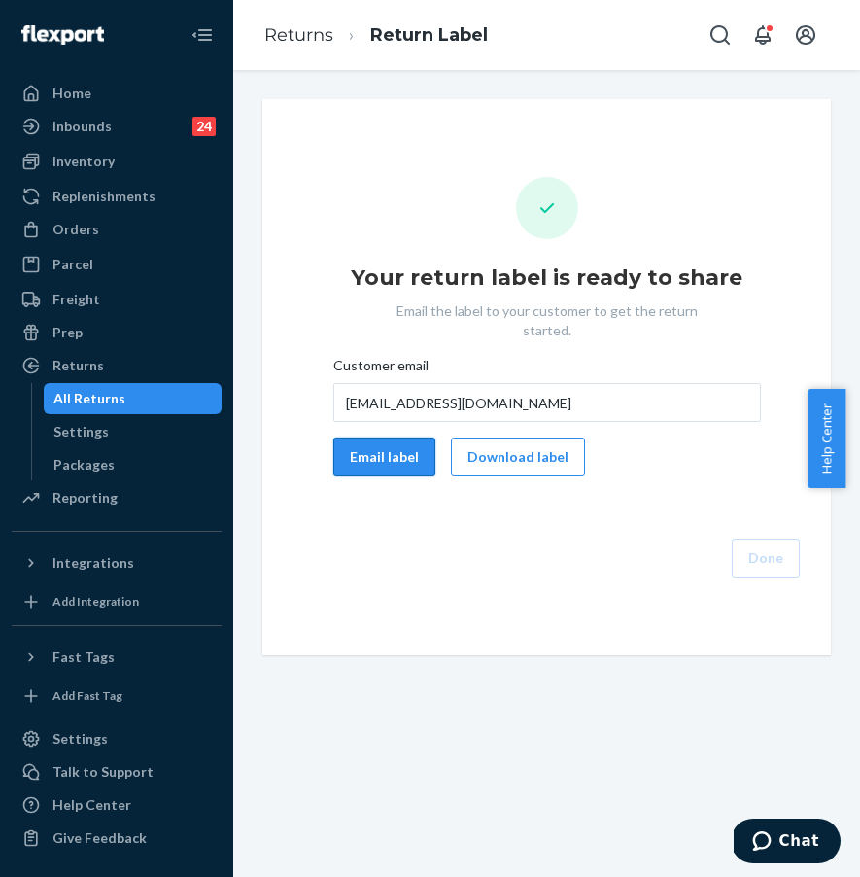
click at [370, 438] on button "Email label" at bounding box center [384, 456] width 102 height 39
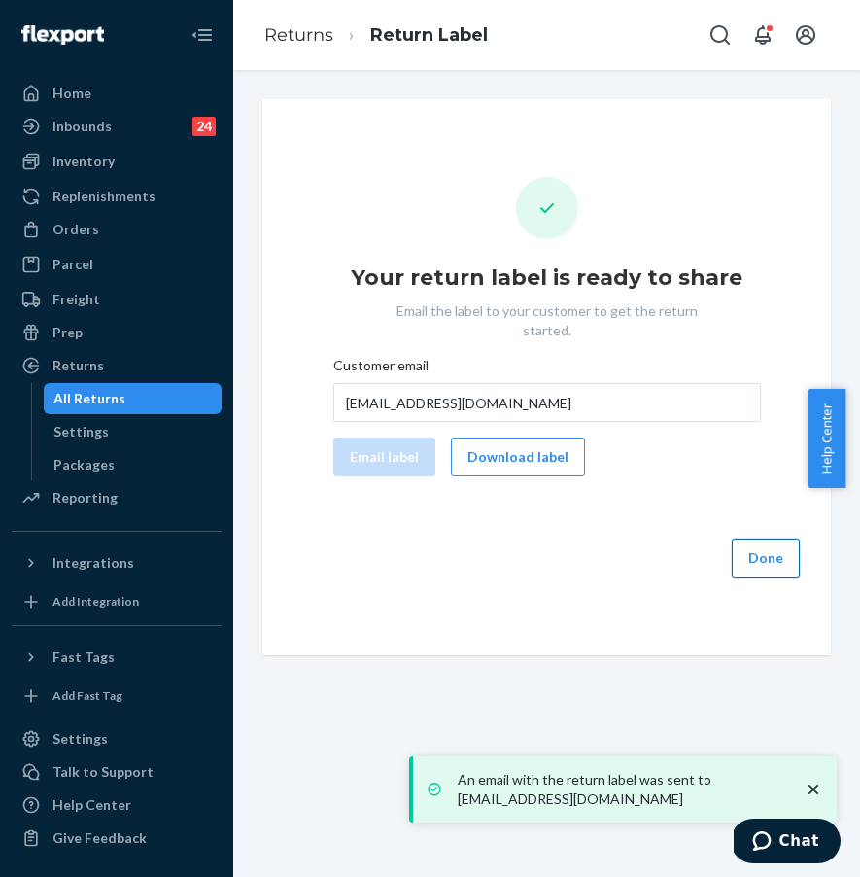
click at [746, 556] on button "Done" at bounding box center [766, 558] width 68 height 39
